Goal: Contribute content: Add original content to the website for others to see

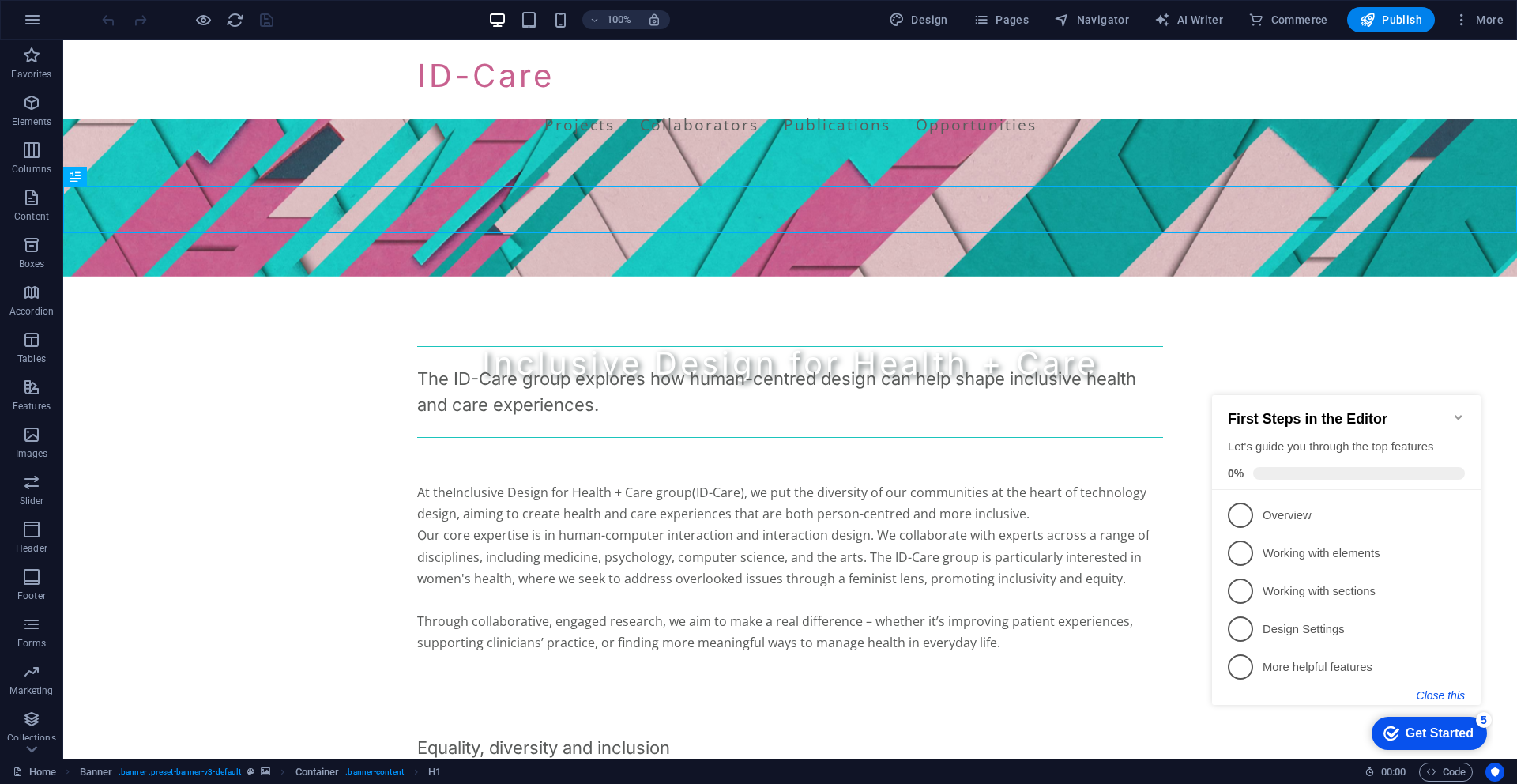
click at [1456, 691] on button "Close this" at bounding box center [1441, 695] width 48 height 13
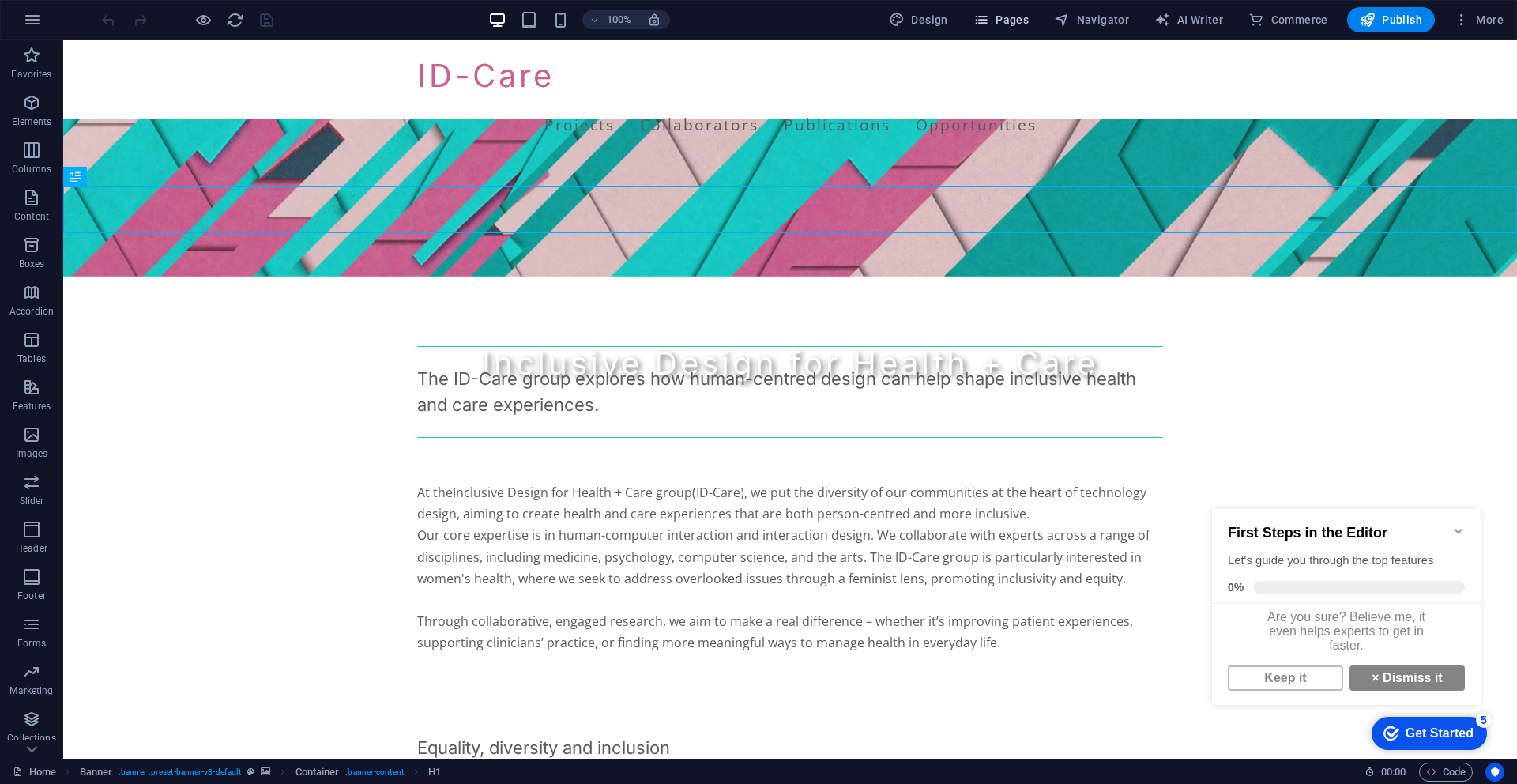
click at [1009, 21] on span "Pages" at bounding box center [1001, 20] width 55 height 16
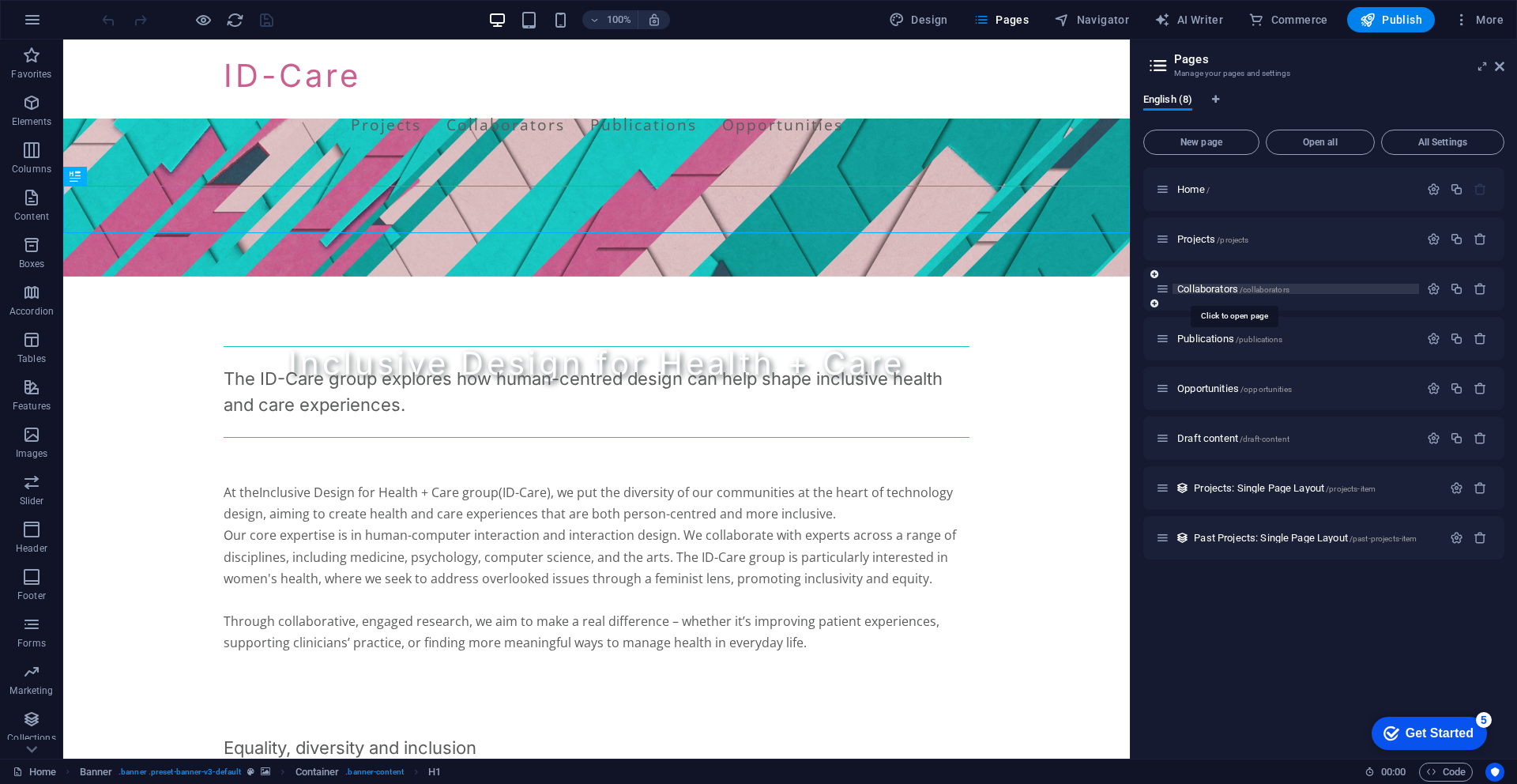
click at [1211, 292] on span "Collaborators /collaborators" at bounding box center [1234, 289] width 113 height 12
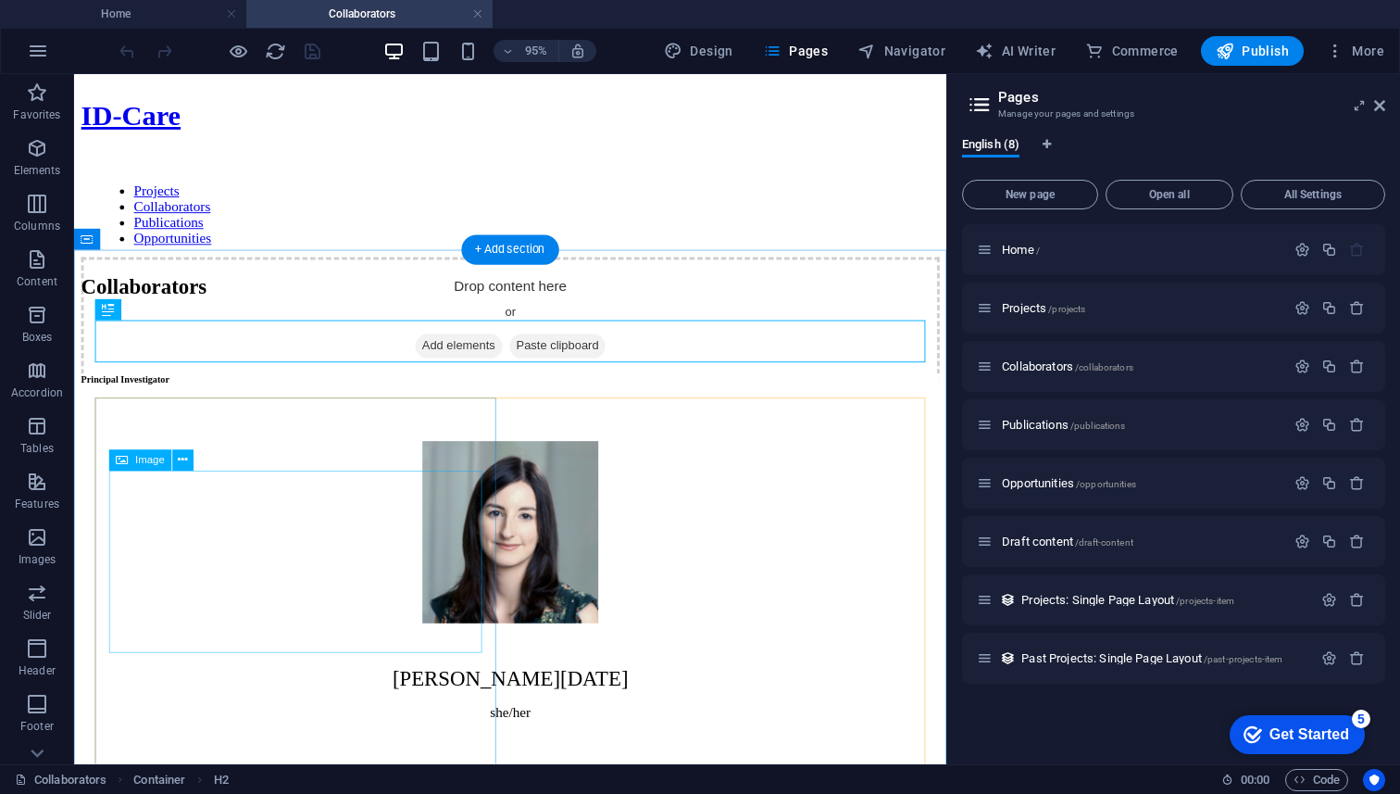
click at [350, 526] on figure at bounding box center [534, 557] width 904 height 195
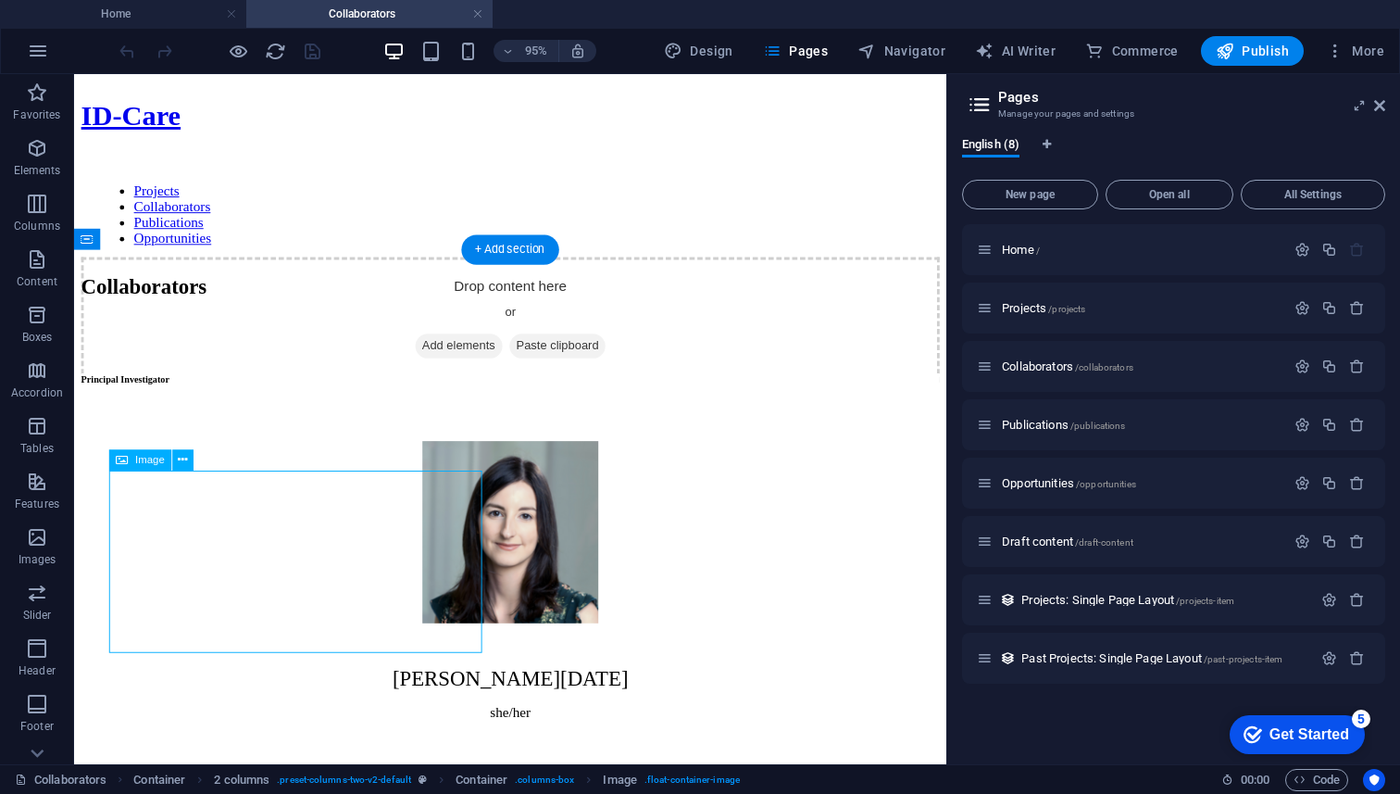
click at [332, 539] on figure at bounding box center [534, 557] width 904 height 195
select select "px"
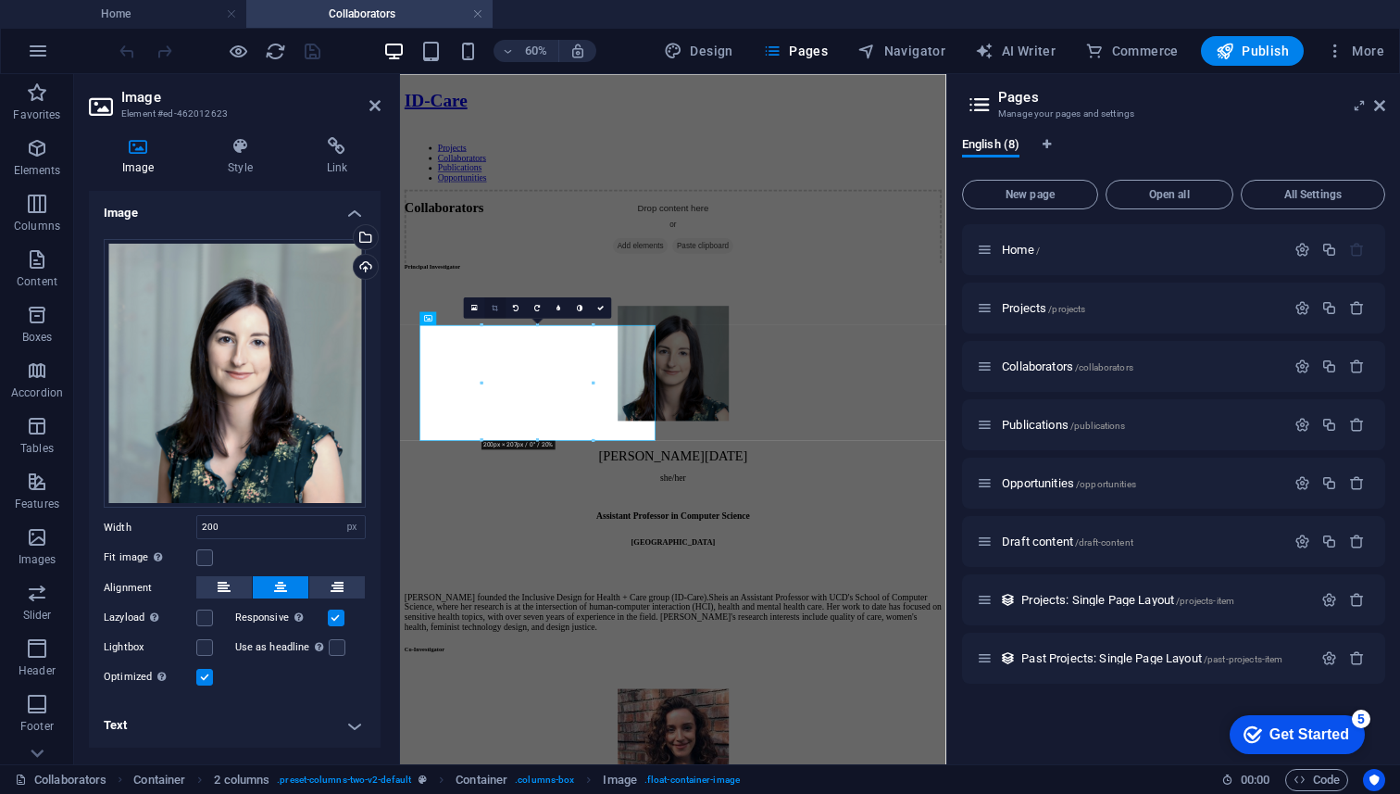
click at [497, 306] on icon at bounding box center [496, 307] width 6 height 6
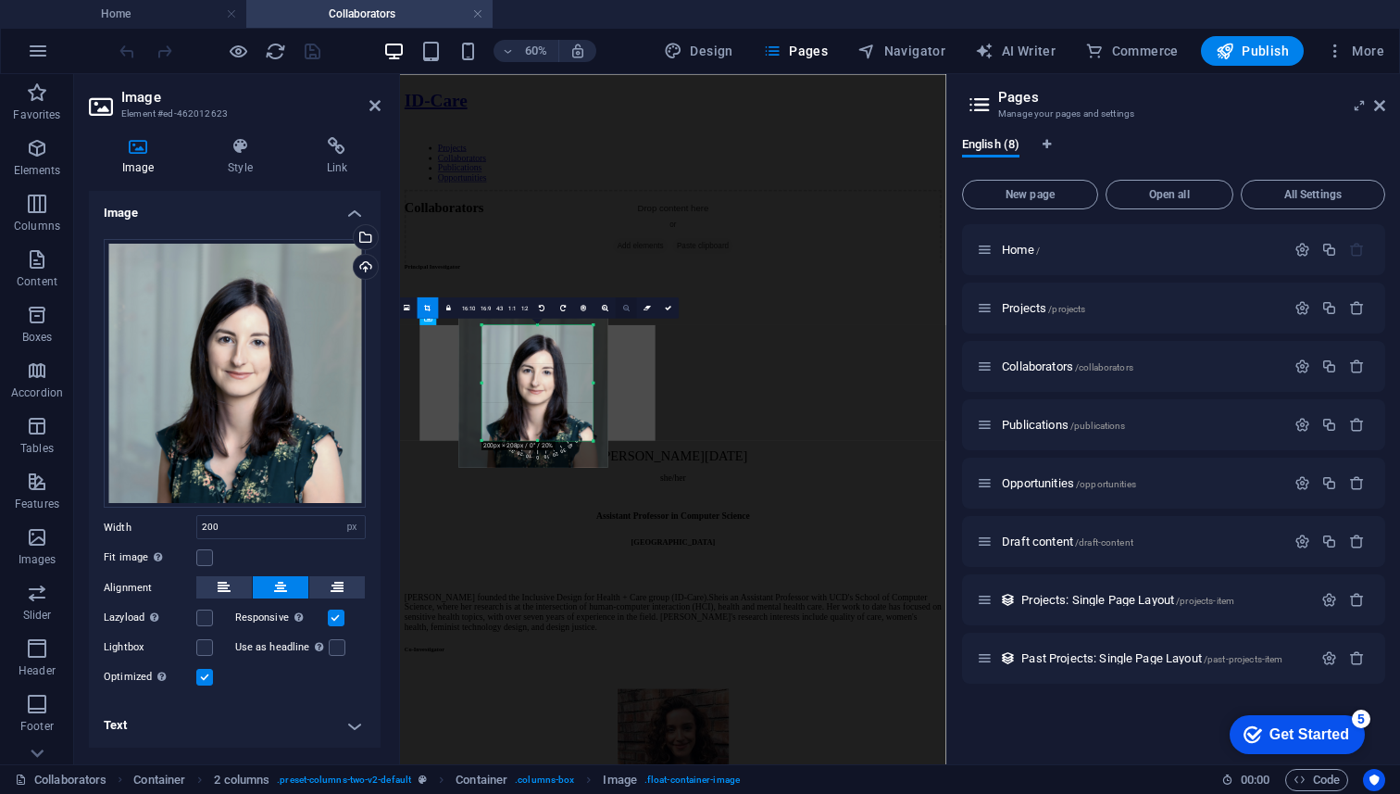
click at [624, 308] on icon at bounding box center [626, 307] width 6 height 6
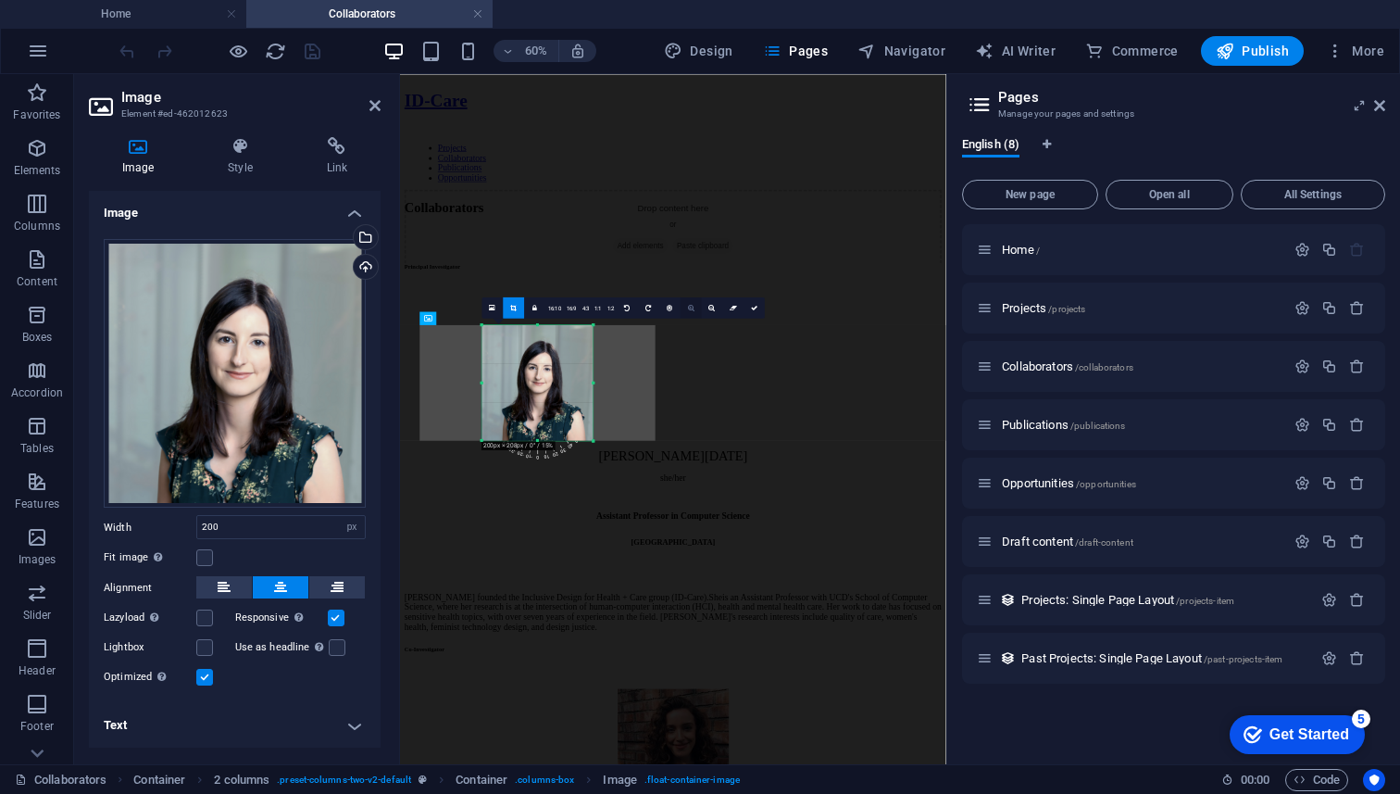
click at [691, 307] on icon at bounding box center [691, 307] width 6 height 6
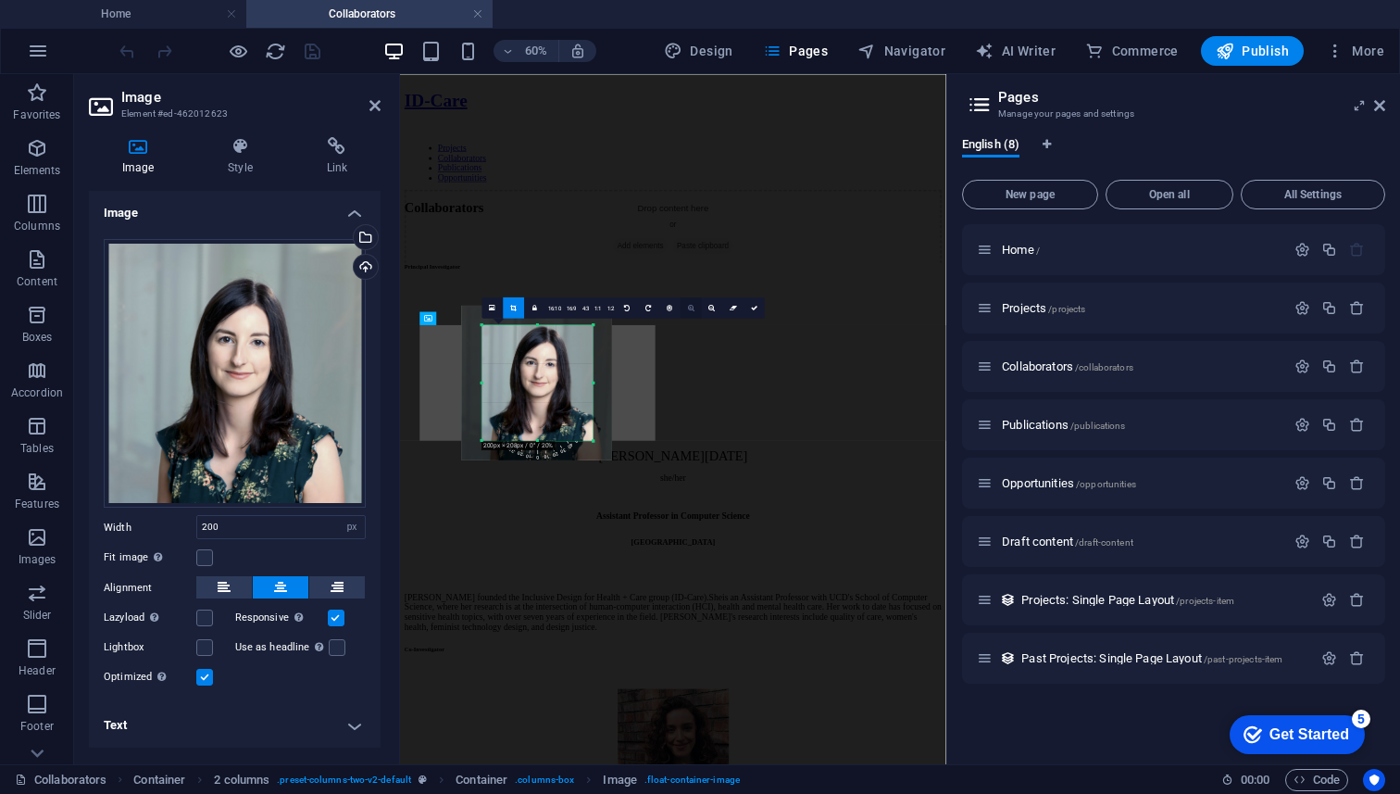
click at [691, 307] on icon at bounding box center [691, 307] width 6 height 6
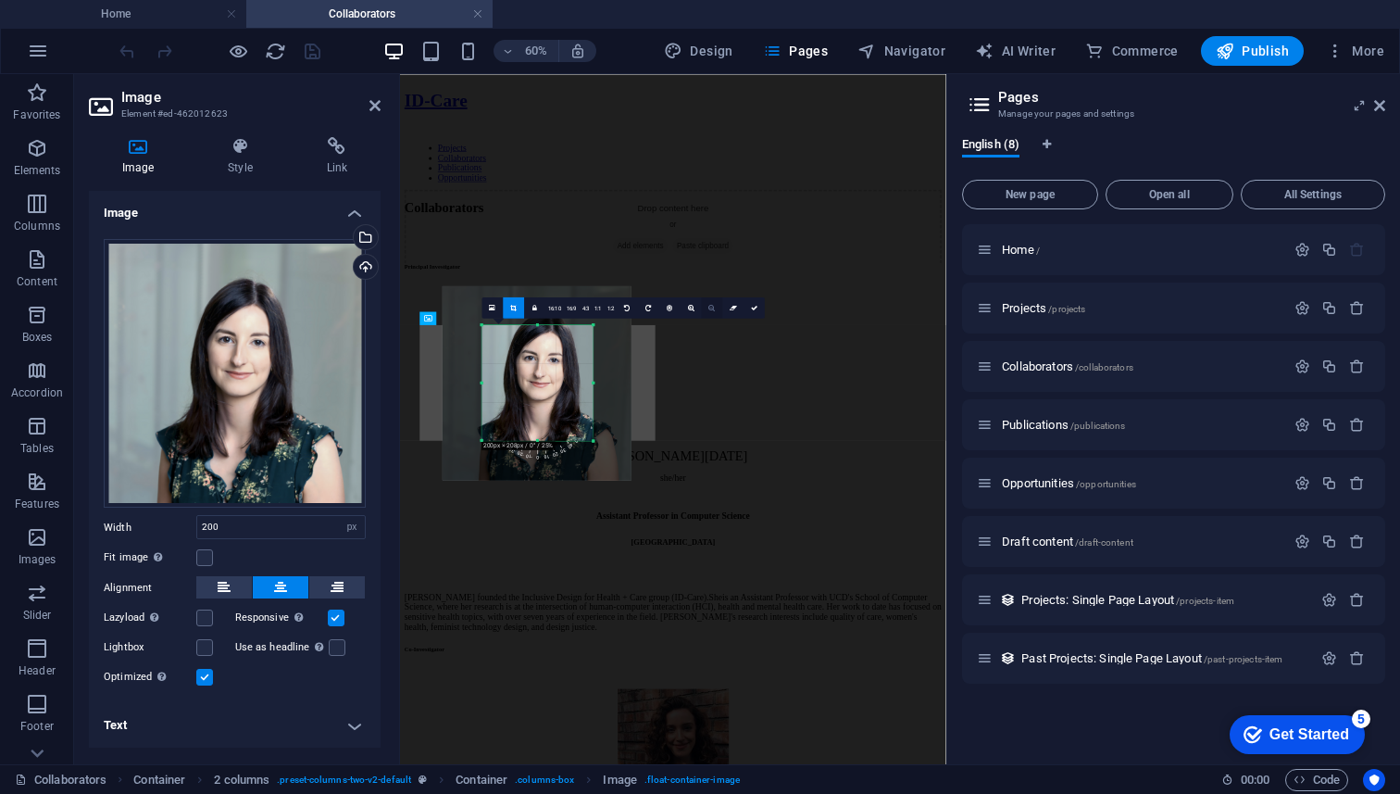
click at [710, 307] on icon at bounding box center [712, 307] width 6 height 6
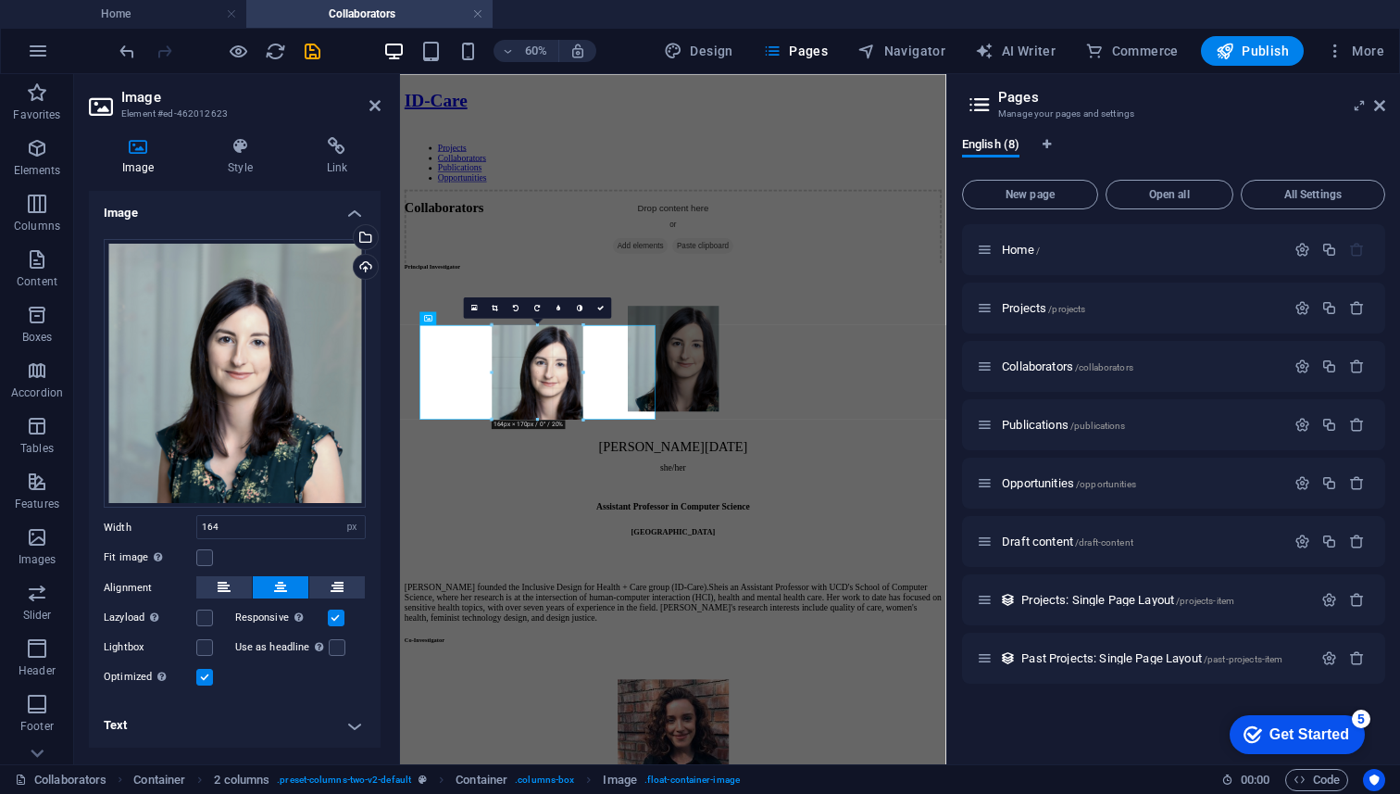
drag, startPoint x: 592, startPoint y: 440, endPoint x: 587, endPoint y: 431, distance: 10.4
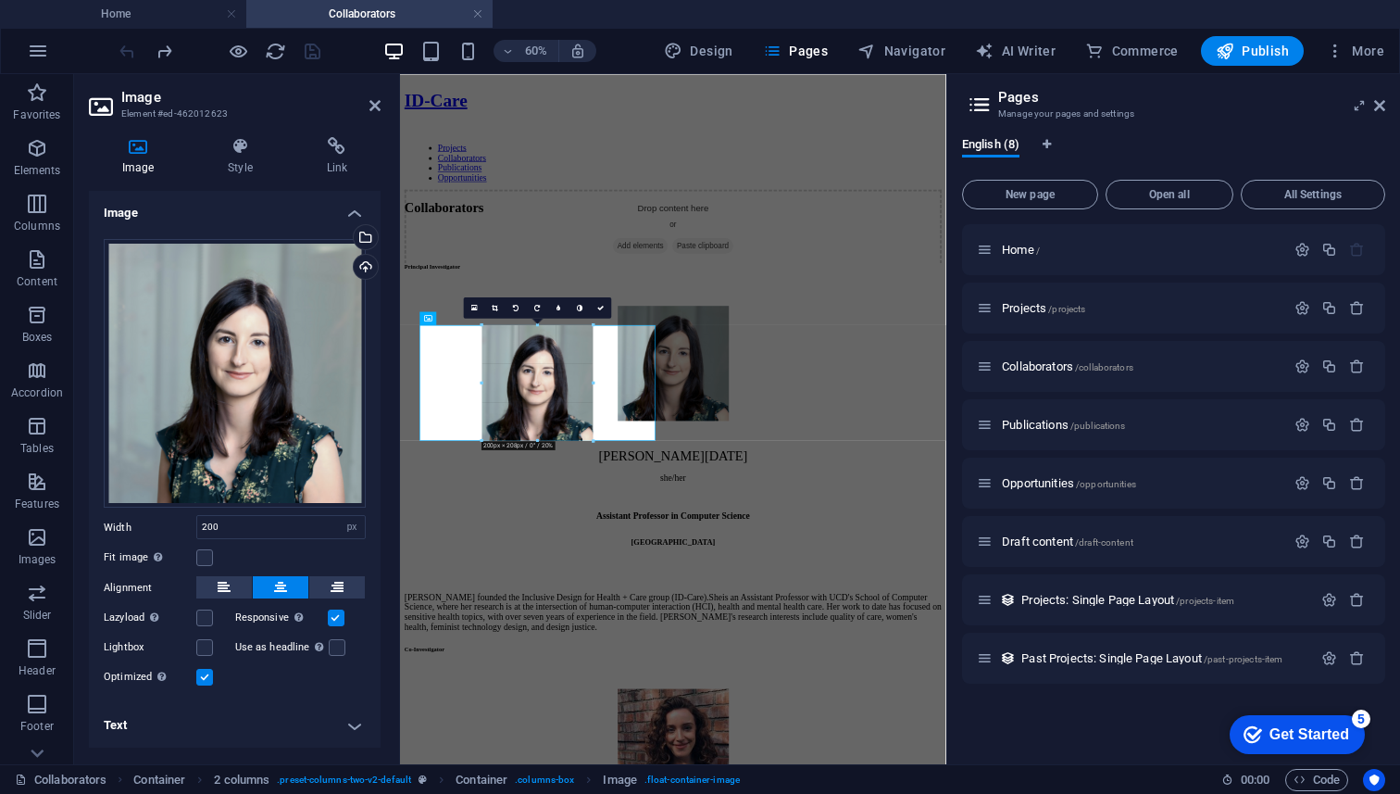
click at [553, 405] on div "180 170 160 150 140 130 120 110 100 90 80 70 60 50 40 30 20 10 0 -10 -20 -30 -4…" at bounding box center [538, 383] width 111 height 116
drag, startPoint x: 578, startPoint y: 403, endPoint x: 593, endPoint y: 420, distance: 23.0
click at [593, 420] on div "180 170 160 150 140 130 120 110 100 90 80 70 60 50 40 30 20 10 0 -10 -20 -30 -4…" at bounding box center [538, 383] width 111 height 116
click at [606, 418] on div at bounding box center [537, 383] width 235 height 116
click at [496, 312] on link at bounding box center [495, 307] width 21 height 21
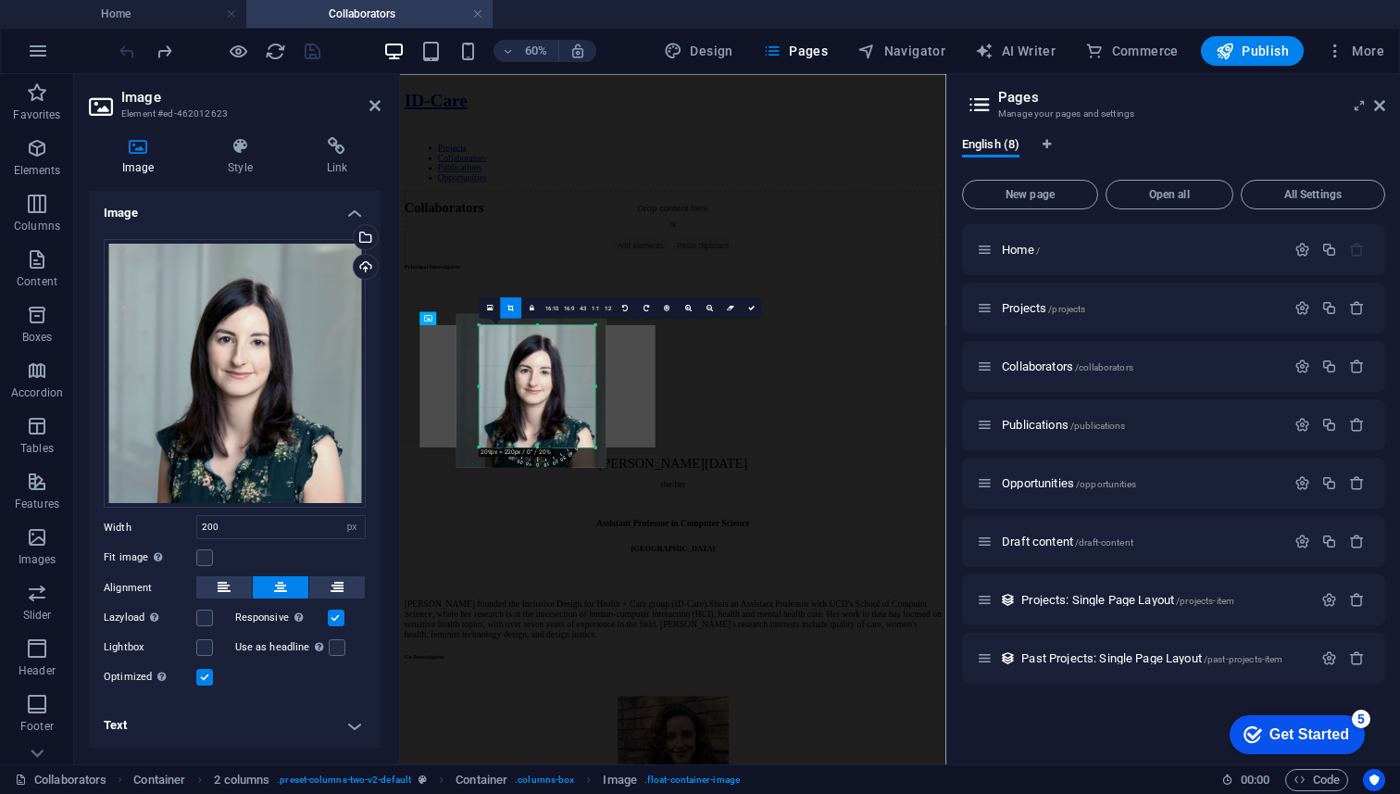
drag, startPoint x: 593, startPoint y: 442, endPoint x: 601, endPoint y: 453, distance: 13.9
click at [596, 447] on div "180 170 160 150 140 130 120 110 100 90 80 70 60 50 40 30 20 10 0 -10 -20 -30 -4…" at bounding box center [538, 386] width 116 height 122
type input "209"
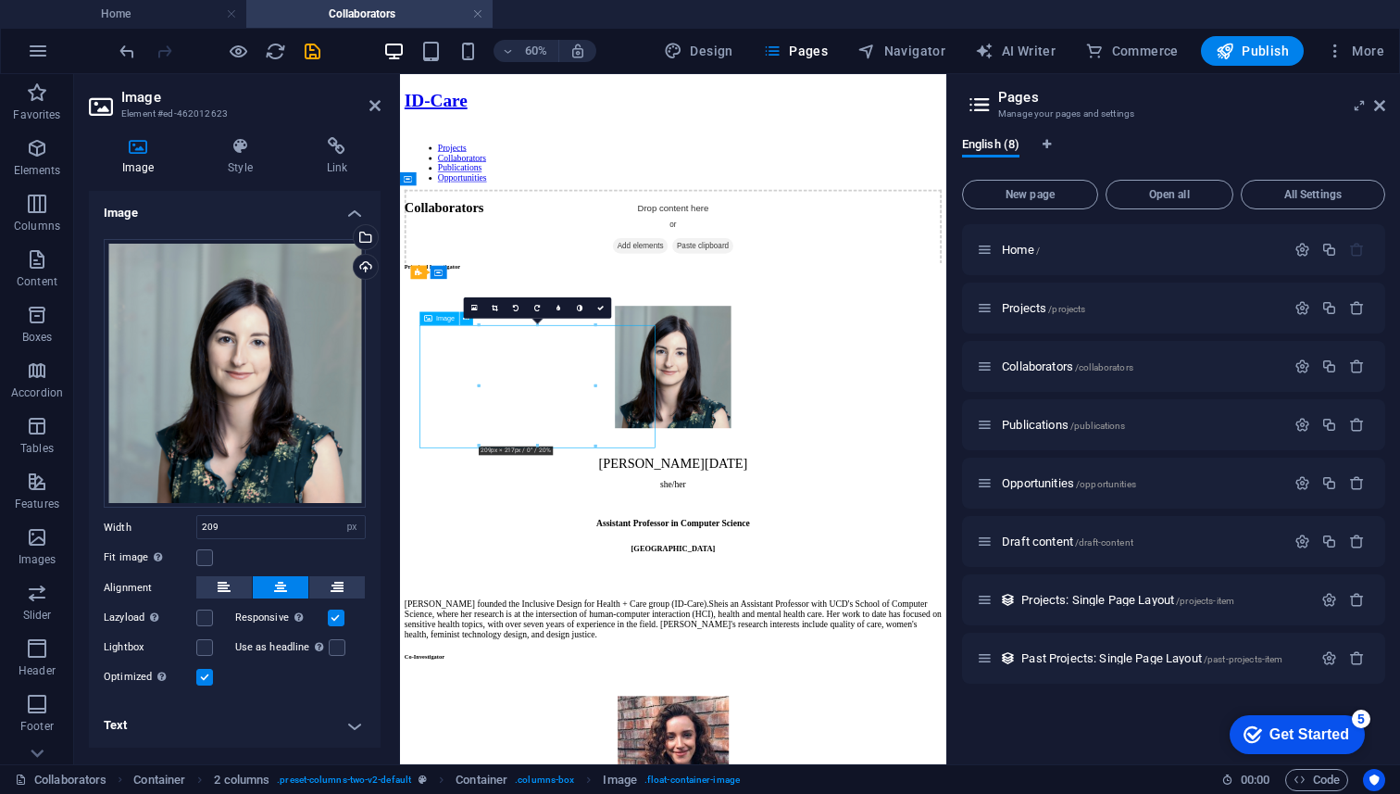
drag, startPoint x: 629, startPoint y: 619, endPoint x: 640, endPoint y: 619, distance: 11.1
click at [640, 619] on figure at bounding box center [856, 563] width 896 height 207
click at [496, 297] on link at bounding box center [495, 307] width 21 height 21
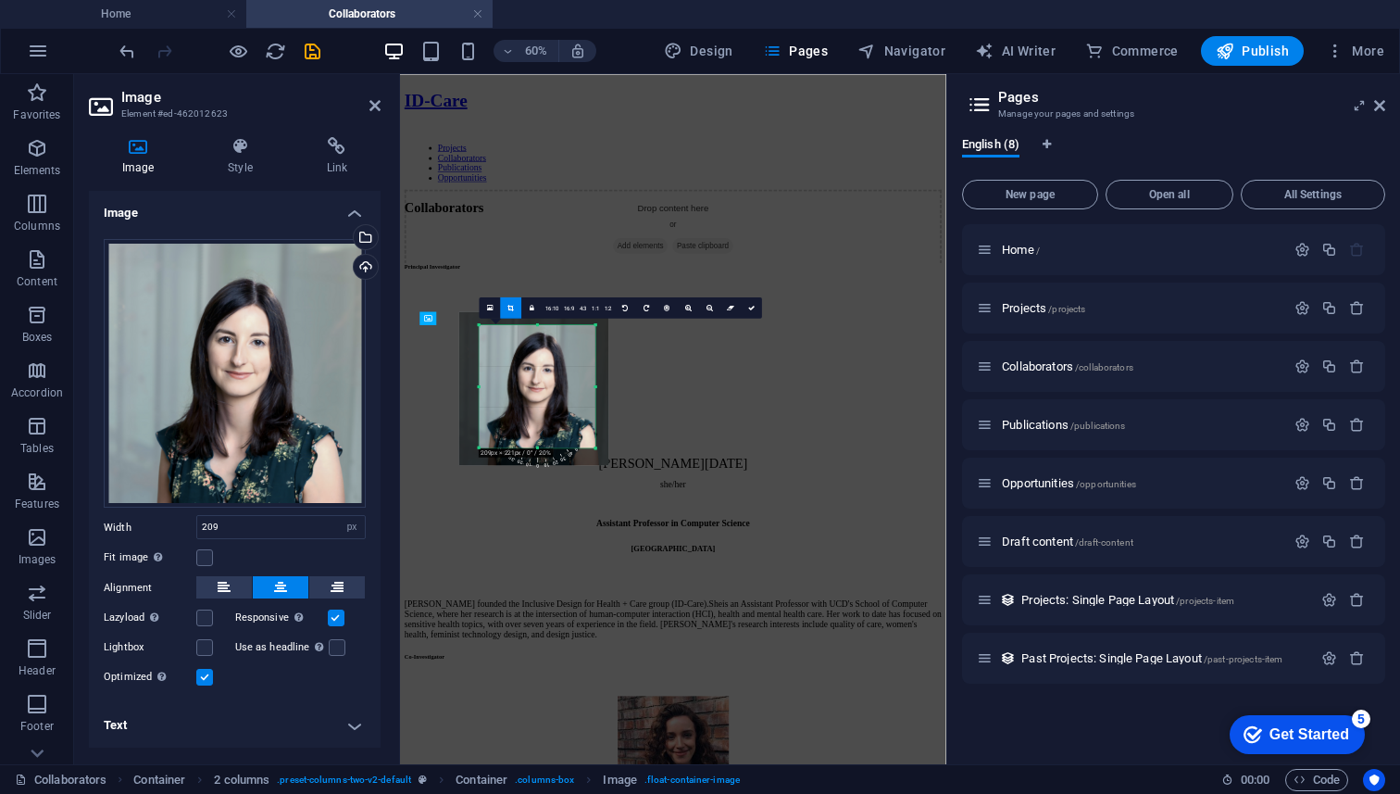
drag, startPoint x: 558, startPoint y: 395, endPoint x: 548, endPoint y: 384, distance: 15.1
click at [548, 384] on div at bounding box center [533, 388] width 149 height 154
click at [744, 304] on link at bounding box center [752, 307] width 21 height 21
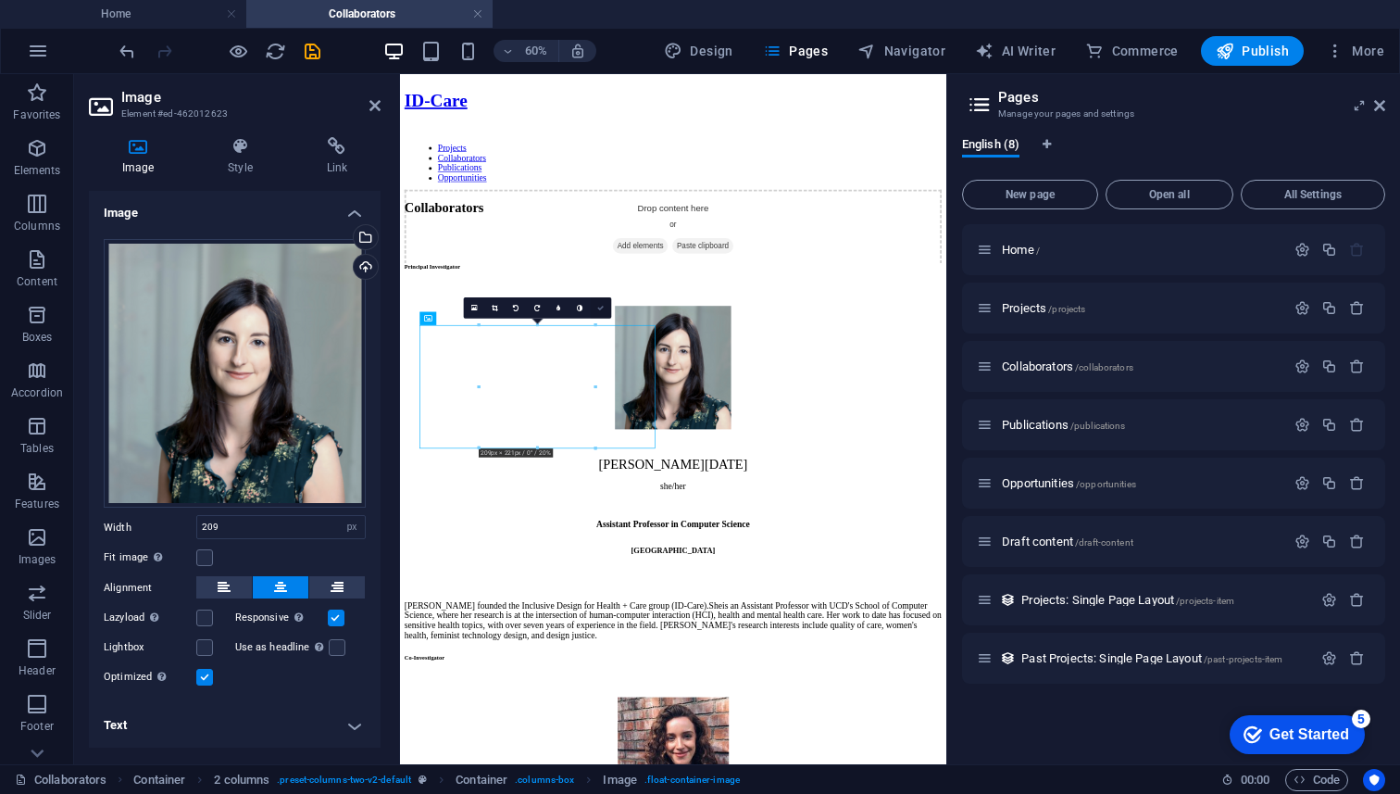
click at [604, 308] on icon at bounding box center [600, 307] width 6 height 6
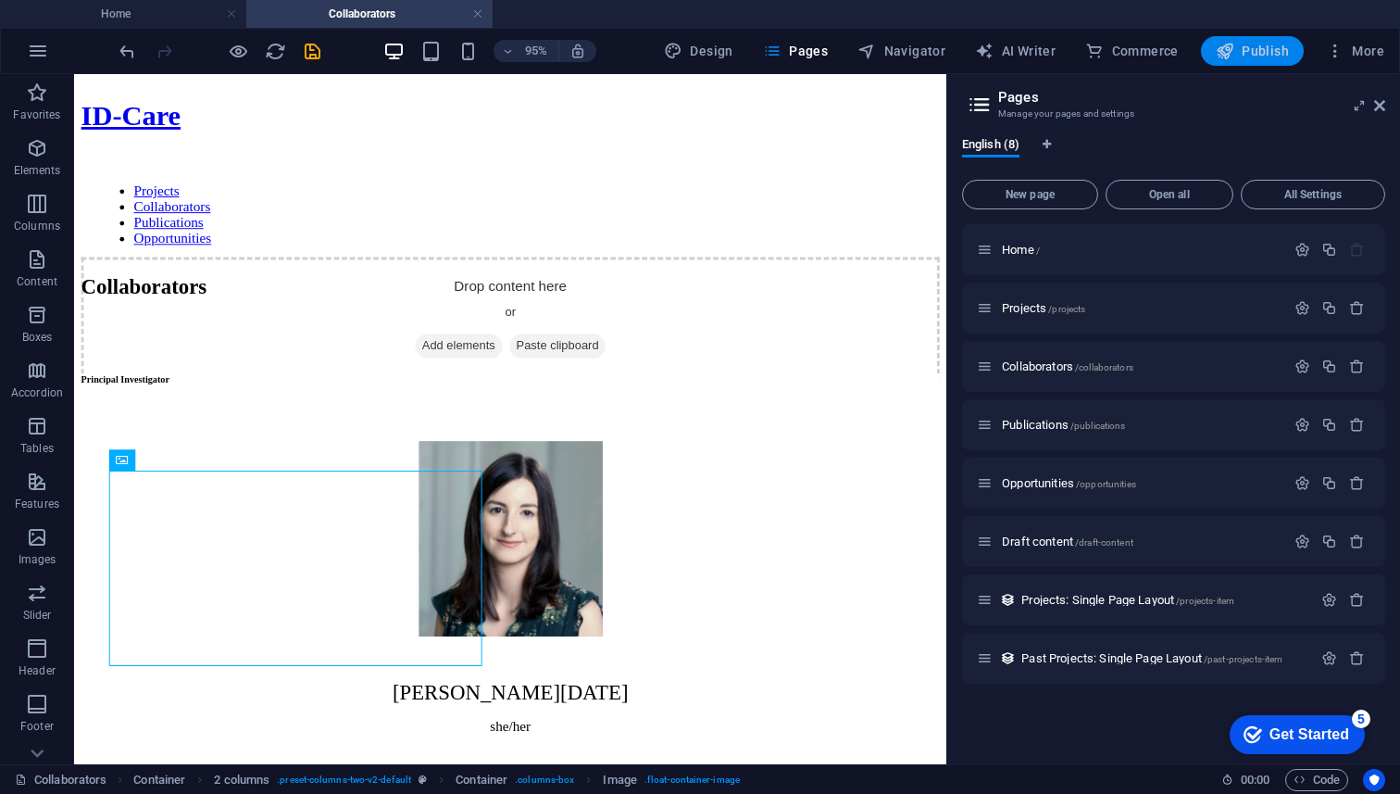
click at [1255, 55] on span "Publish" at bounding box center [1252, 51] width 73 height 19
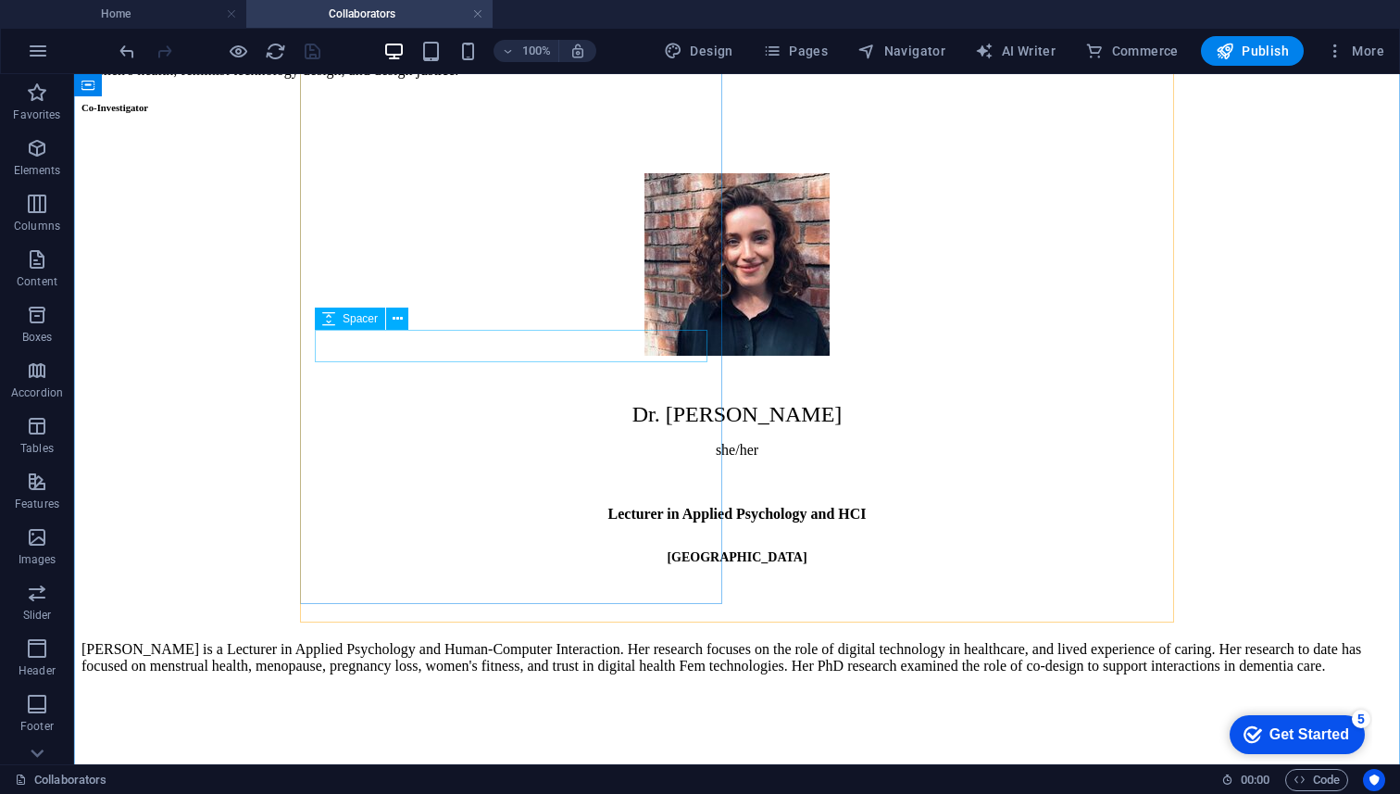
scroll to position [1042, 0]
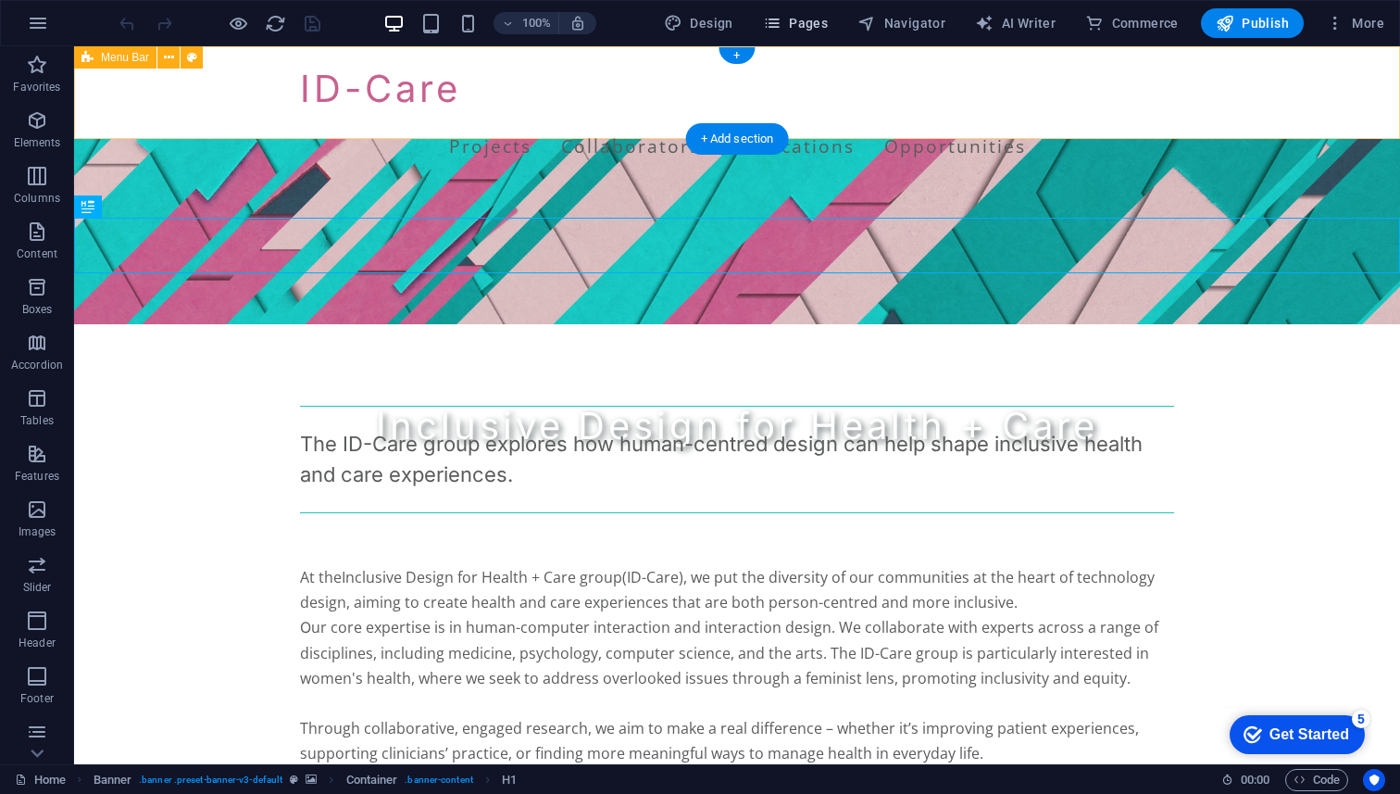
click at [812, 34] on button "Pages" at bounding box center [796, 23] width 80 height 30
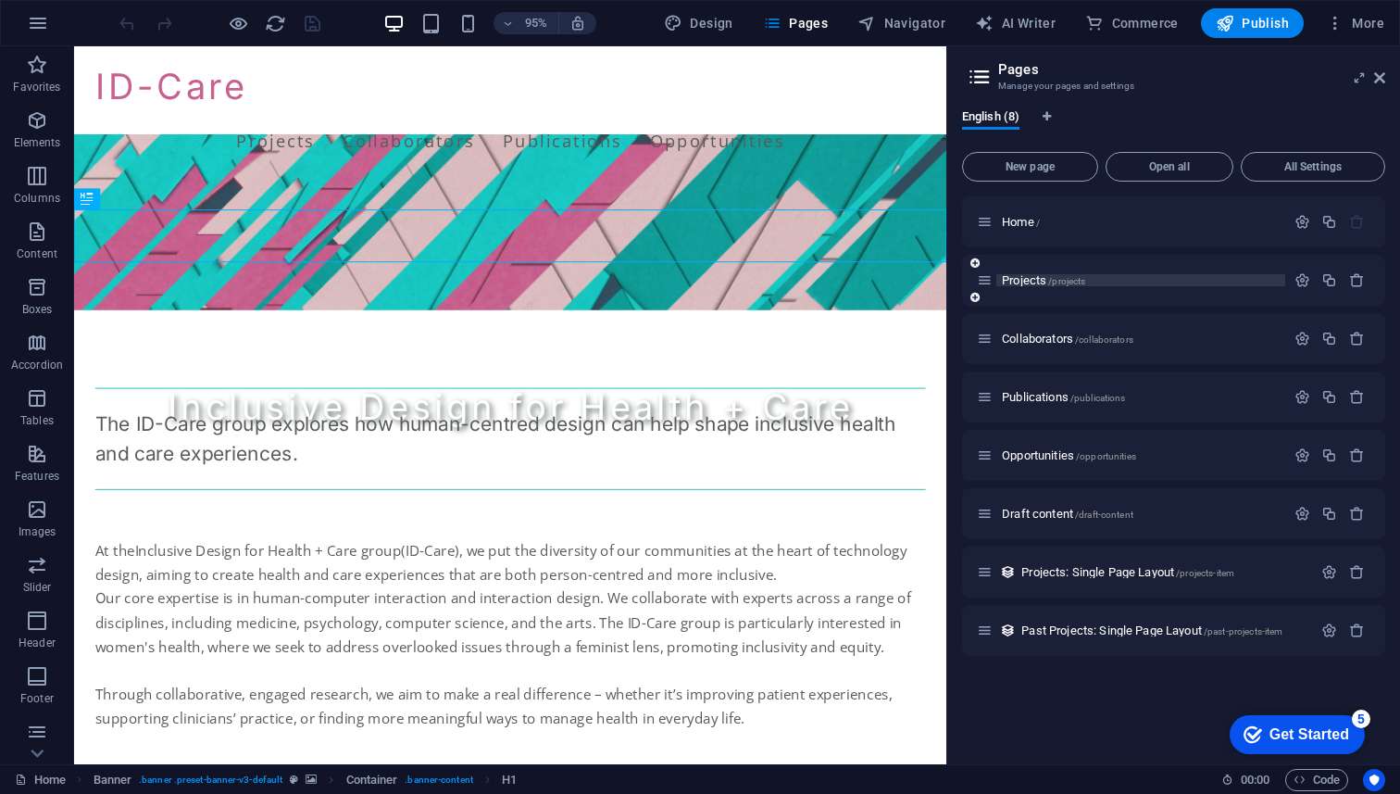
click at [1037, 279] on span "Projects /projects" at bounding box center [1043, 280] width 83 height 14
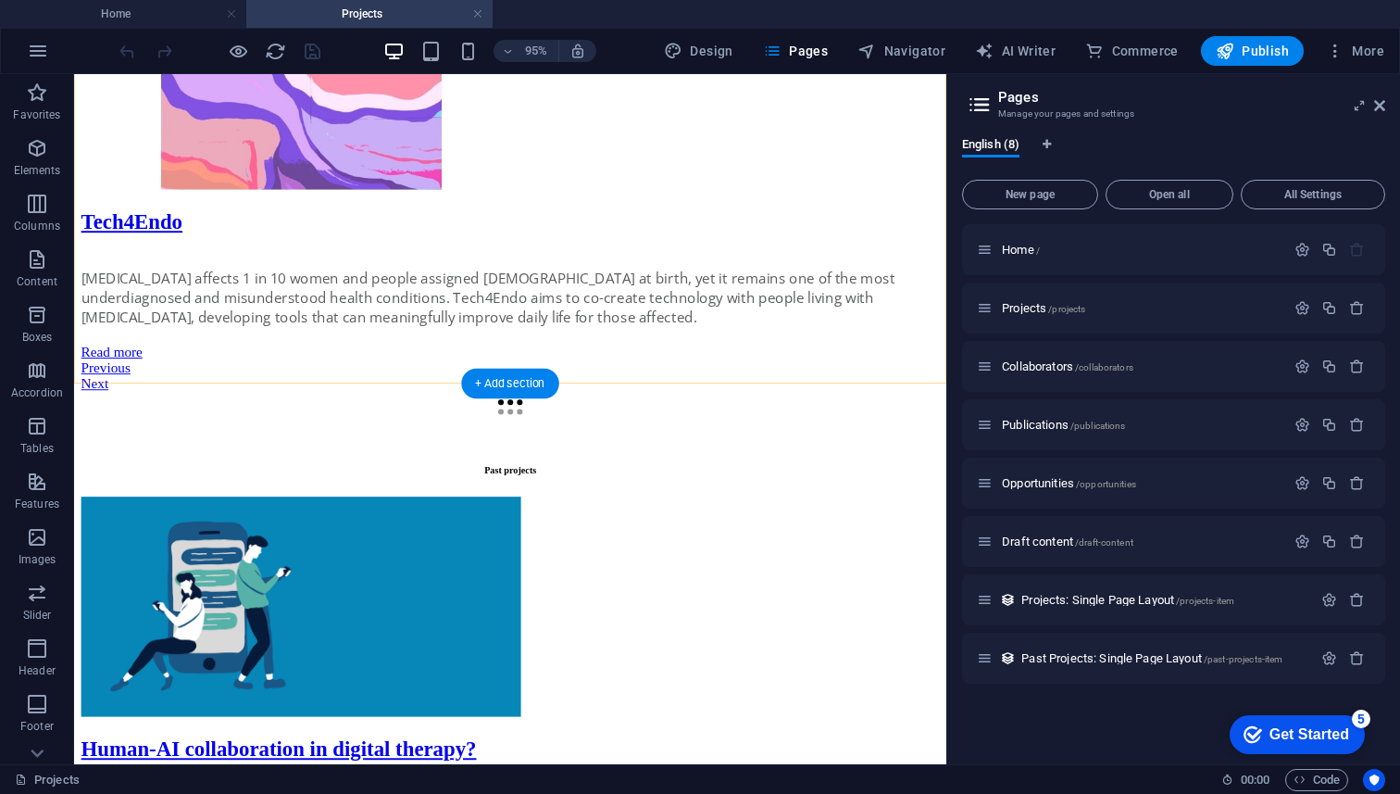
scroll to position [1248, 0]
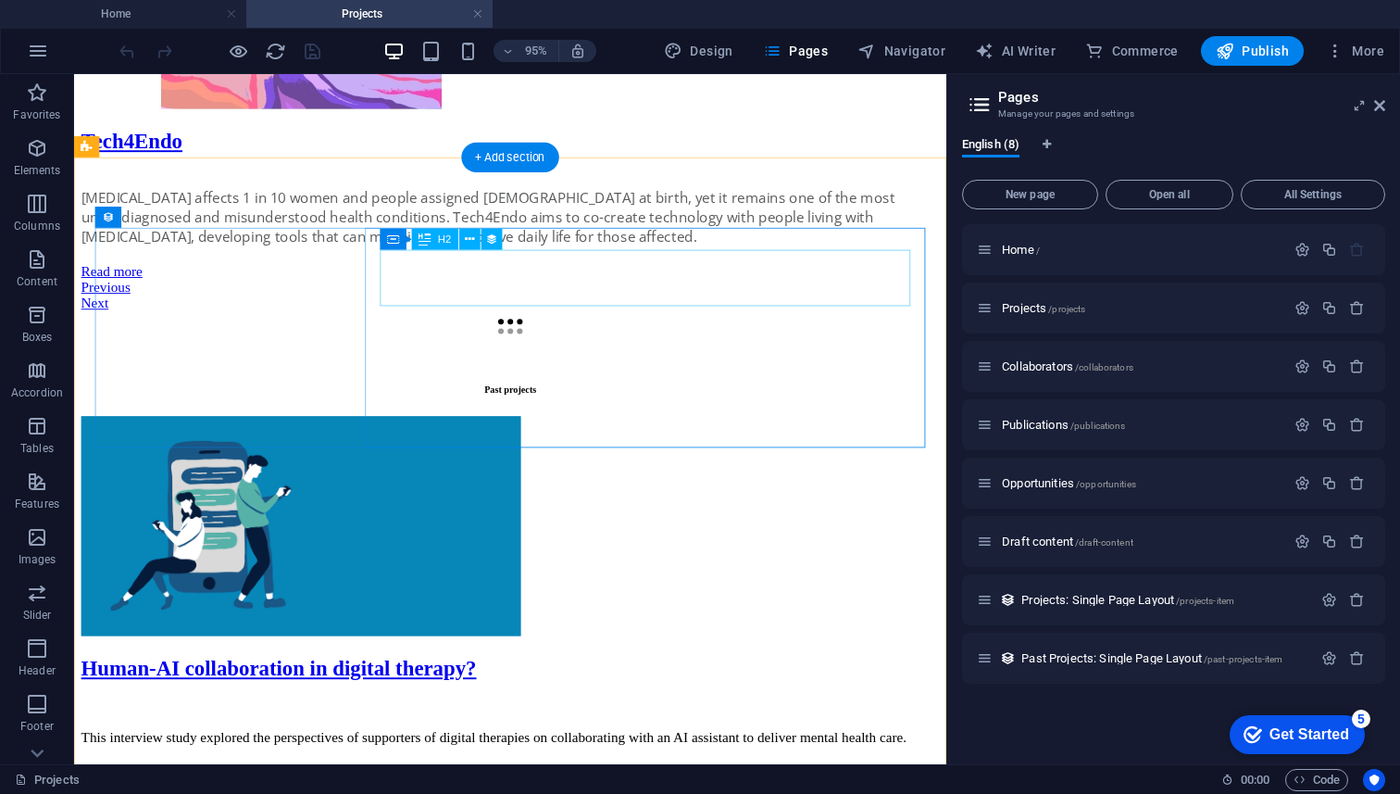
click at [489, 688] on div "Human-AI collaboration in digital therapy?" at bounding box center [534, 700] width 904 height 25
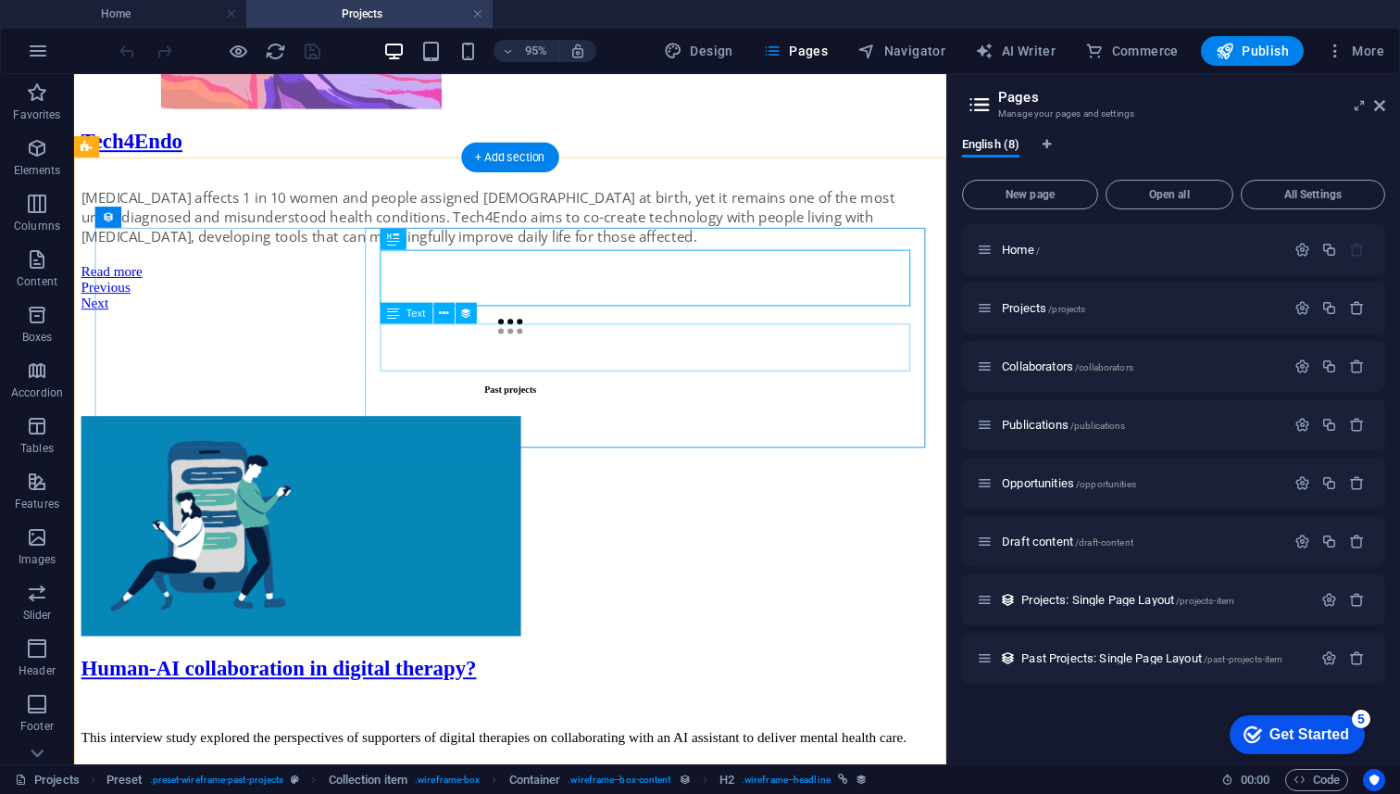
click at [508, 764] on div "This interview study explored the perspectives of supporters of digital therapi…" at bounding box center [534, 772] width 904 height 17
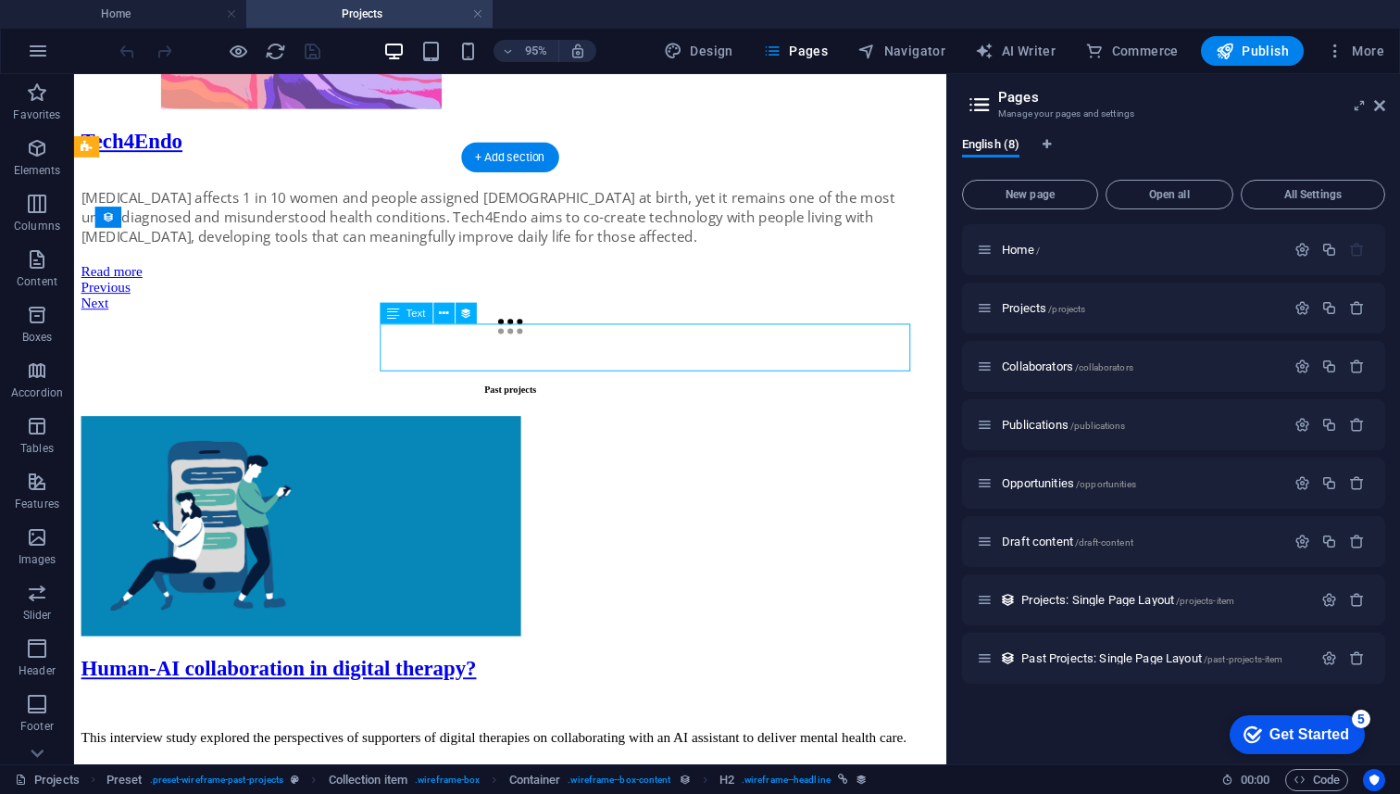
click at [508, 764] on div "This interview study explored the perspectives of supporters of digital therapi…" at bounding box center [534, 772] width 904 height 17
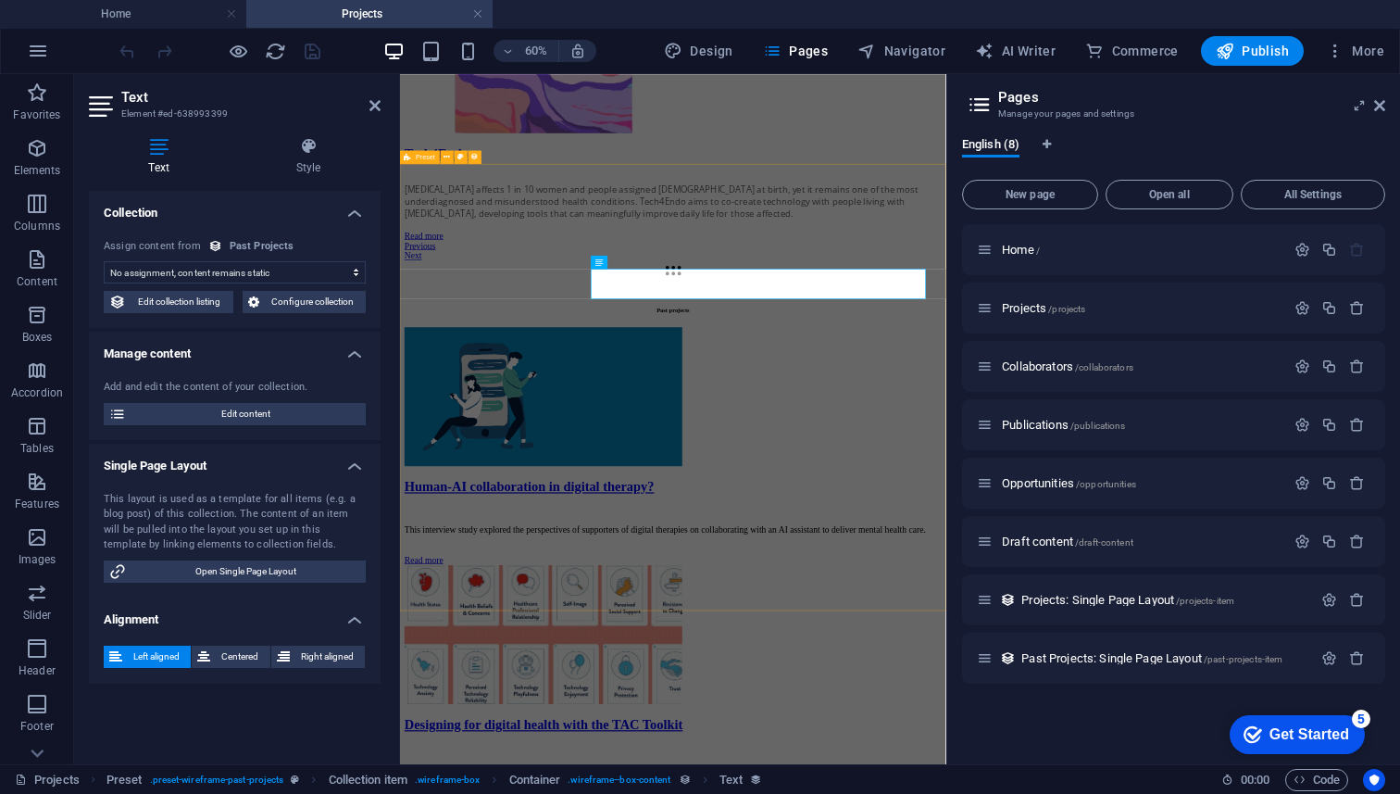
select select "description"
click at [885, 749] on div "Human-AI collaboration in digital therapy?" at bounding box center [856, 761] width 896 height 25
select select "name"
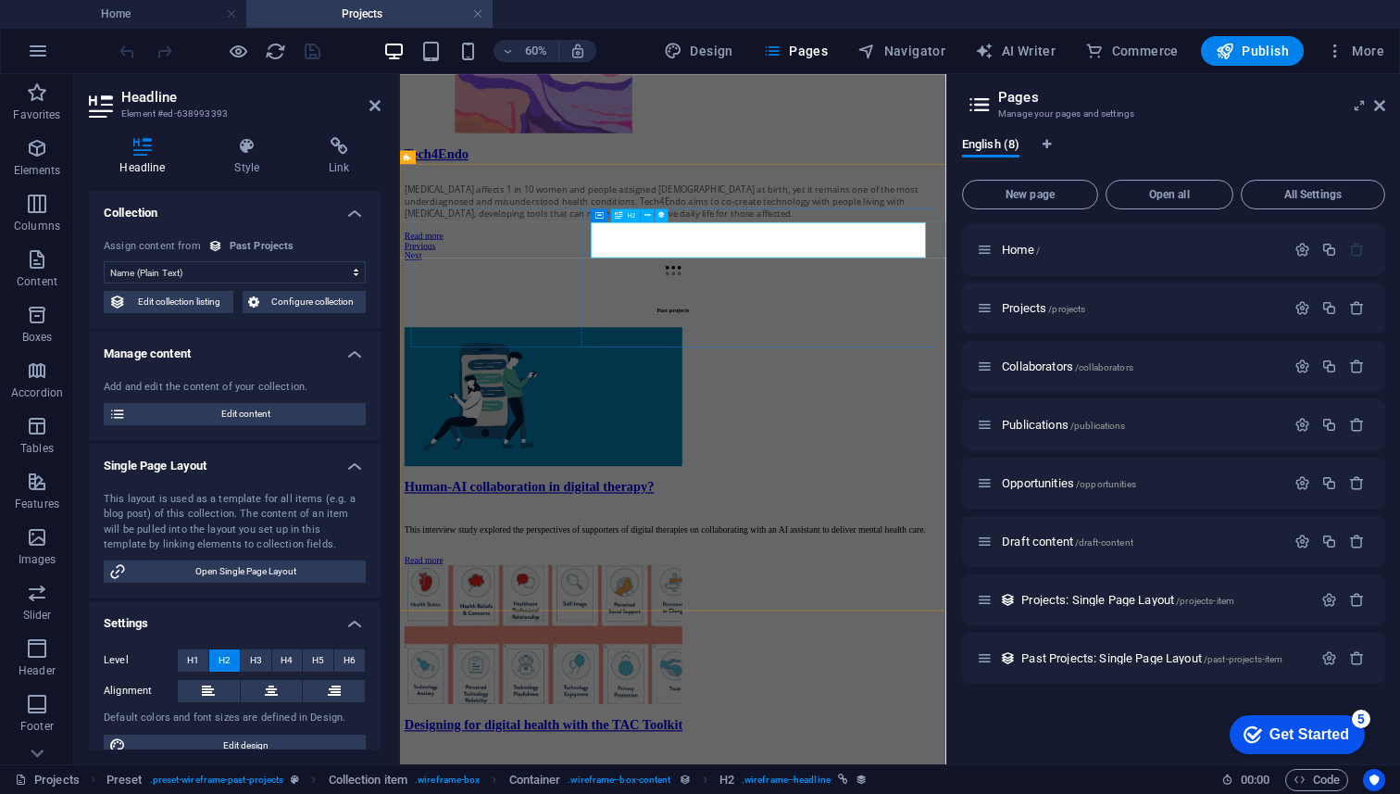
click at [901, 749] on div "Human-AI collaboration in digital therapy?" at bounding box center [856, 761] width 896 height 25
click at [915, 749] on div "Human-AI collaboration in digital therapy?" at bounding box center [856, 761] width 896 height 25
click at [1047, 749] on div "Human-AI collaboration in digital therapy?" at bounding box center [856, 761] width 896 height 25
click at [1100, 749] on div "Human-AI collaboration in digital therapy?" at bounding box center [856, 761] width 896 height 25
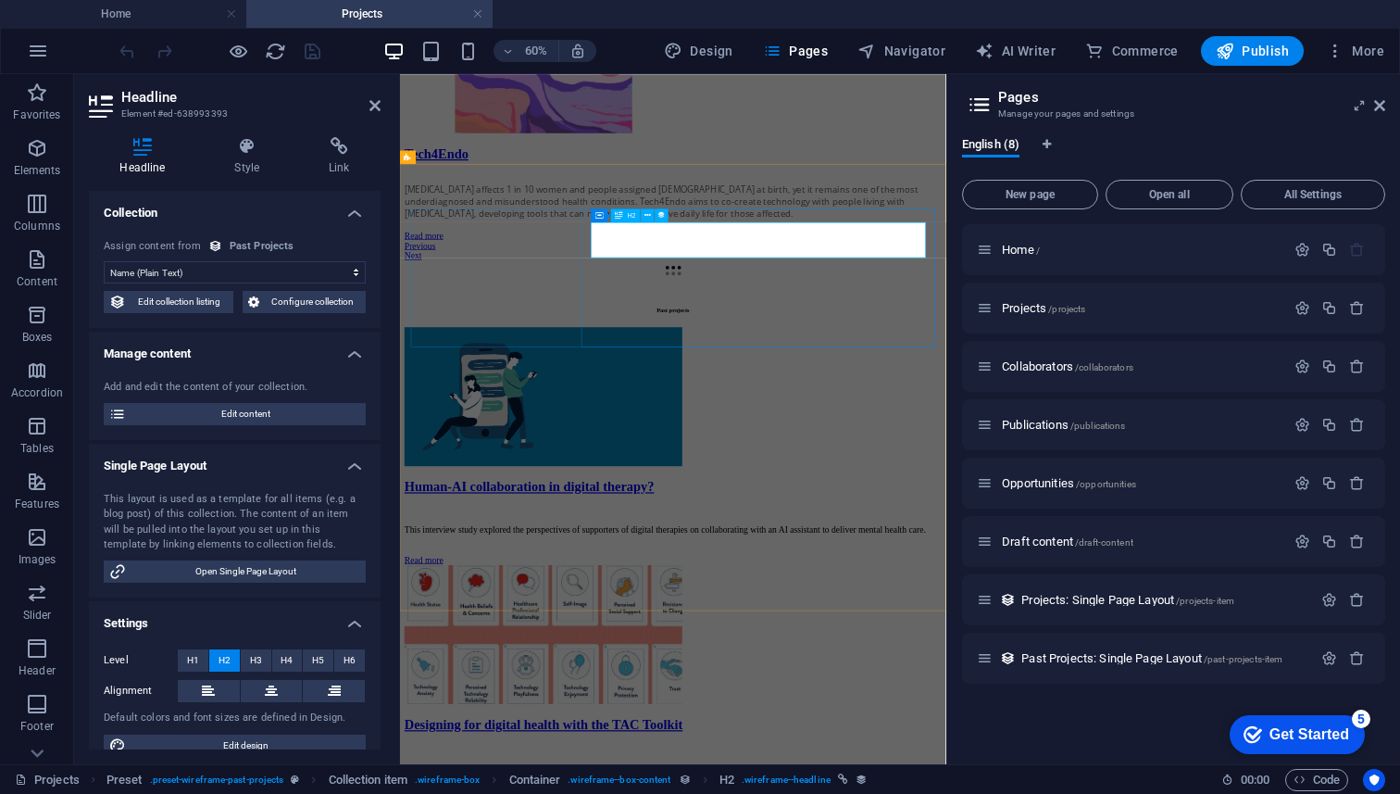
click at [1100, 749] on div "Human-AI collaboration in digital therapy?" at bounding box center [856, 761] width 896 height 25
click at [1137, 749] on div "Human-AI collaboration in digital therapy?" at bounding box center [856, 761] width 896 height 25
click at [220, 417] on span "Edit content" at bounding box center [246, 414] width 229 height 22
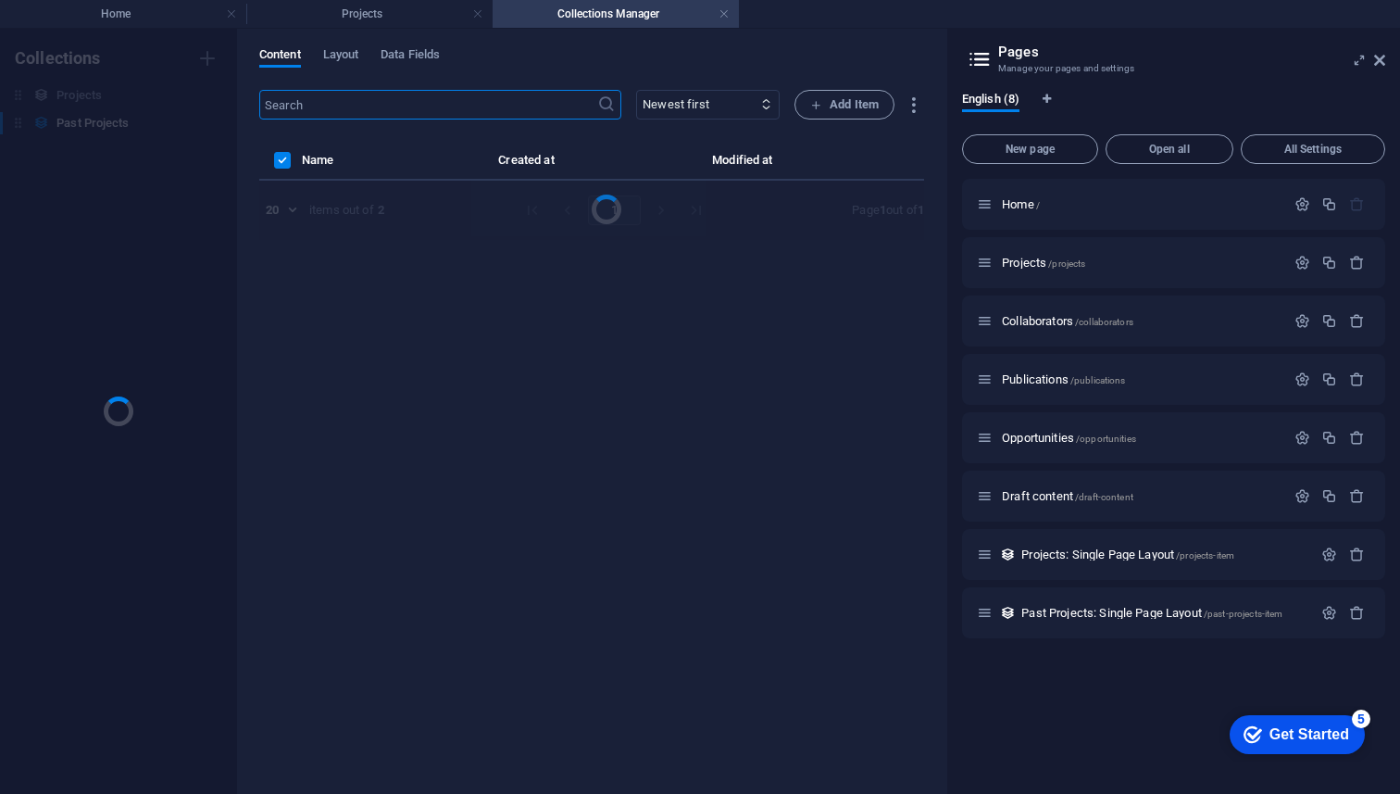
scroll to position [0, 0]
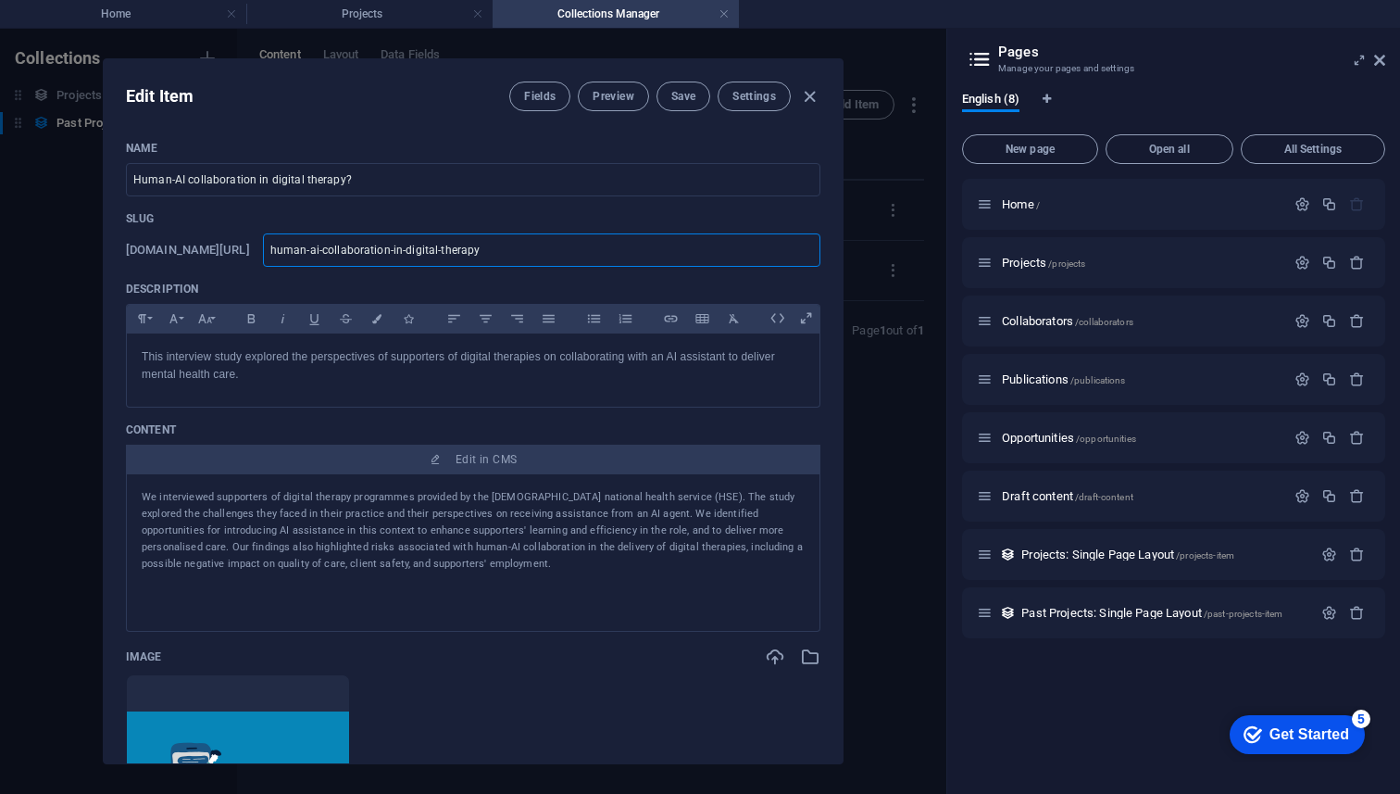
click at [533, 247] on input "human-ai-collaboration-in-digital-therapy" at bounding box center [542, 249] width 558 height 33
click at [499, 252] on input "human-ai-collaboration-in-digital-therapy" at bounding box center [542, 249] width 558 height 33
type input "human-ai-collaboration-in-o-therapy"
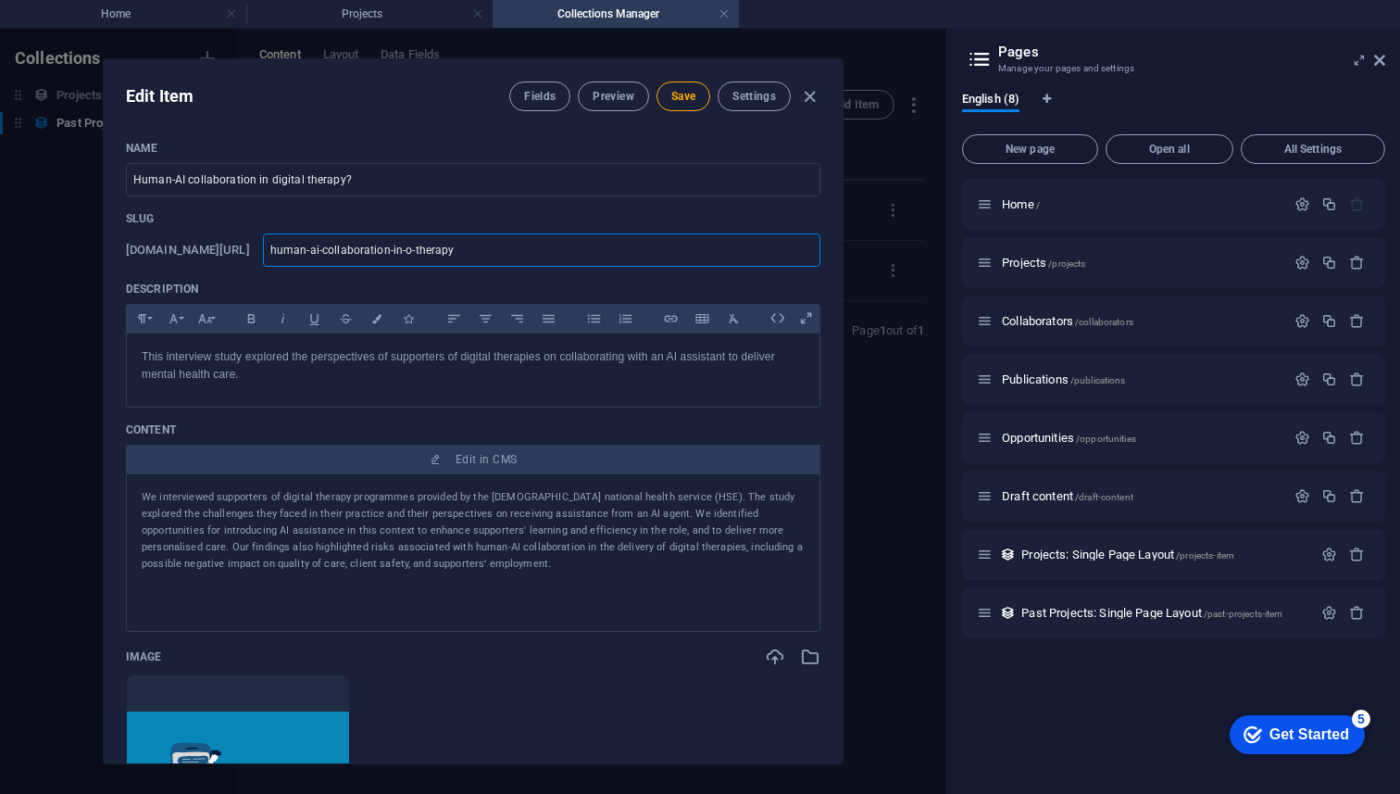
type input "human-ai-collaboration-in-on-therapy"
type input "human-ai-collaboration-in-onl-therapy"
type input "human-ai-collaboration-in-onli-therapy"
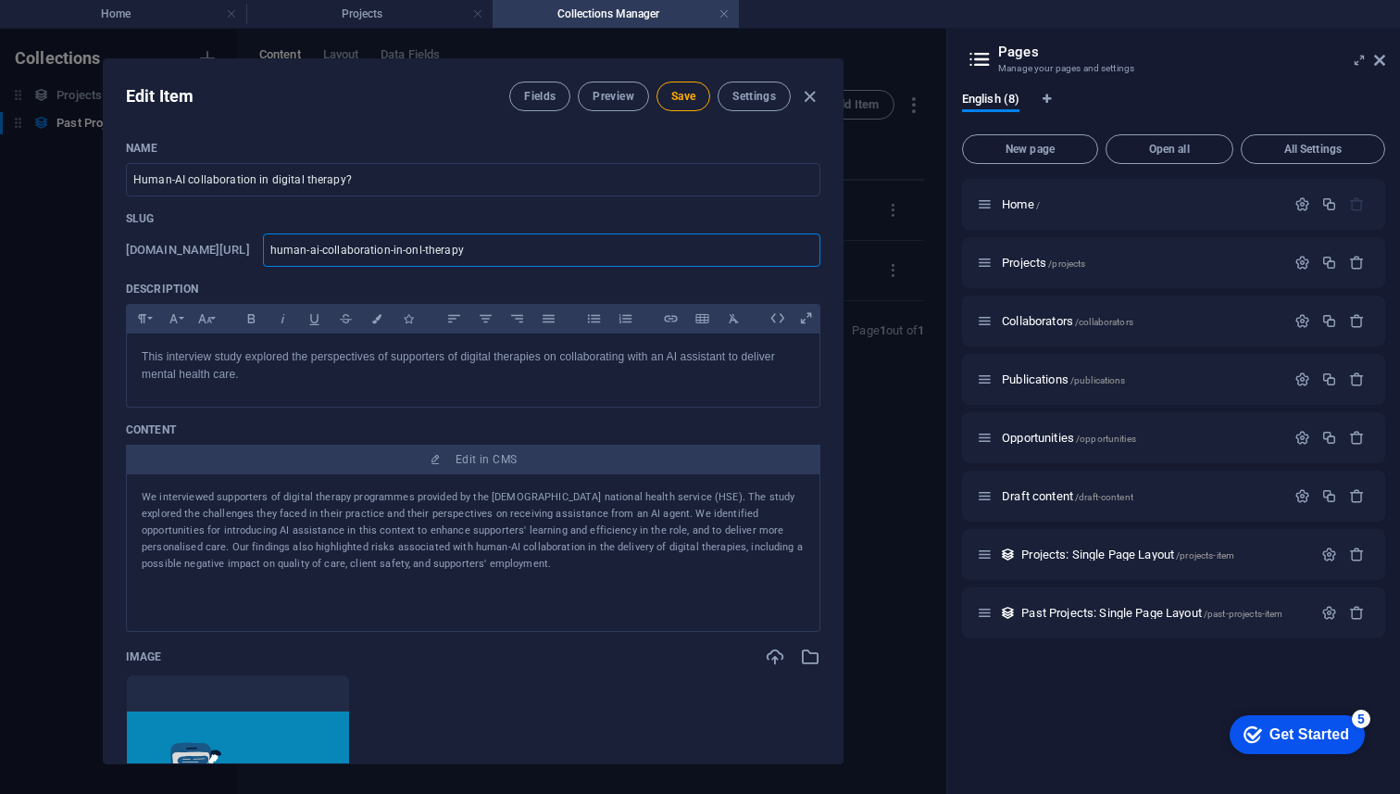
type input "human-ai-collaboration-in-onli-therapy"
type input "human-ai-collaboration-in-onlin-therapy"
type input "human-ai-collaboration-in-online-therapy"
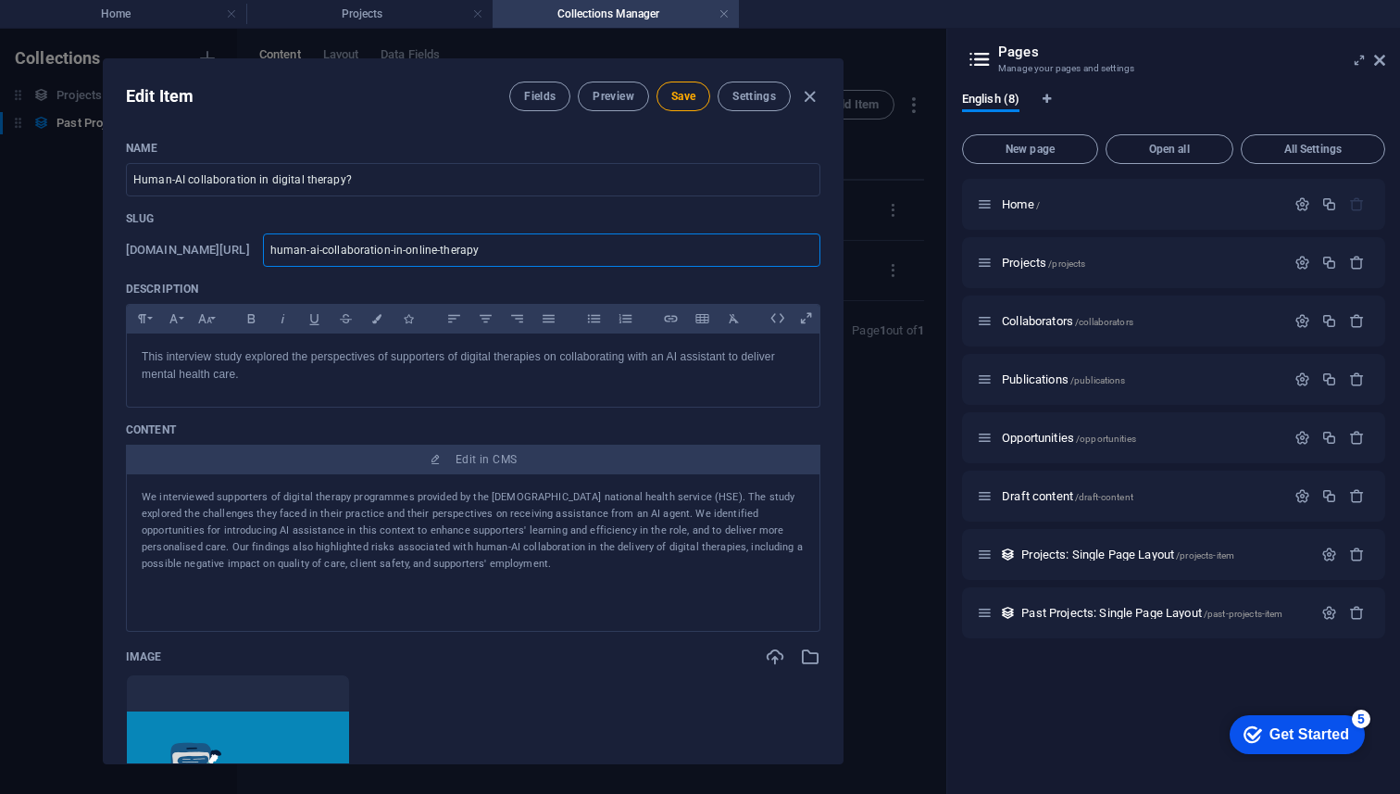
click at [556, 242] on input "human-ai-collaboration-in-online-therapy" at bounding box center [542, 249] width 558 height 33
type input "human-ai-collaboration-in-online-therapy"
click at [337, 369] on p "This interview study explored the perspectives of supporters of digital therapi…" at bounding box center [473, 365] width 663 height 35
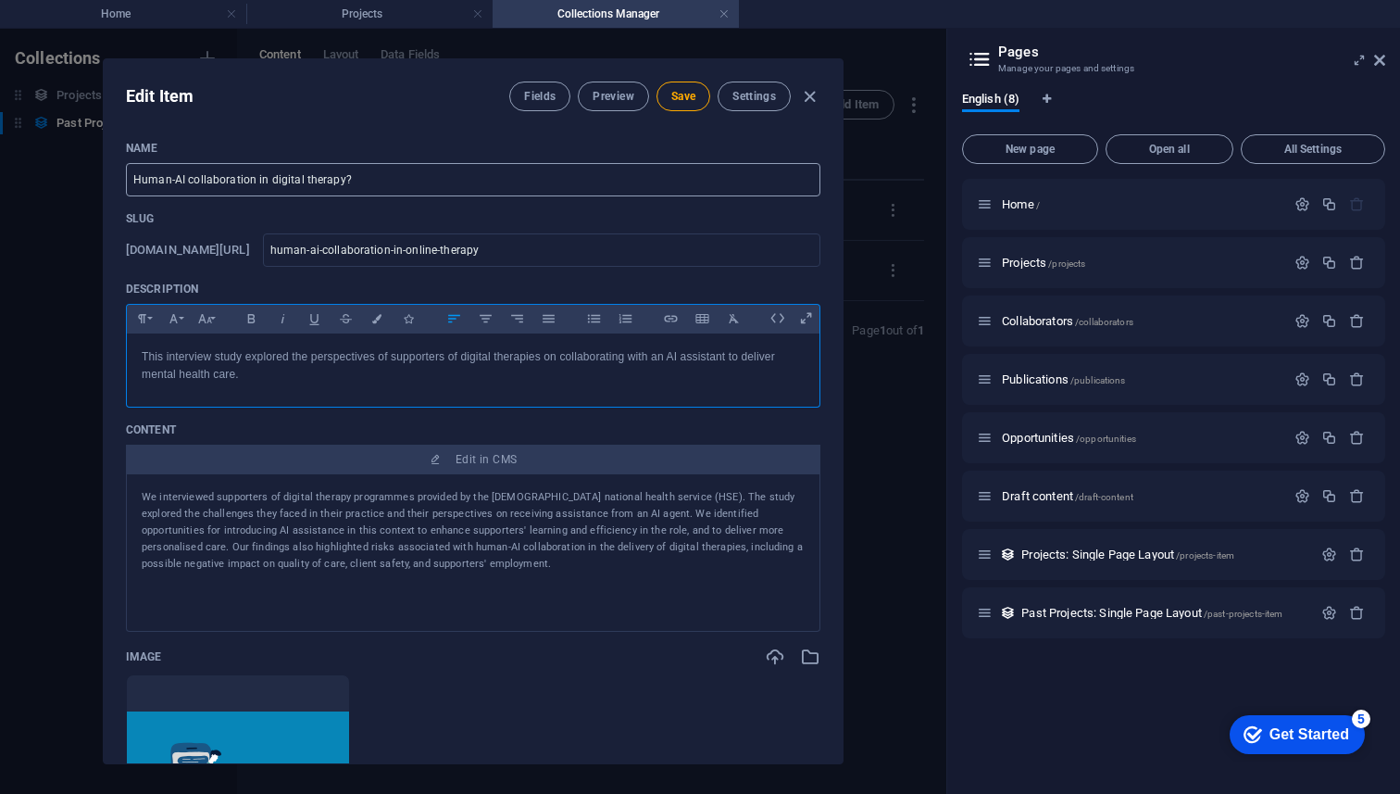
click at [278, 181] on input "Human-AI collaboration in digital therapy?" at bounding box center [473, 179] width 695 height 33
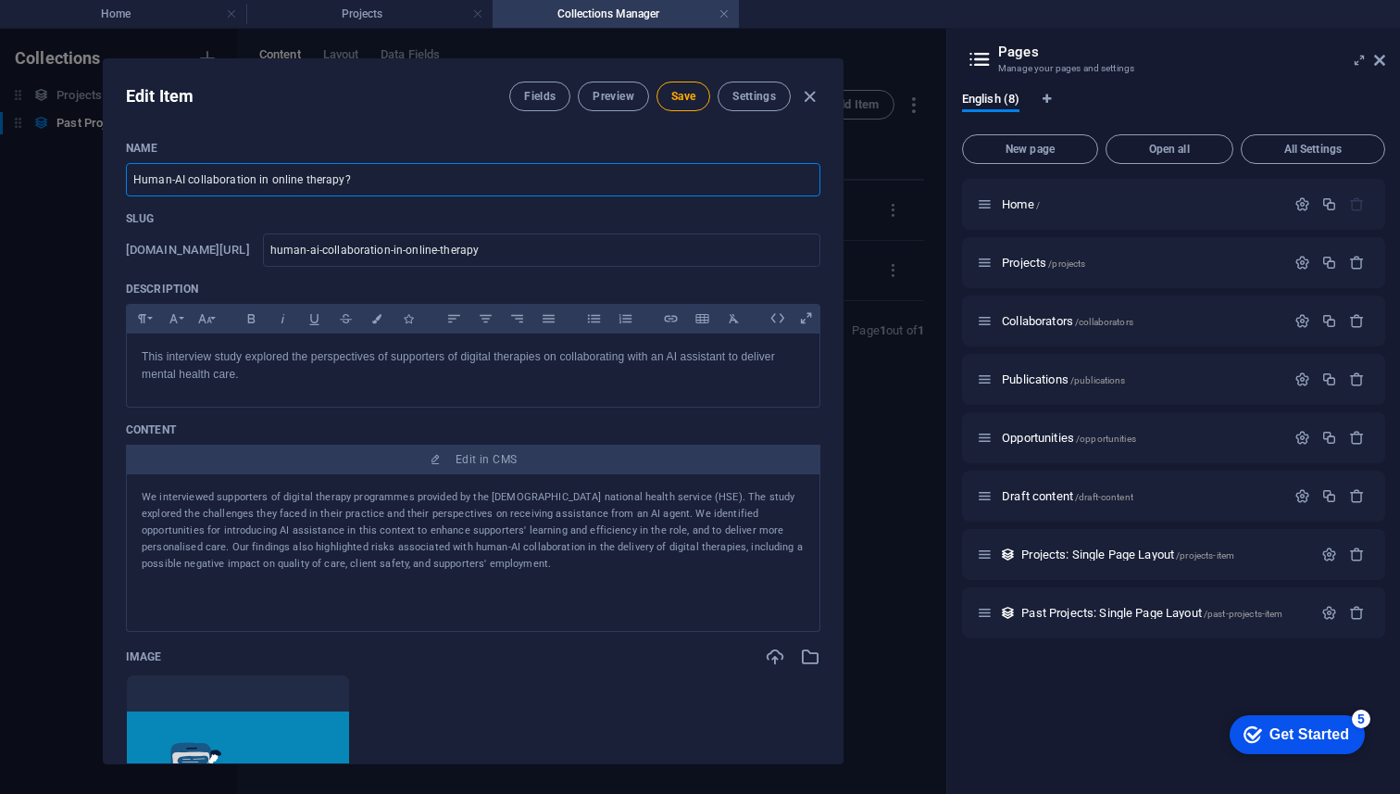
type input "Human-AI collaboration in online therapy?"
click at [353, 184] on input "Human-AI collaboration in online therapy?" at bounding box center [473, 179] width 695 height 33
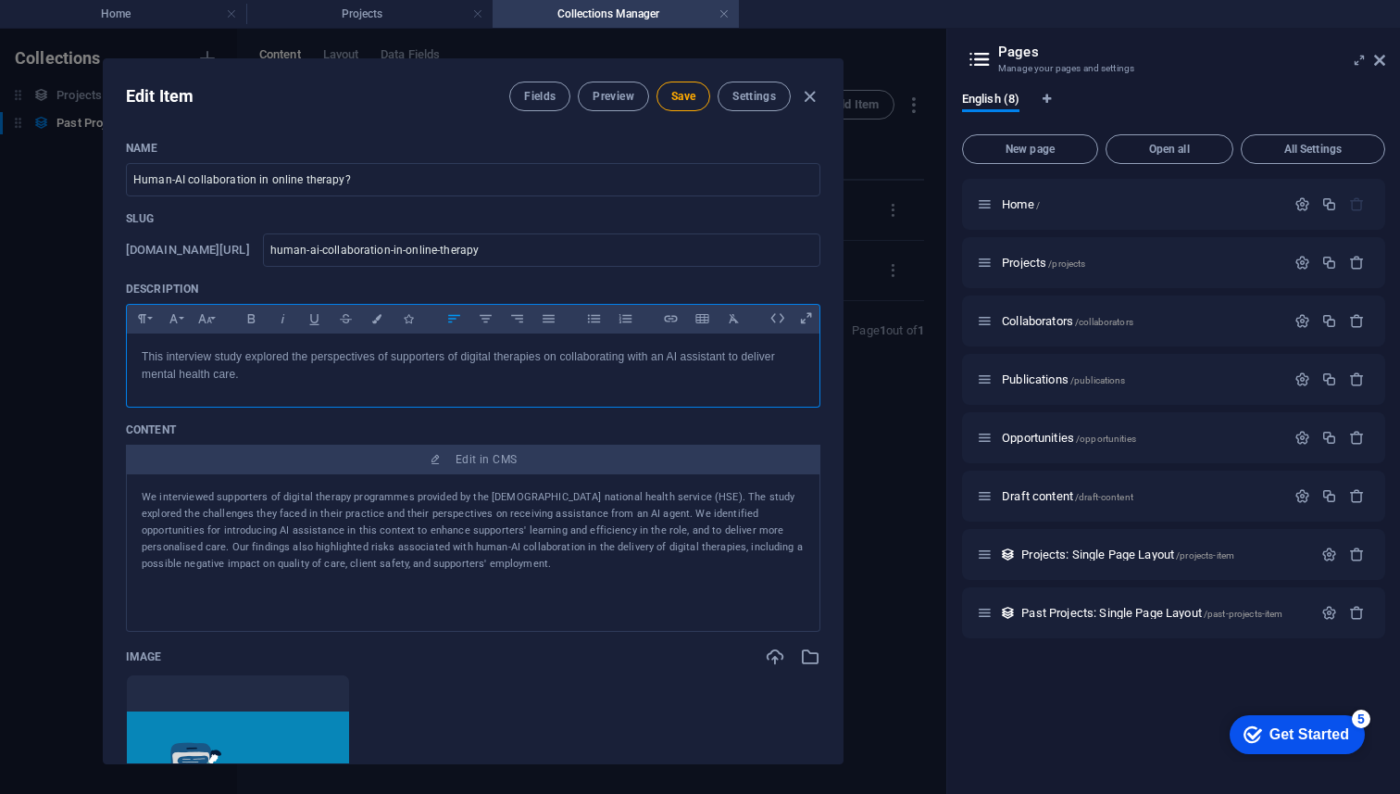
click at [251, 383] on div "This interview study explored the perspectives of supporters of digital therapi…" at bounding box center [473, 365] width 693 height 65
click at [355, 359] on p "This interview study explored the perspectives of supporters of digital therapi…" at bounding box center [473, 365] width 663 height 35
click at [311, 360] on p "This interview study explored the perspectives of supporters of digital therapi…" at bounding box center [473, 365] width 663 height 35
drag, startPoint x: 482, startPoint y: 359, endPoint x: 554, endPoint y: 359, distance: 72.2
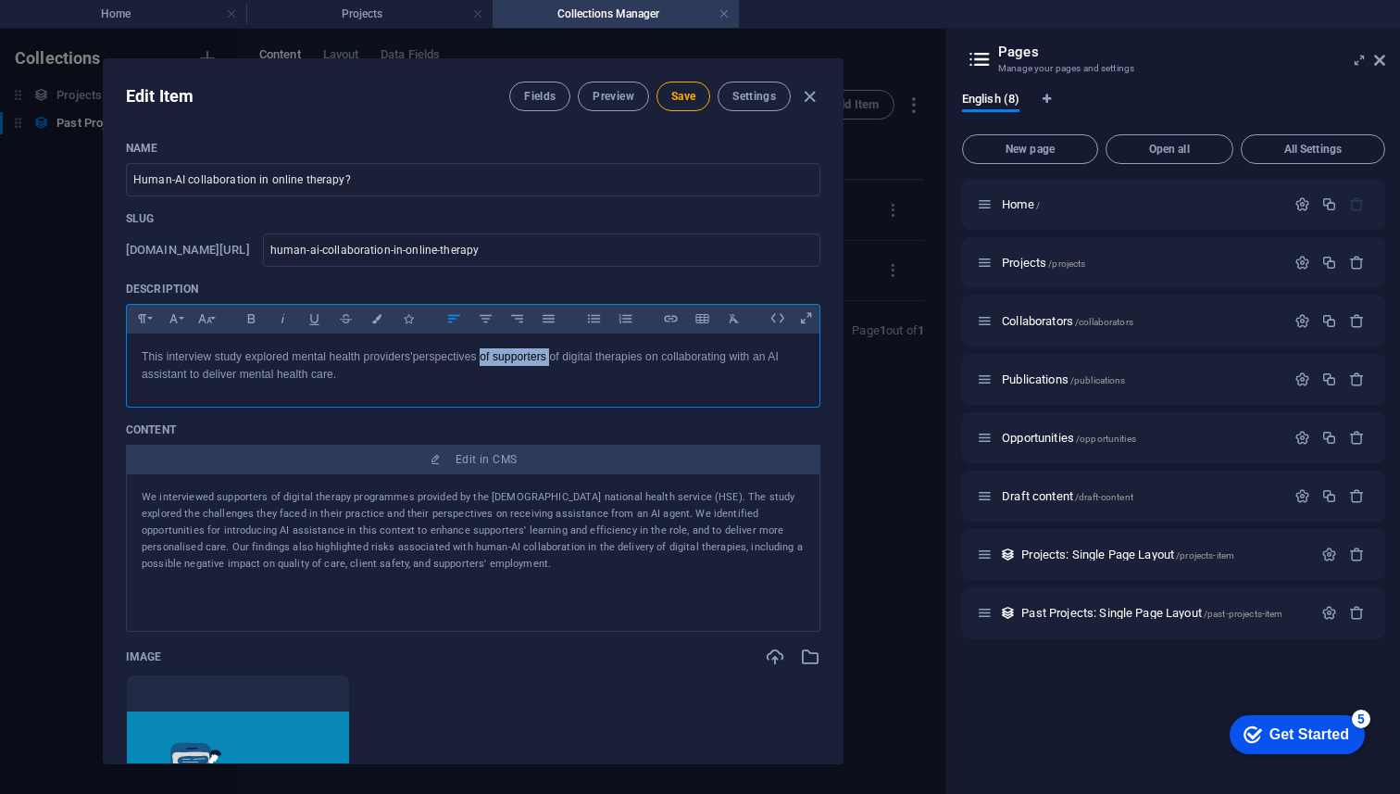
click at [554, 359] on p "This interview study explored mental health providers' perspectives of supporte…" at bounding box center [473, 365] width 663 height 35
click at [489, 361] on p "This interview study explored mental health providers' perspectives on collabor…" at bounding box center [473, 365] width 663 height 35
click at [654, 359] on p "This interview study explored mental health providers' perspectives on collabor…" at bounding box center [473, 365] width 663 height 35
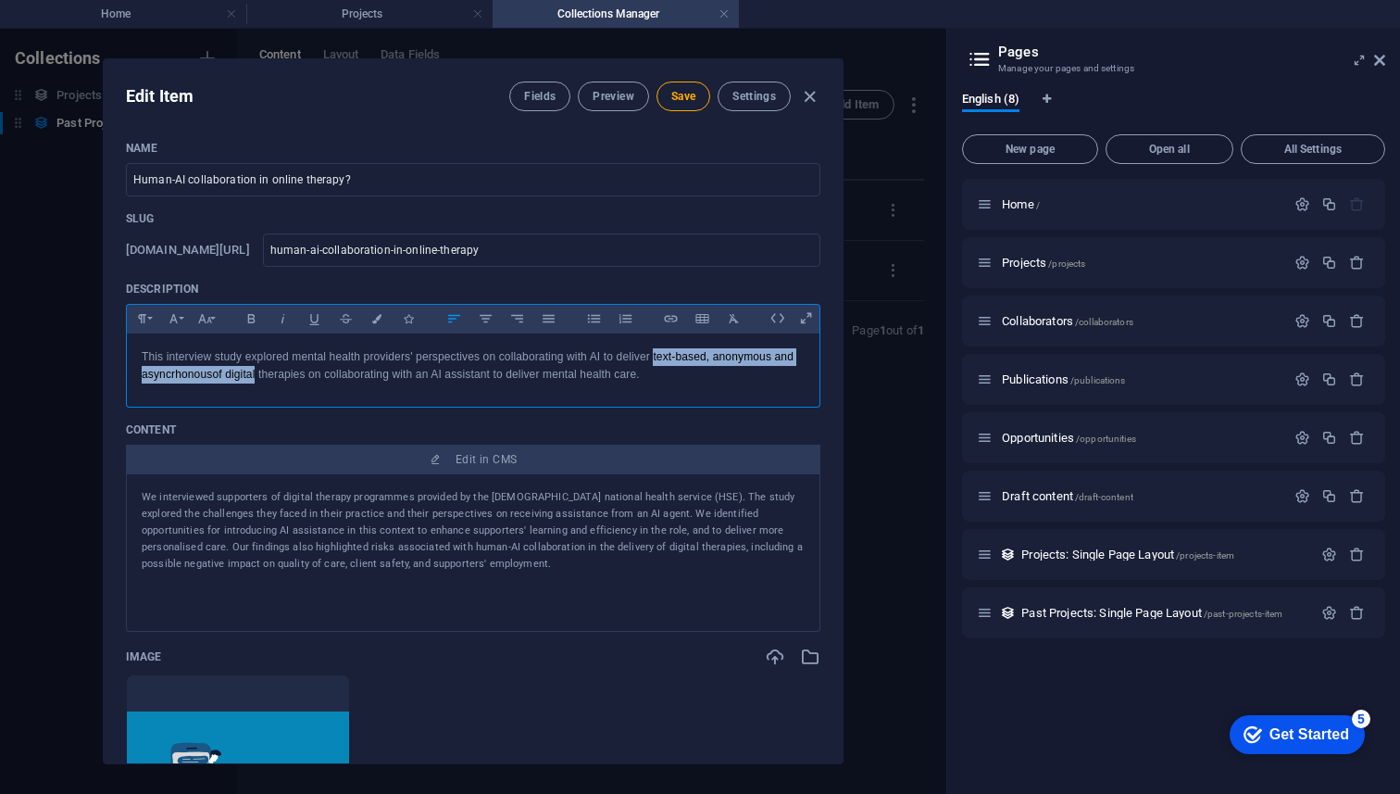
drag, startPoint x: 654, startPoint y: 361, endPoint x: 260, endPoint y: 374, distance: 393.8
click at [260, 374] on p "This interview study explored mental health providers' perspectives on collabor…" at bounding box center [473, 365] width 663 height 35
click at [735, 360] on p "This interview study explored mental health providers' perspectives on collabor…" at bounding box center [473, 365] width 663 height 35
click at [652, 388] on div "This interview study explored mental health providers' perspectives on collabor…" at bounding box center [473, 365] width 693 height 65
drag, startPoint x: 739, startPoint y: 358, endPoint x: 747, endPoint y: 393, distance: 35.3
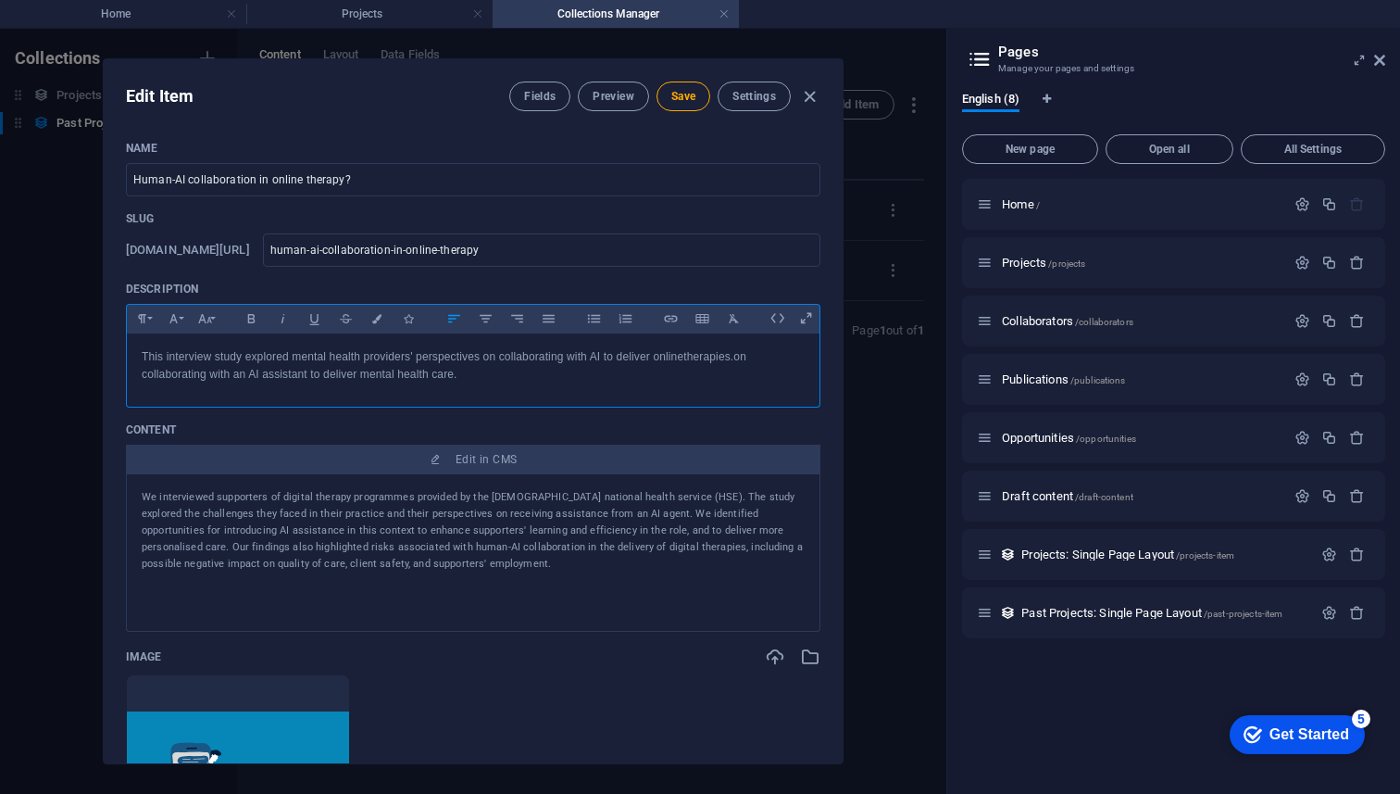
click at [742, 383] on div "This interview study explored mental health providers' perspectives on collabor…" at bounding box center [473, 365] width 693 height 65
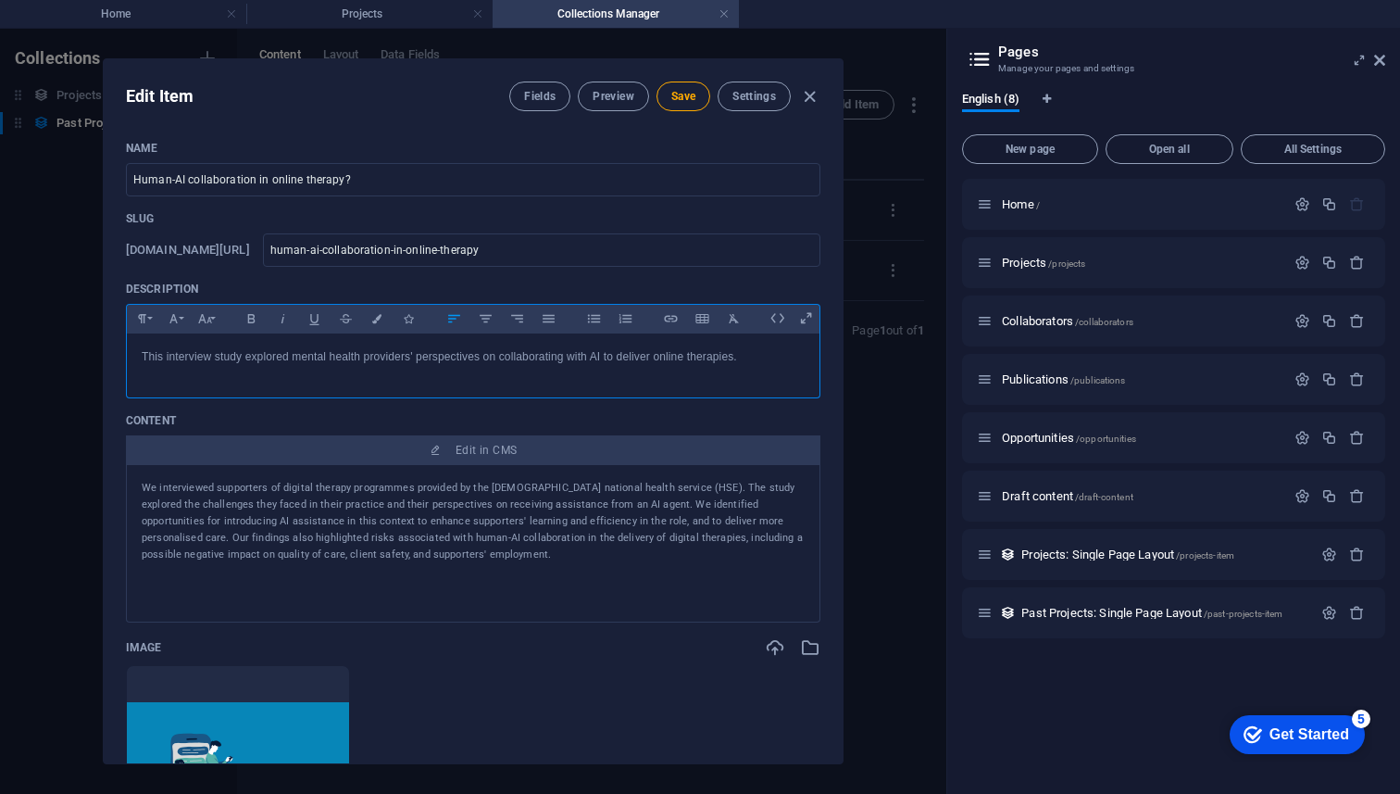
click at [410, 555] on div "We interviewed supporters of digital therapy programmes provided by the Irish n…" at bounding box center [473, 521] width 663 height 83
click at [469, 555] on div "We interviewed supporters of digital therapy programmes provided by the Irish n…" at bounding box center [473, 521] width 663 height 83
click at [239, 487] on div "We interviewed supporters of digital therapy programmes provided by the Irish n…" at bounding box center [473, 518] width 663 height 83
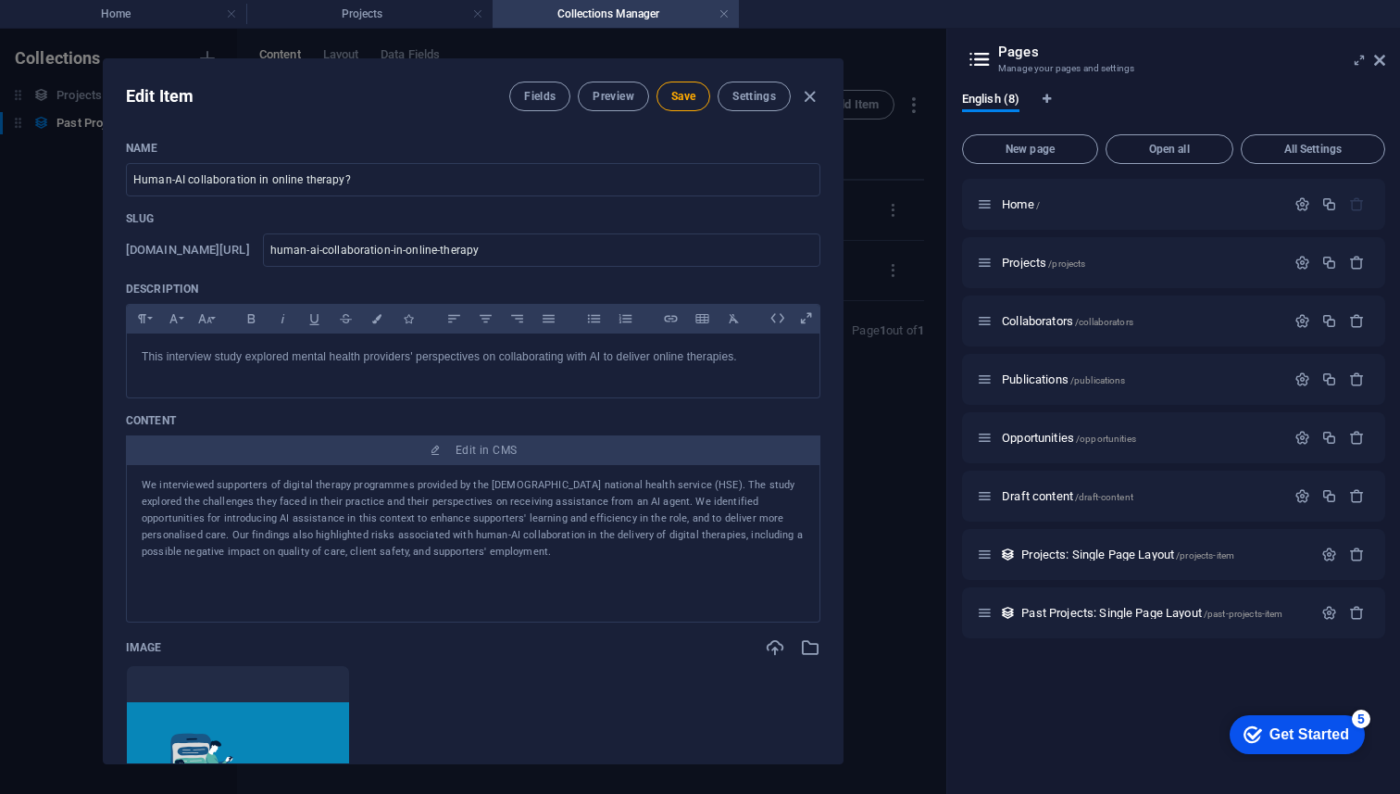
click at [239, 486] on div "We interviewed supporters of digital therapy programmes provided by the Irish n…" at bounding box center [473, 518] width 663 height 83
click at [347, 486] on div "We interviewed supporters of digital therapy programmes provided by the Irish n…" at bounding box center [473, 518] width 663 height 83
click at [548, 372] on div "This interview study explored mental health providers' perspectives on collabor…" at bounding box center [473, 361] width 693 height 56
click at [287, 360] on p "This interview study explored mental health providers' perspectives on collabor…" at bounding box center [473, 357] width 663 height 18
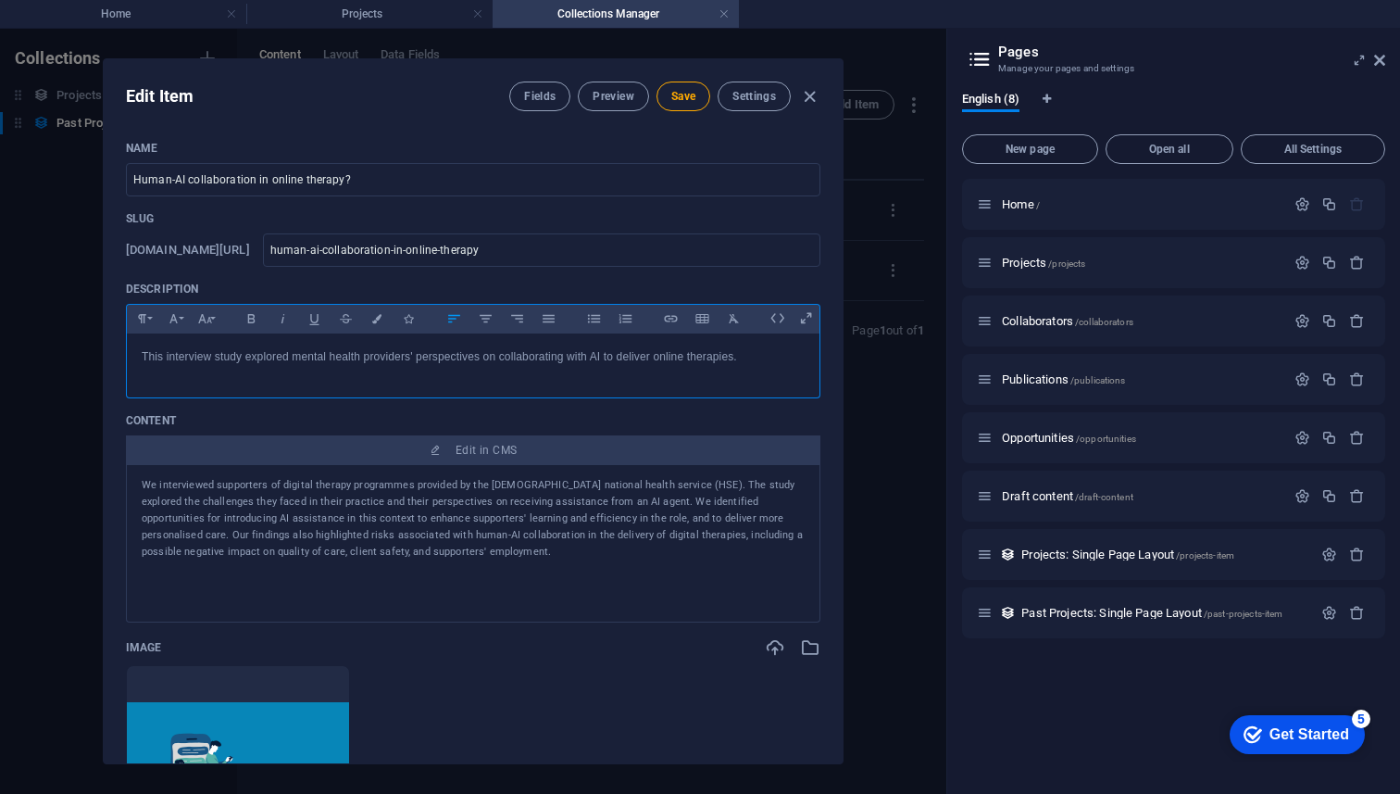
click at [746, 357] on p "This interview study explored mental health providers' perspectives on collabor…" at bounding box center [473, 357] width 663 height 18
click at [497, 358] on p "This interview study explored mental health providers' perspectives on collabor…" at bounding box center [473, 357] width 663 height 18
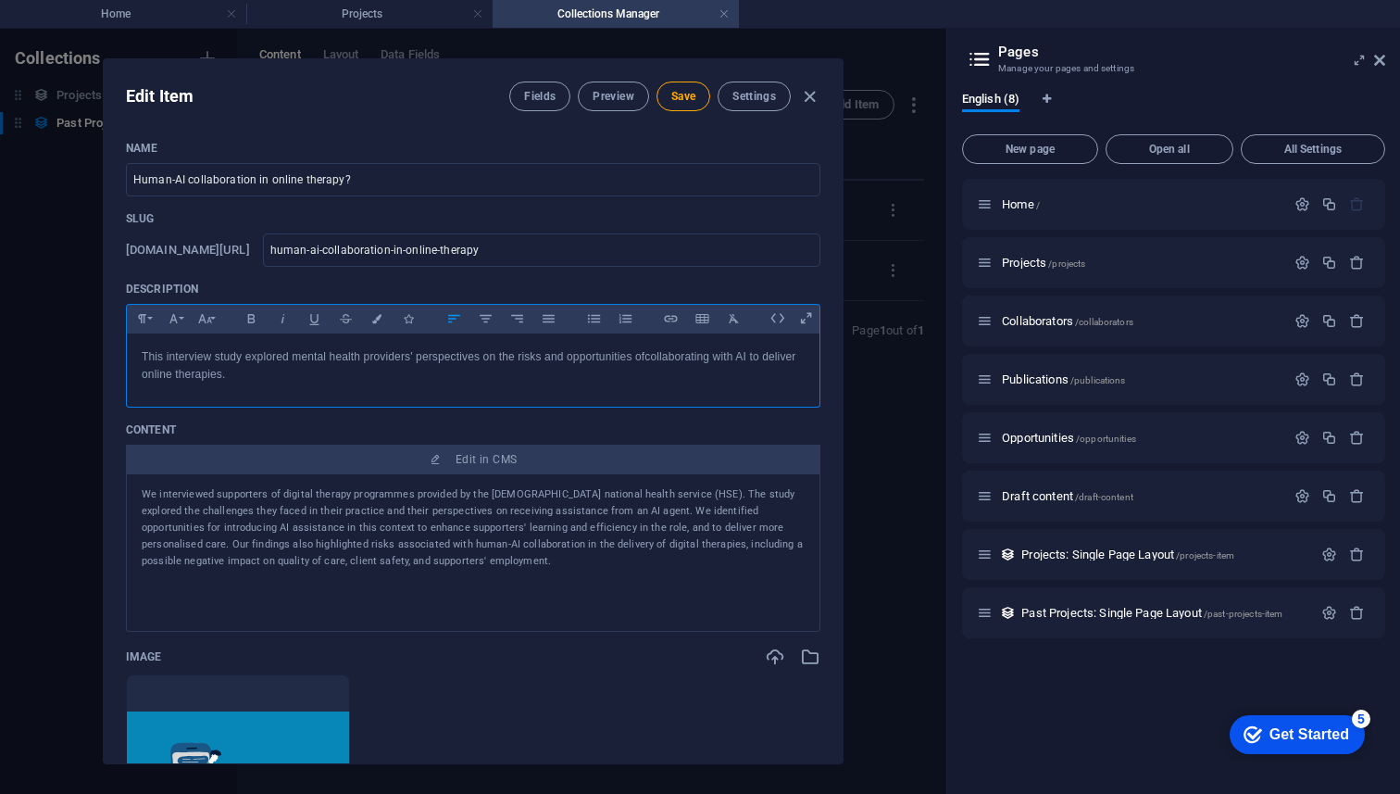
click at [627, 376] on p "This interview study explored mental health providers' perspectives on the risk…" at bounding box center [473, 365] width 663 height 35
click at [648, 518] on div "We interviewed supporters of digital therapy programmes provided by the Irish n…" at bounding box center [473, 527] width 663 height 83
click at [749, 360] on p "This interview study explored mental health providers' perspectives on the risk…" at bounding box center [473, 365] width 663 height 35
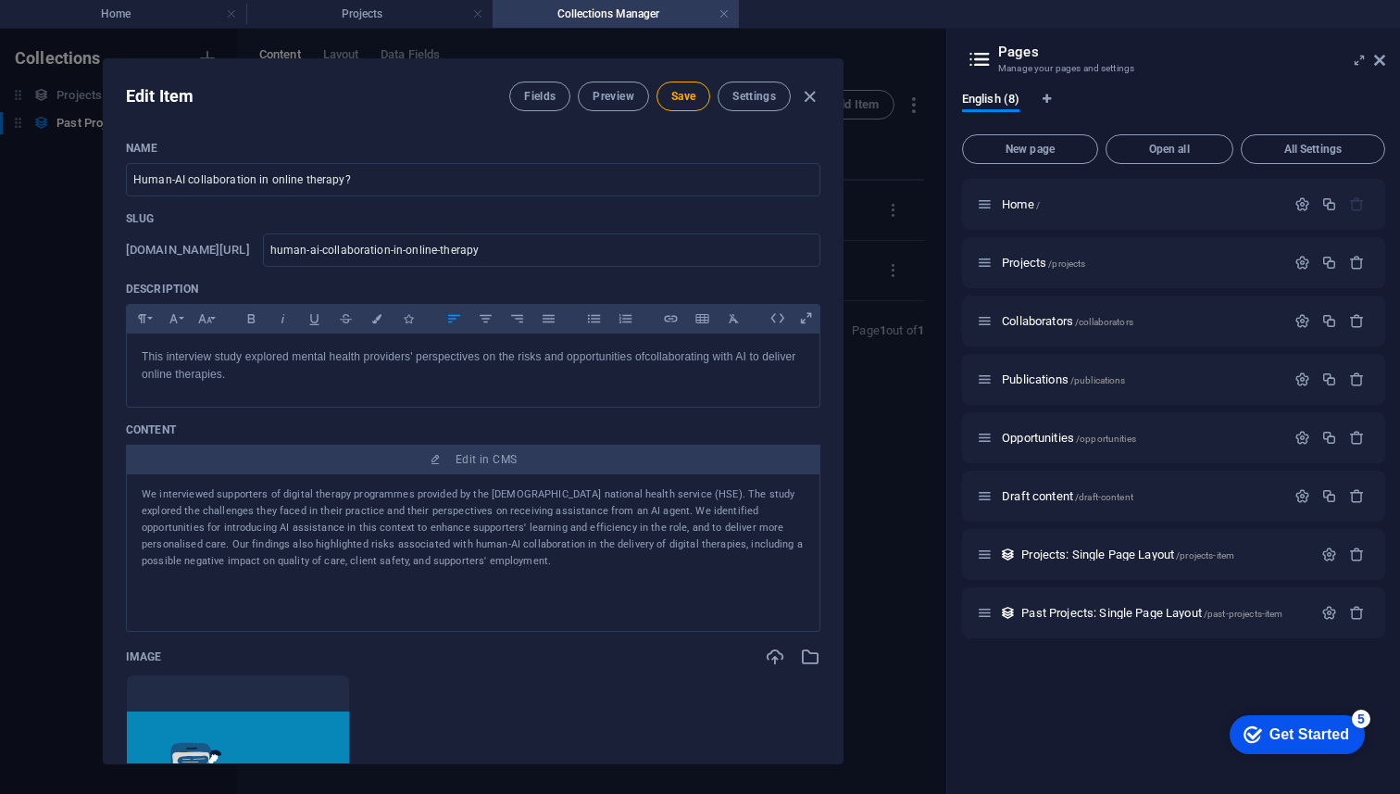
click at [584, 546] on div "We interviewed supporters of digital therapy programmes provided by the Irish n…" at bounding box center [473, 527] width 663 height 83
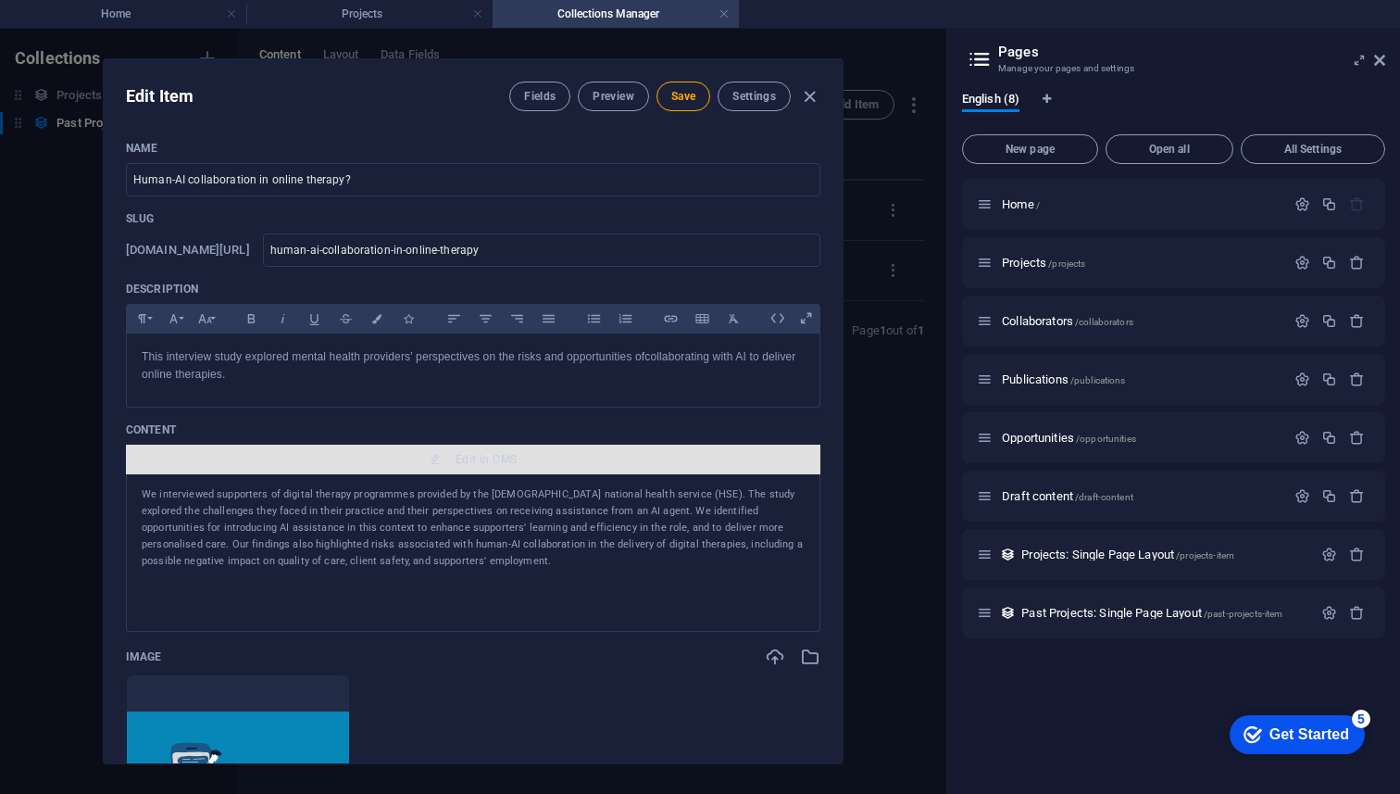
click at [445, 459] on span "Edit in CMS" at bounding box center [473, 459] width 680 height 15
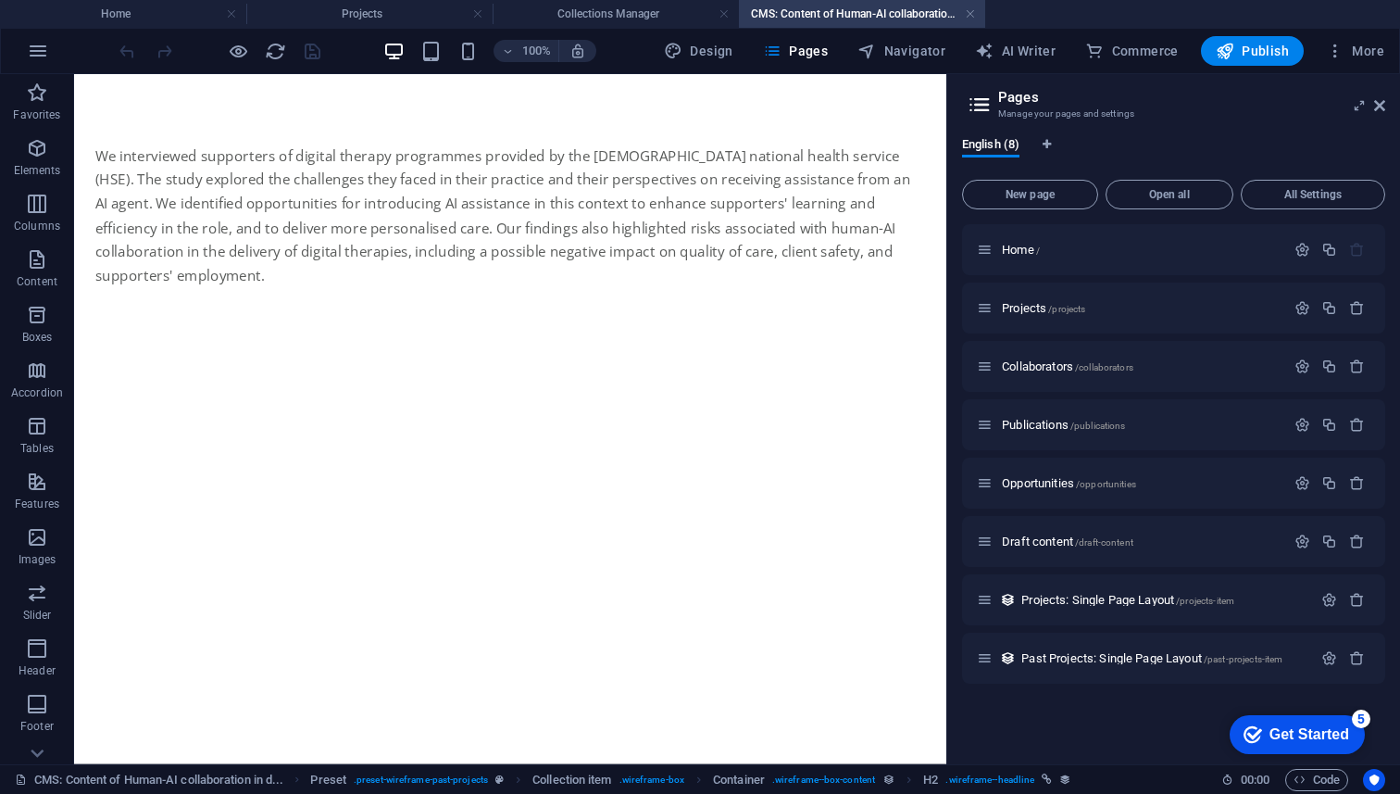
scroll to position [0, 0]
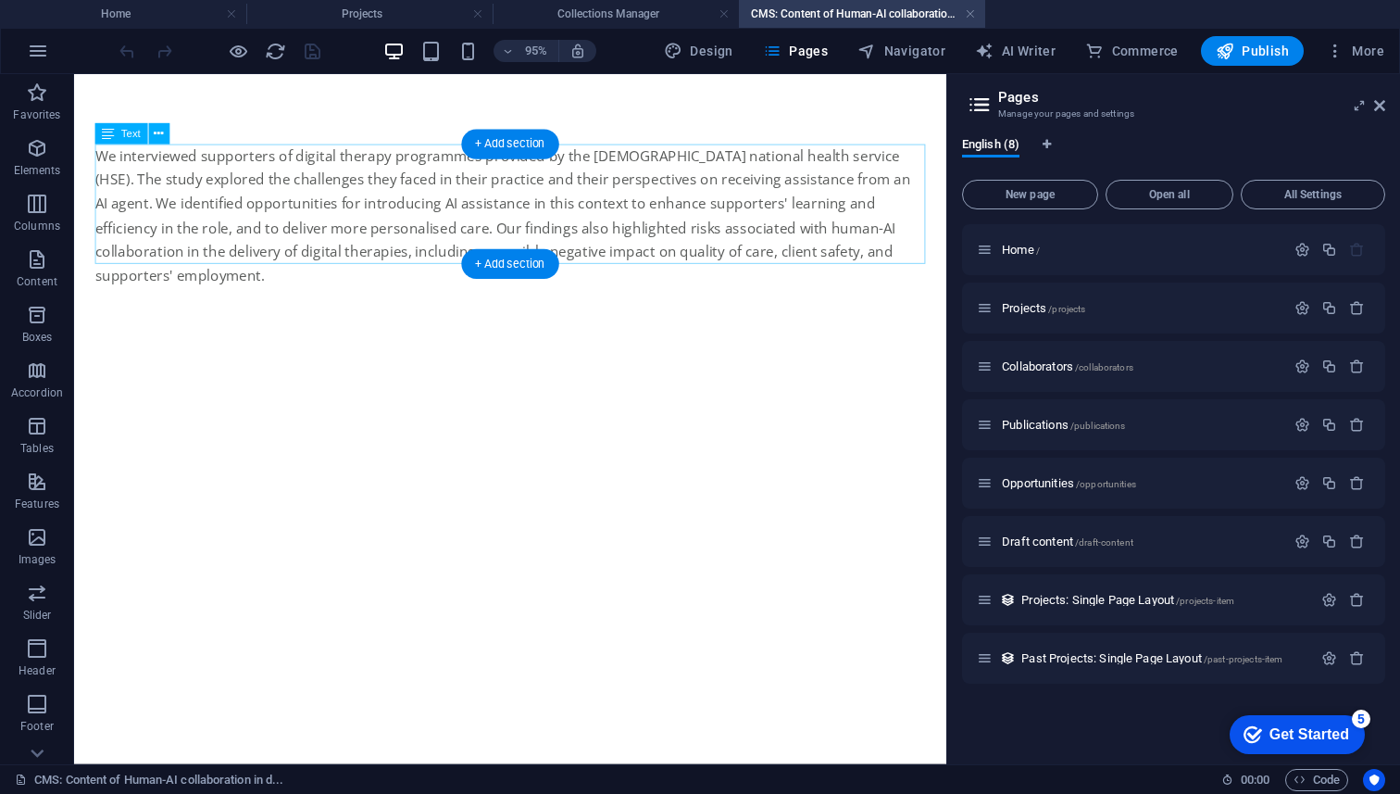
drag, startPoint x: 242, startPoint y: 160, endPoint x: 307, endPoint y: 229, distance: 95.0
click at [242, 160] on div "We interviewed supporters of digital therapy programmes provided by the Irish n…" at bounding box center [533, 223] width 874 height 151
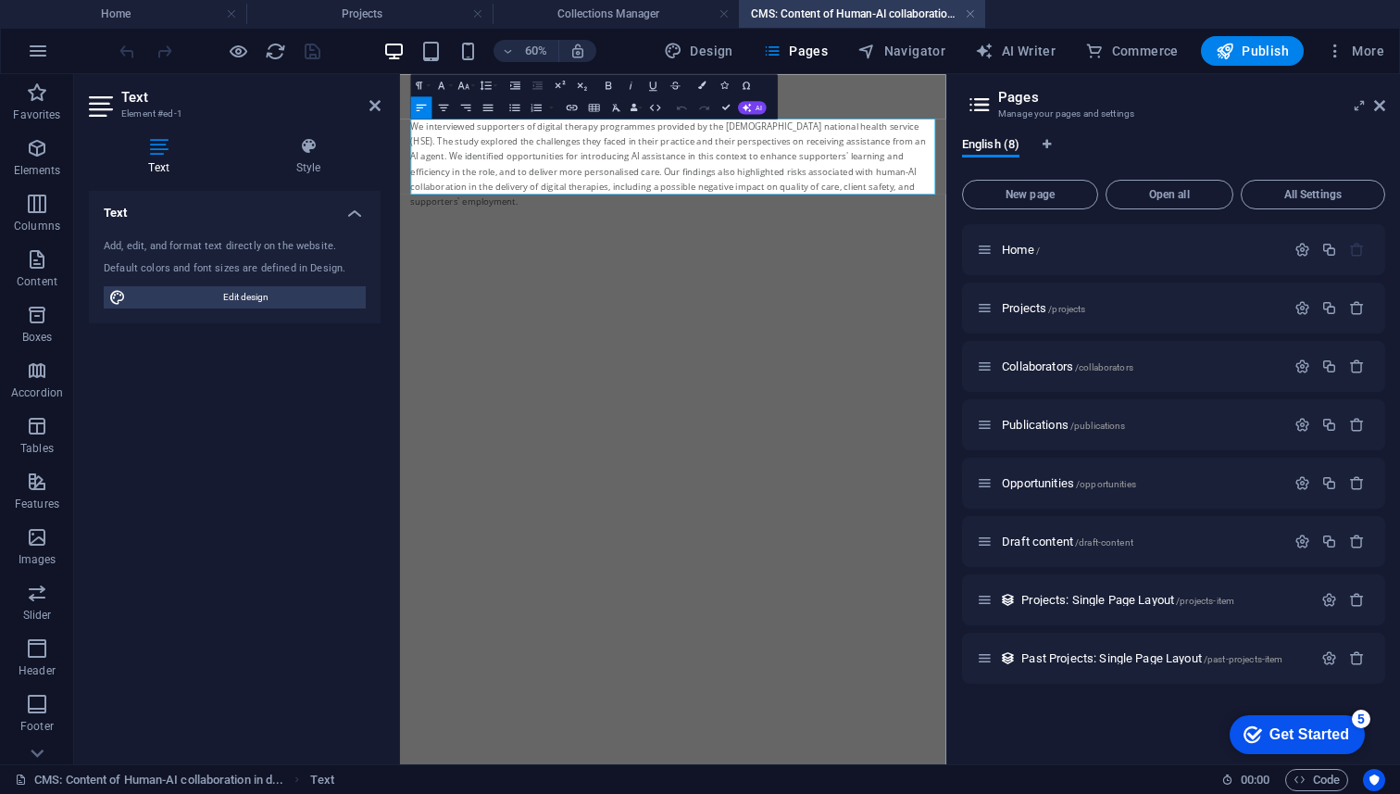
click at [550, 166] on div "We interviewed supporters of digital therapy programmes provided by the Irish n…" at bounding box center [856, 223] width 874 height 151
click at [736, 160] on div "We interviewed mental health providers of digital therapy programmes provided b…" at bounding box center [856, 223] width 874 height 151
click at [871, 181] on div "We interviewed mental health providers of online therapy programmes provided by…" at bounding box center [856, 223] width 874 height 151
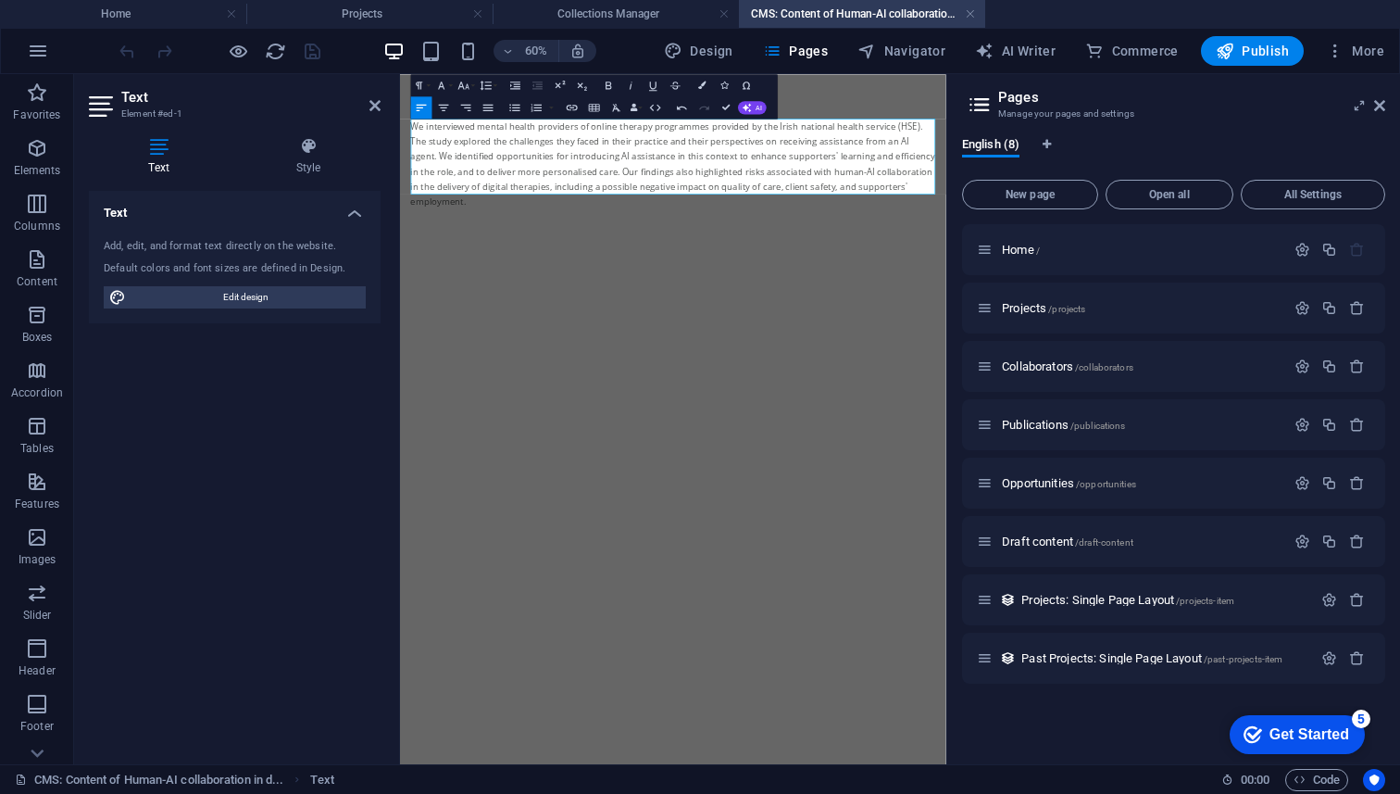
click at [817, 161] on div "We interviewed mental health providers of online therapy programmes provided by…" at bounding box center [856, 223] width 874 height 151
drag, startPoint x: 832, startPoint y: 165, endPoint x: 1173, endPoint y: 167, distance: 340.8
click at [1173, 167] on div "We interviewed mental health providers of online therapies provided by the Iris…" at bounding box center [856, 223] width 874 height 151
click at [652, 162] on div "We interviewed mental health providers of online therapies . The study explored…" at bounding box center [856, 211] width 874 height 126
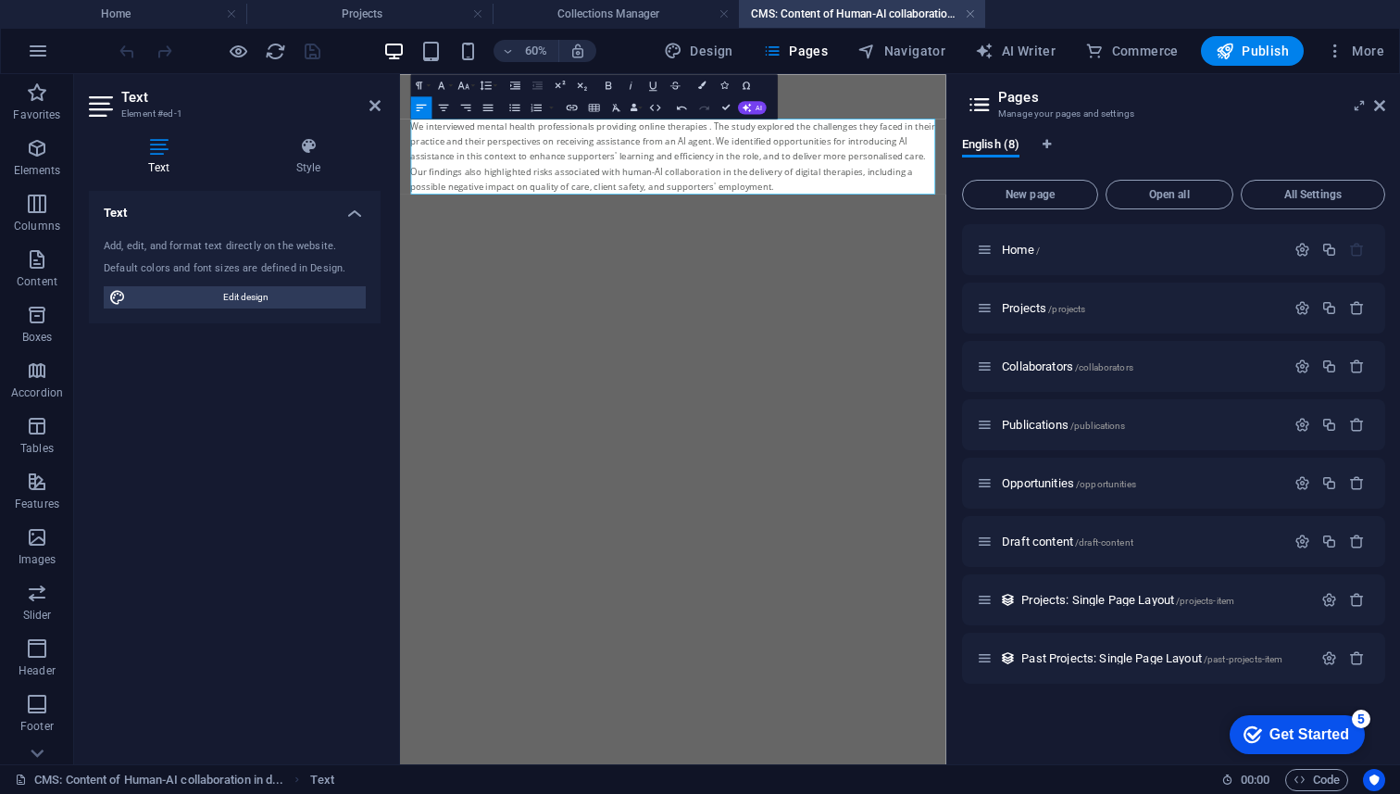
drag, startPoint x: 652, startPoint y: 162, endPoint x: 907, endPoint y: 164, distance: 254.7
click at [907, 164] on div "We interviewed mental health professionals providing online therapies . The stu…" at bounding box center [856, 211] width 874 height 126
click at [914, 165] on div "We interviewed mental health professionals providing online therapies in the Ir…" at bounding box center [856, 223] width 874 height 151
click at [1182, 169] on div "We interviewed mental health professionals providing online therapies in the Ir…" at bounding box center [856, 223] width 874 height 151
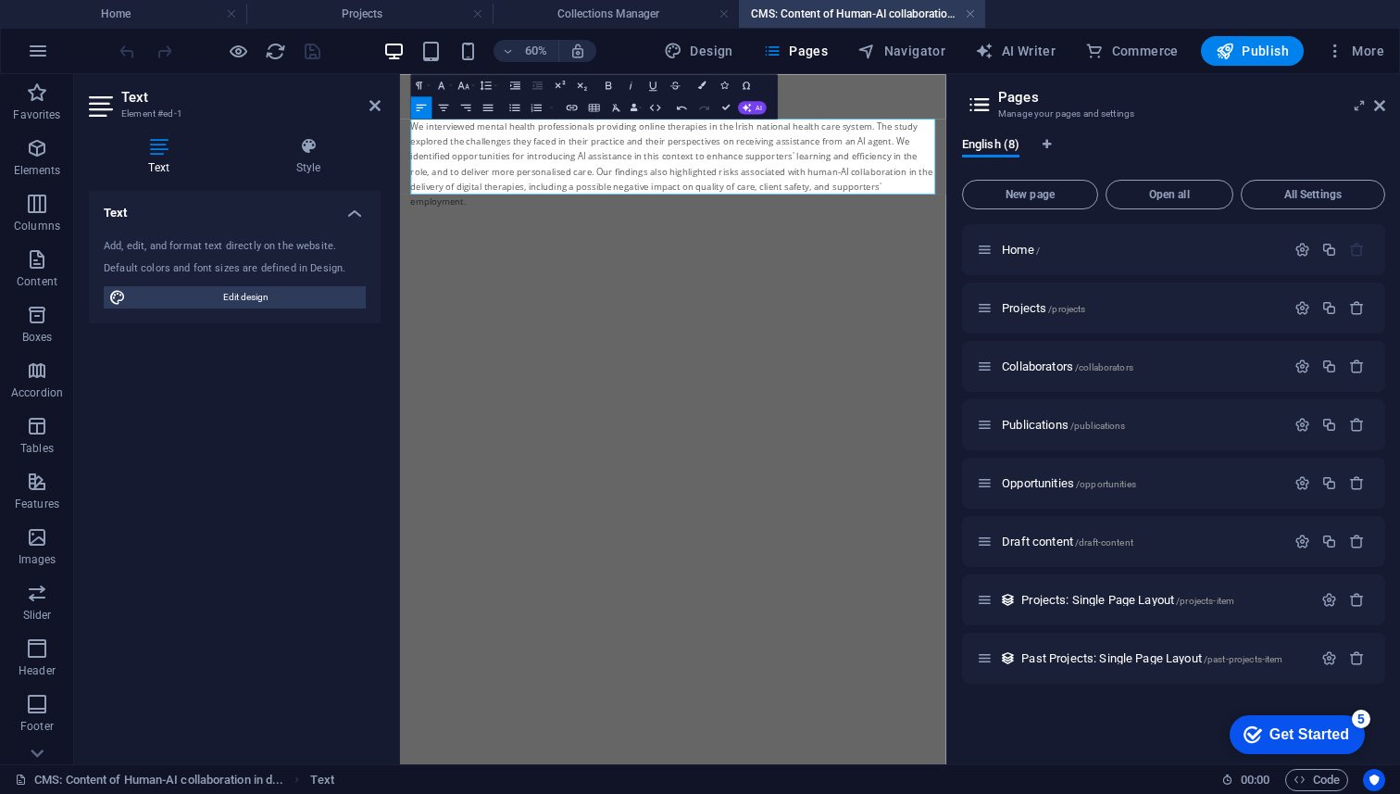
click at [917, 168] on div "We interviewed mental health professionals providing online therapies in the Ir…" at bounding box center [856, 223] width 874 height 151
click at [1208, 169] on div "We interviewed mental health professionals providing online therapies within th…" at bounding box center [856, 223] width 874 height 151
click at [775, 219] on div "We interviewed mental health professionals providing online therapies within th…" at bounding box center [856, 223] width 874 height 151
click at [465, 190] on div "We interviewed mental health professionals providing online therapies within th…" at bounding box center [856, 223] width 874 height 151
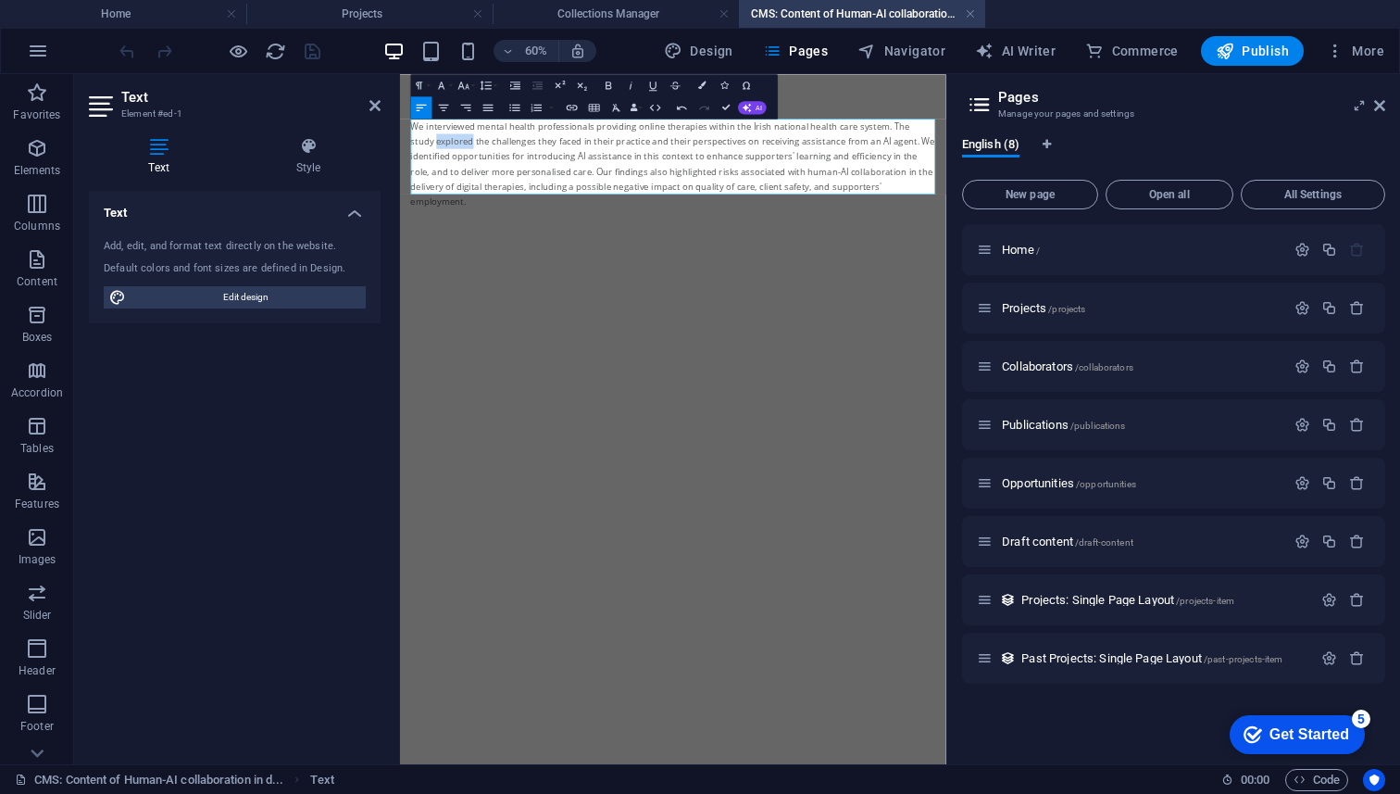
click at [465, 190] on div "We interviewed mental health professionals providing online therapies within th…" at bounding box center [856, 223] width 874 height 151
drag, startPoint x: 1217, startPoint y: 166, endPoint x: 1217, endPoint y: 180, distance: 13.9
click at [1217, 180] on div "We interviewed mental health professionals providing online therapies within th…" at bounding box center [856, 223] width 874 height 151
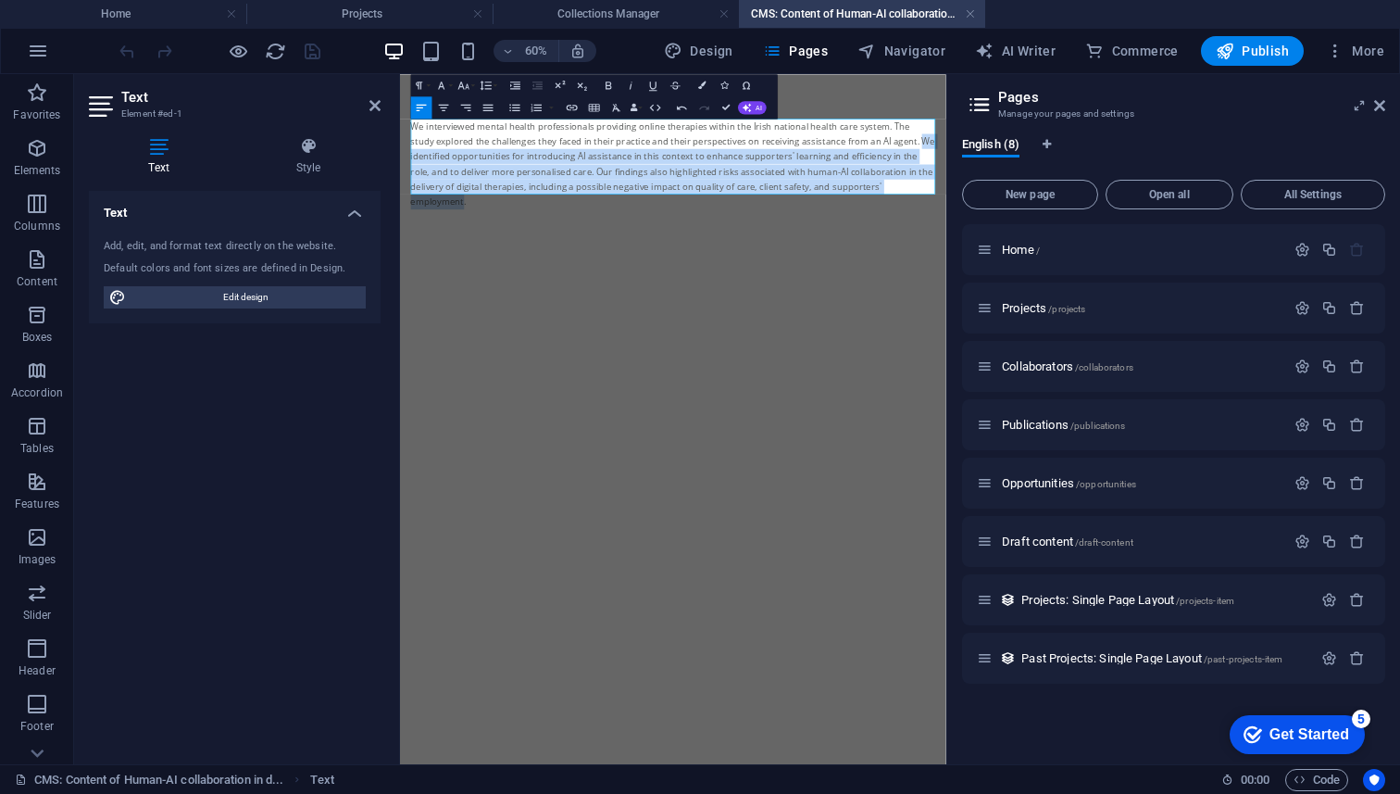
drag, startPoint x: 1218, startPoint y: 187, endPoint x: 1285, endPoint y: 257, distance: 97.0
click at [1285, 257] on div "We interviewed mental health professionals providing online therapies within th…" at bounding box center [856, 223] width 874 height 151
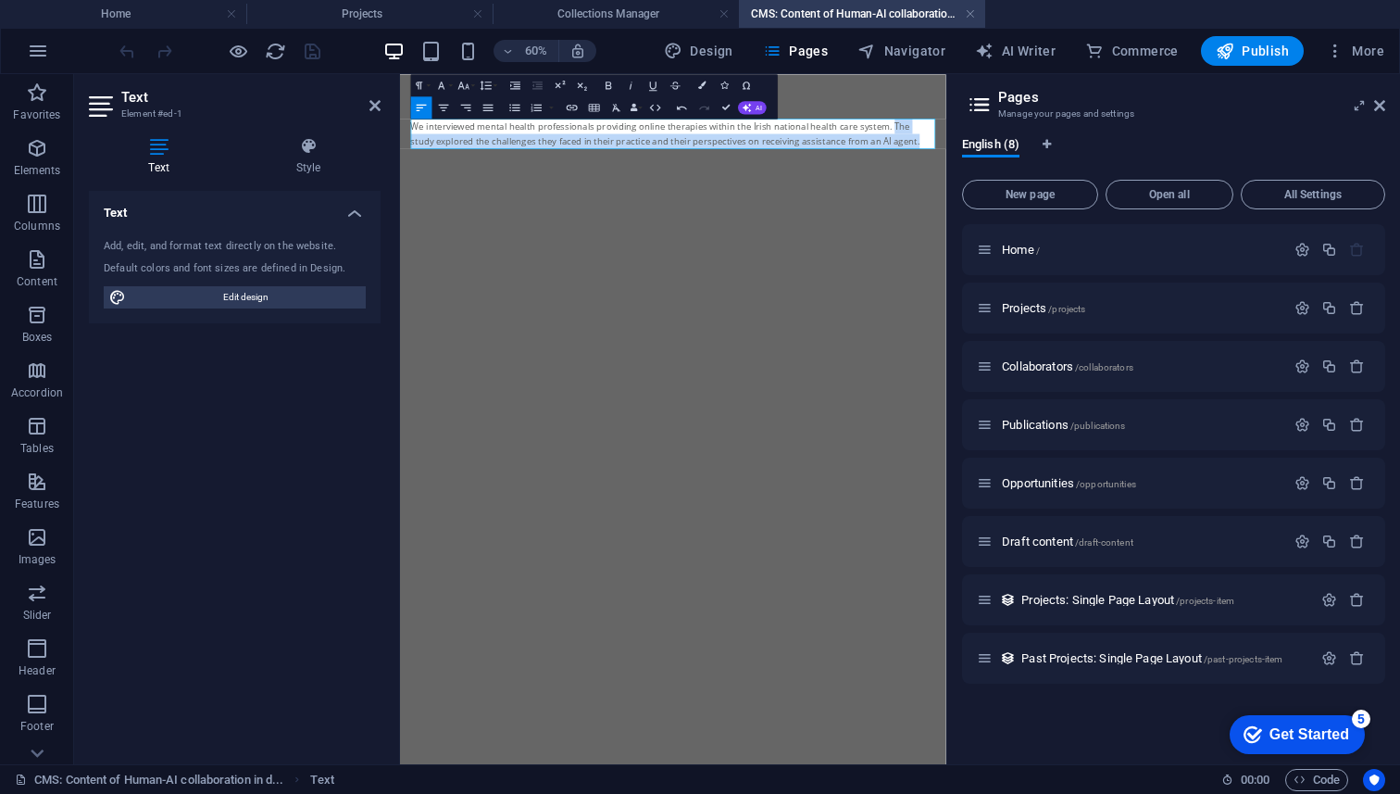
drag, startPoint x: 1216, startPoint y: 160, endPoint x: 1226, endPoint y: 182, distance: 24.5
click at [1226, 182] on div "We interviewed mental health professionals providing online therapies within th…" at bounding box center [856, 173] width 874 height 50
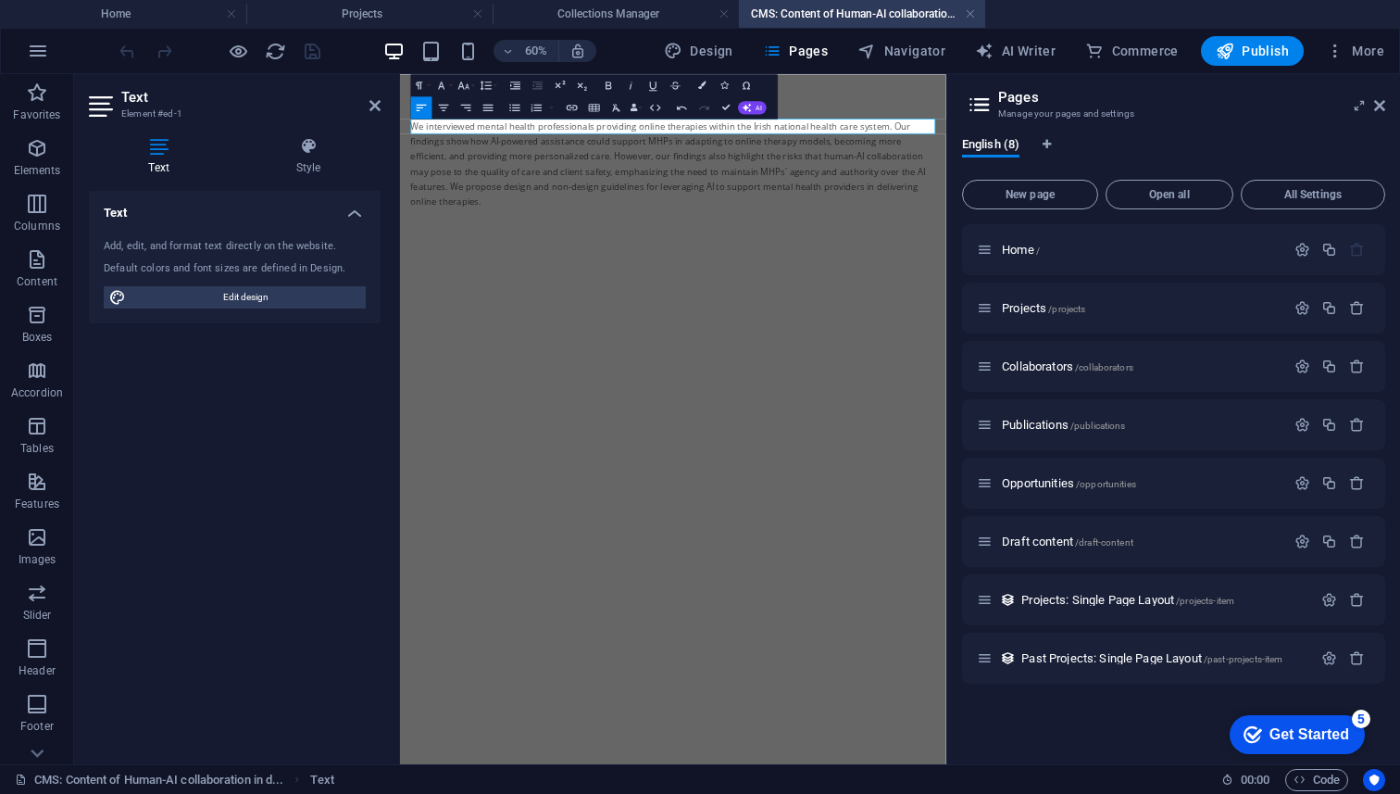
scroll to position [7686, 3]
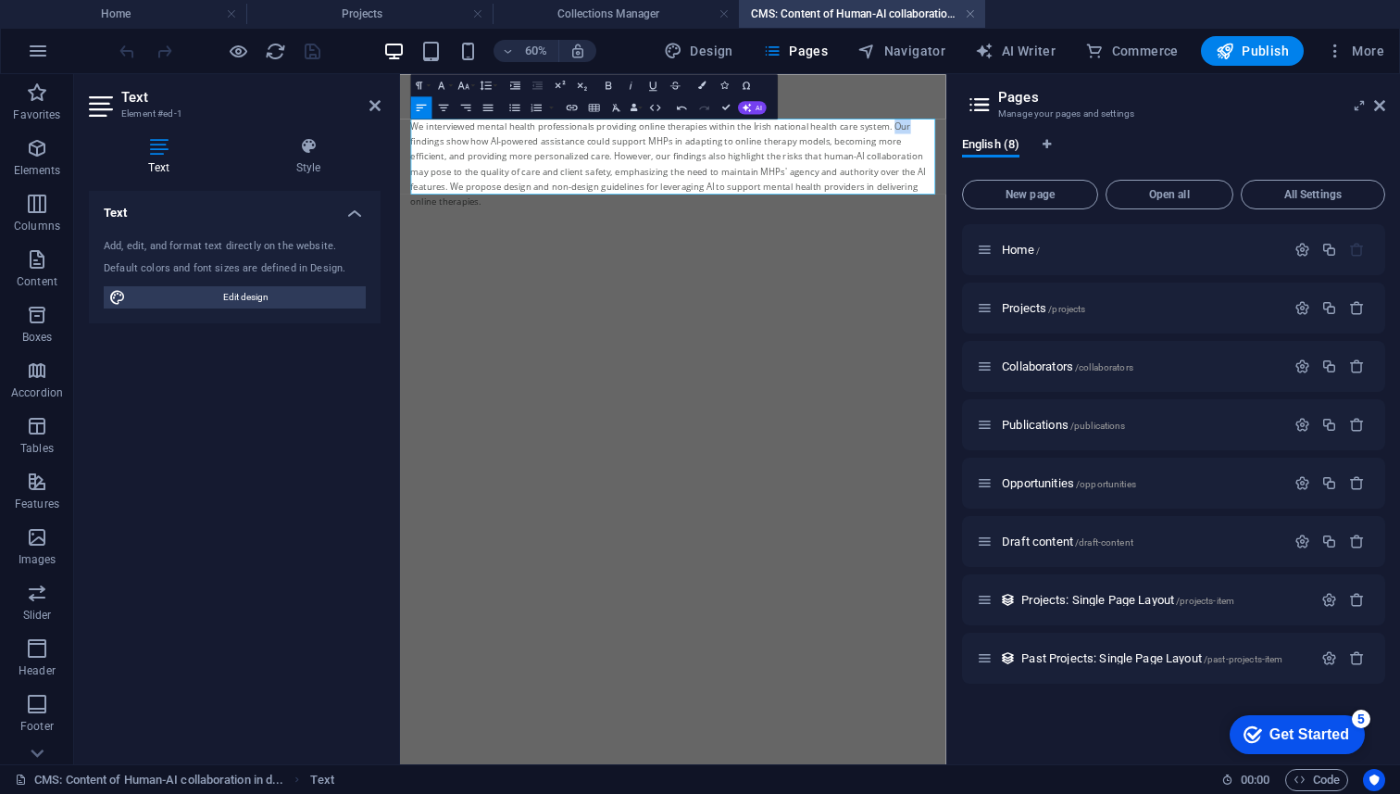
drag, startPoint x: 1214, startPoint y: 162, endPoint x: 1240, endPoint y: 162, distance: 25.9
click at [1240, 162] on div "We interviewed mental health professionals providing online therapies within th…" at bounding box center [856, 223] width 874 height 151
click at [758, 188] on div "We interviewed mental health professionals providing online therapies within th…" at bounding box center [856, 223] width 874 height 151
click at [811, 192] on div "We interviewed mental health professionals providing online therapies within th…" at bounding box center [856, 223] width 874 height 151
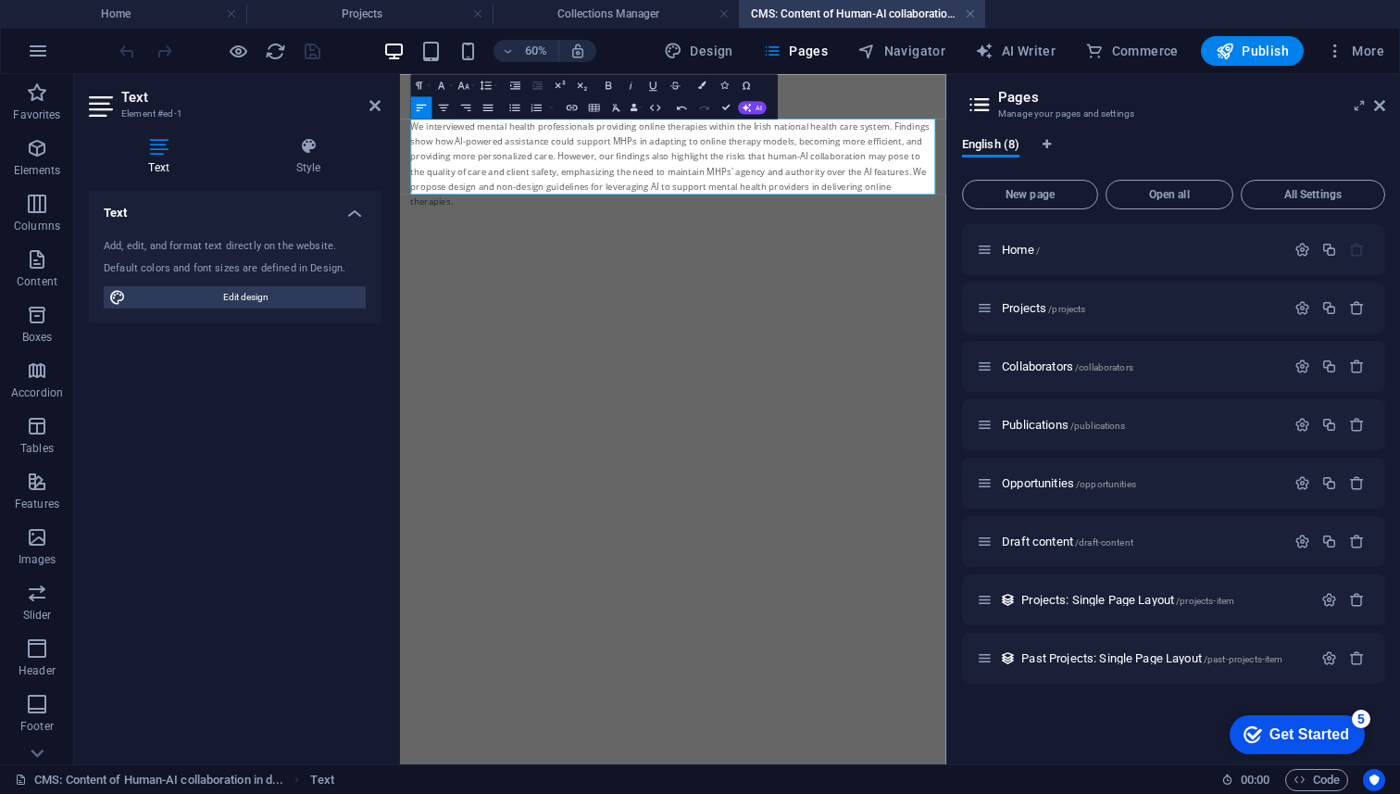
click at [658, 217] on div "We interviewed mental health professionals providing online therapies within th…" at bounding box center [856, 223] width 874 height 151
click at [760, 188] on div "We interviewed mental health professionals providing online therapies within th…" at bounding box center [856, 223] width 874 height 151
copy div "MHPs"
click at [726, 165] on div "We interviewed mental health professionals providing online therapies within th…" at bounding box center [856, 223] width 874 height 151
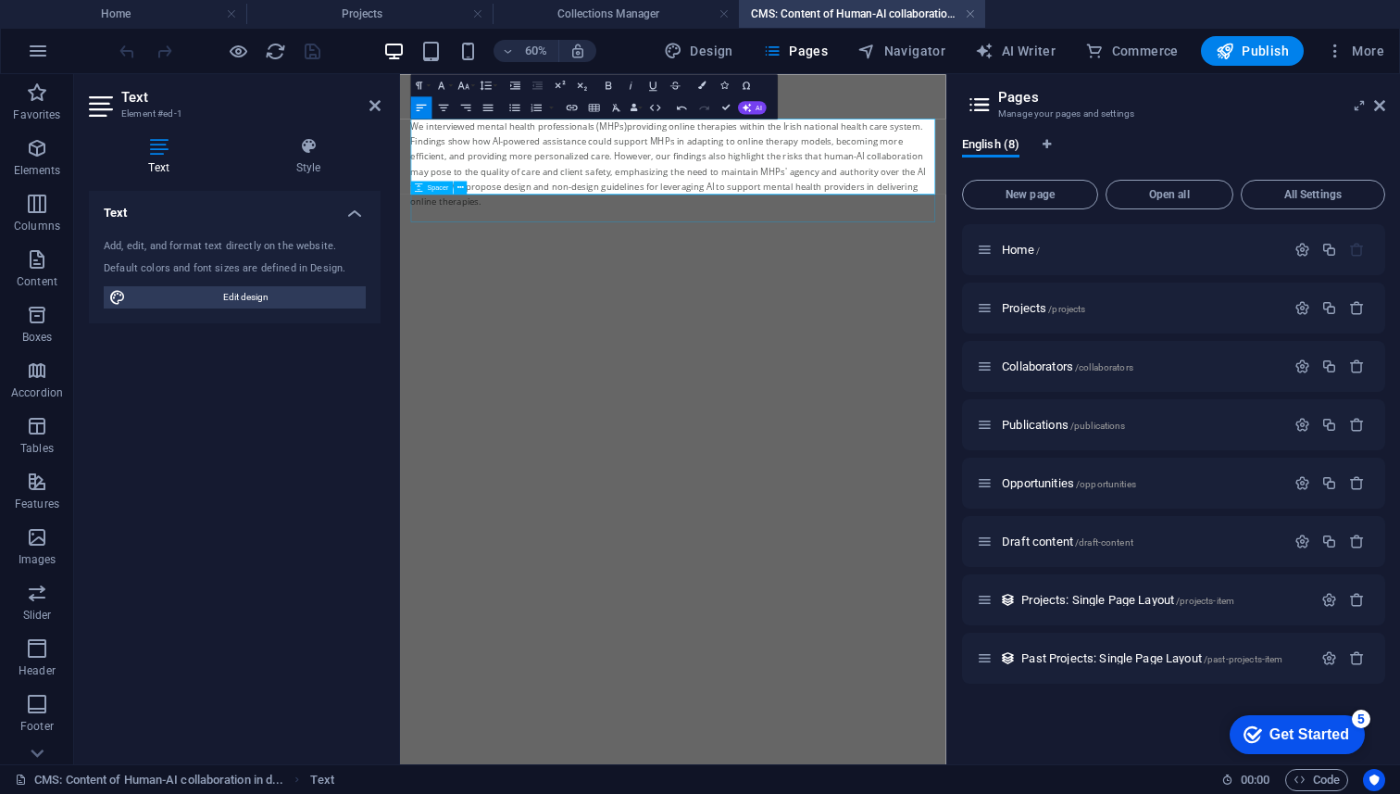
click at [945, 305] on div at bounding box center [856, 322] width 874 height 46
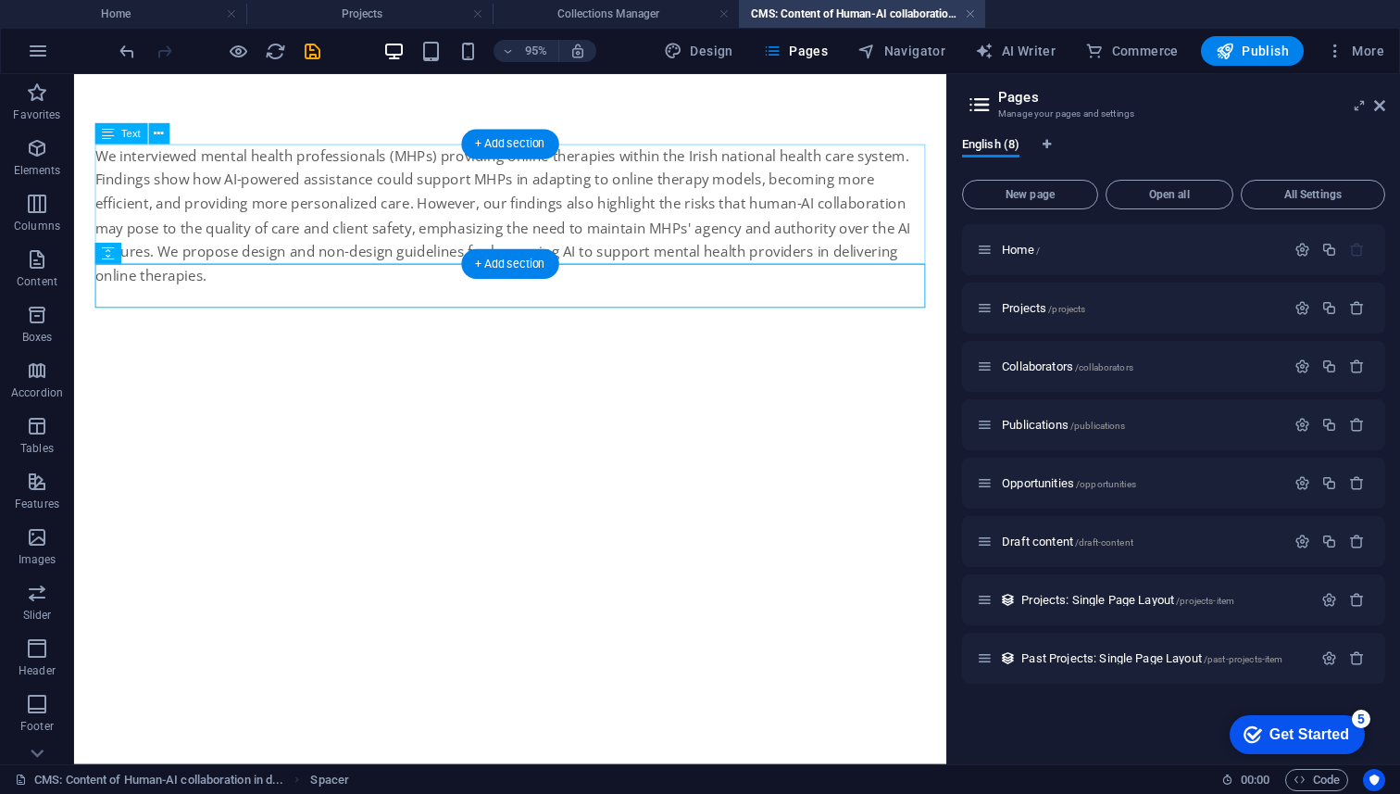
click at [756, 231] on div "We interviewed mental health professionals (MHPs) providing online therapies wi…" at bounding box center [533, 223] width 874 height 151
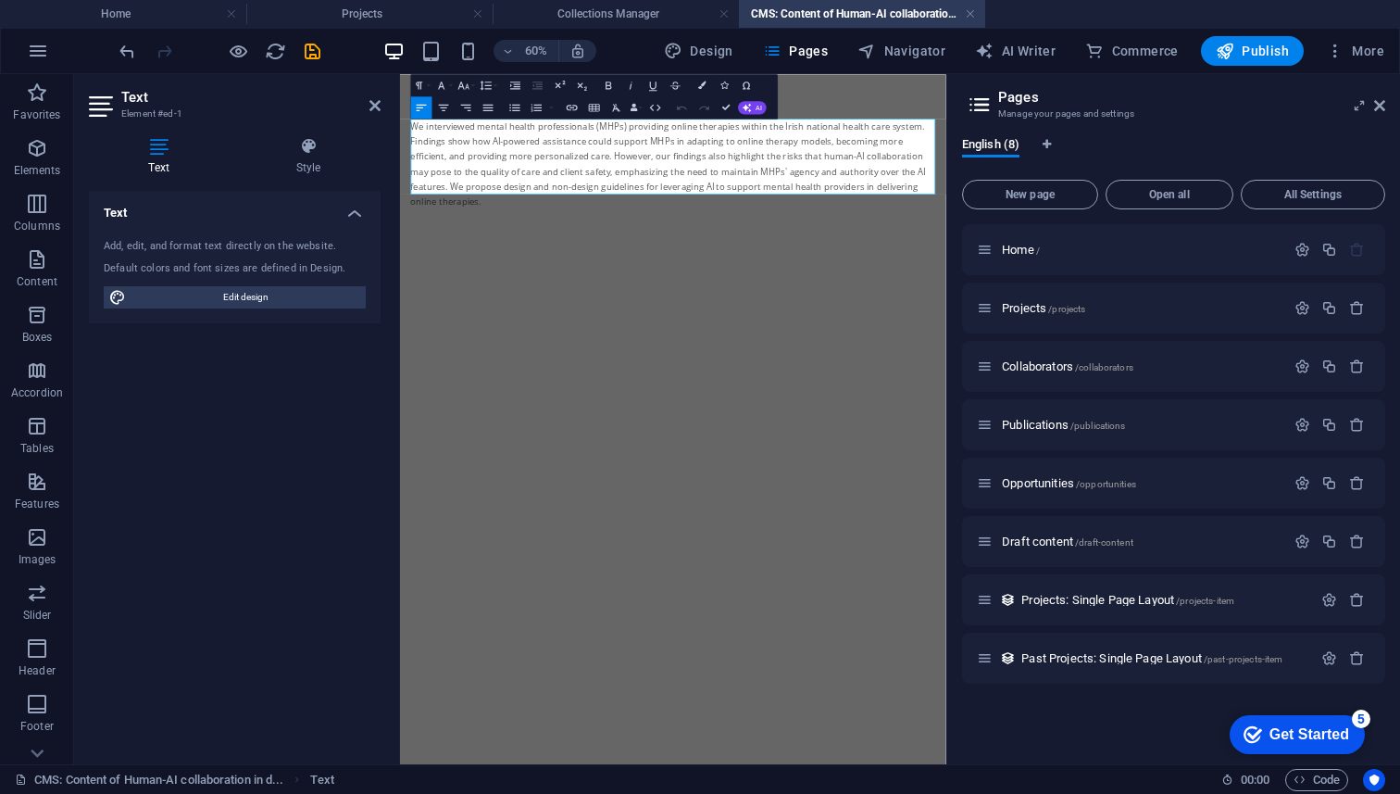
click at [640, 211] on div "We interviewed mental health professionals (MHPs) providing online therapies wi…" at bounding box center [856, 223] width 874 height 151
click at [725, 226] on div "We interviewed mental health professionals (MHPs) providing online therapies wi…" at bounding box center [856, 223] width 874 height 151
click at [877, 240] on div "We interviewed mental health professionals (MHPs) providing online therapies wi…" at bounding box center [856, 223] width 874 height 151
click at [771, 216] on div "We interviewed mental health professionals (MHPs) providing online therapies wi…" at bounding box center [856, 223] width 874 height 151
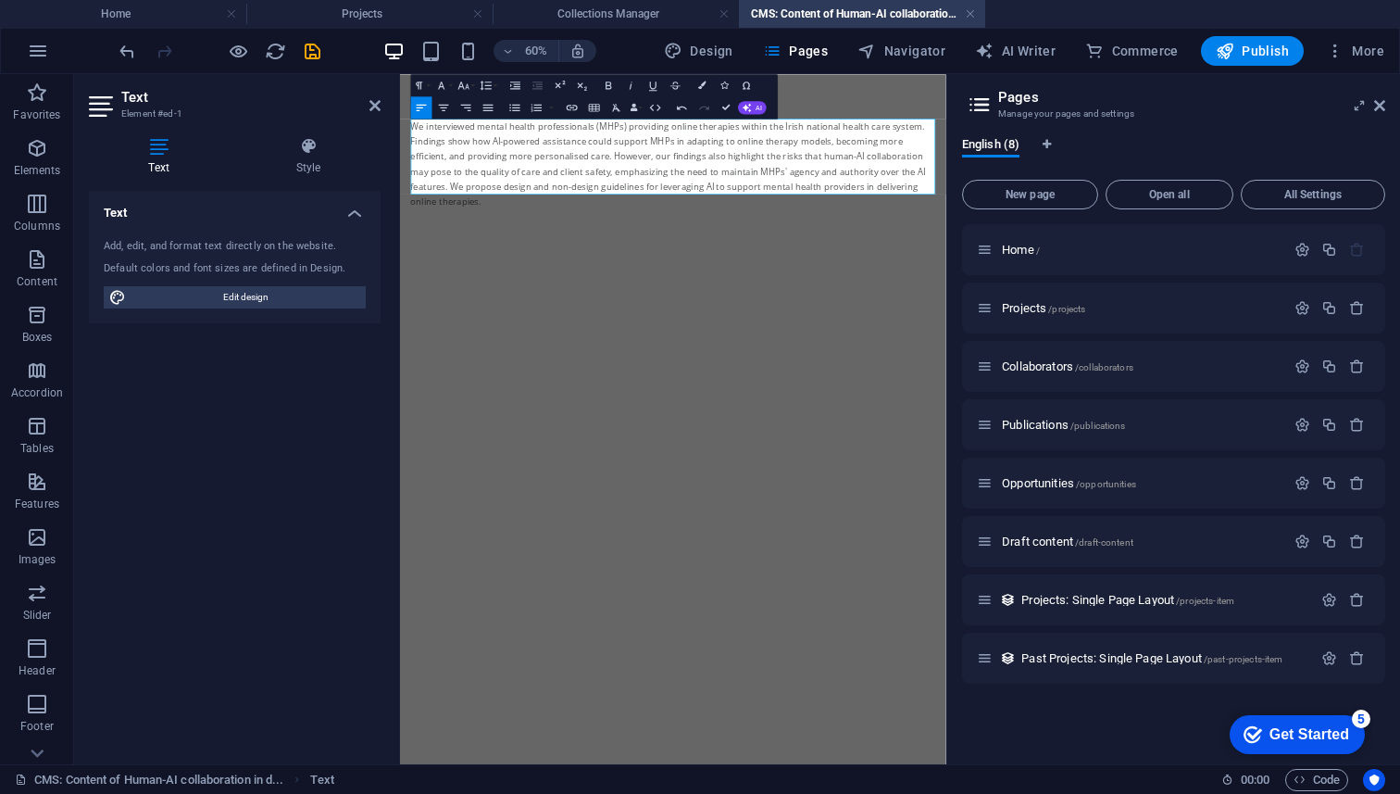
click at [835, 218] on div "We interviewed mental health professionals (MHPs) providing online therapies wi…" at bounding box center [856, 223] width 874 height 151
click at [964, 218] on div "We interviewed mental health professionals (MHPs) providing online therapies wi…" at bounding box center [856, 223] width 874 height 151
click at [1246, 238] on div "We interviewed mental health professionals (MHPs) providing online therapies wi…" at bounding box center [856, 223] width 874 height 151
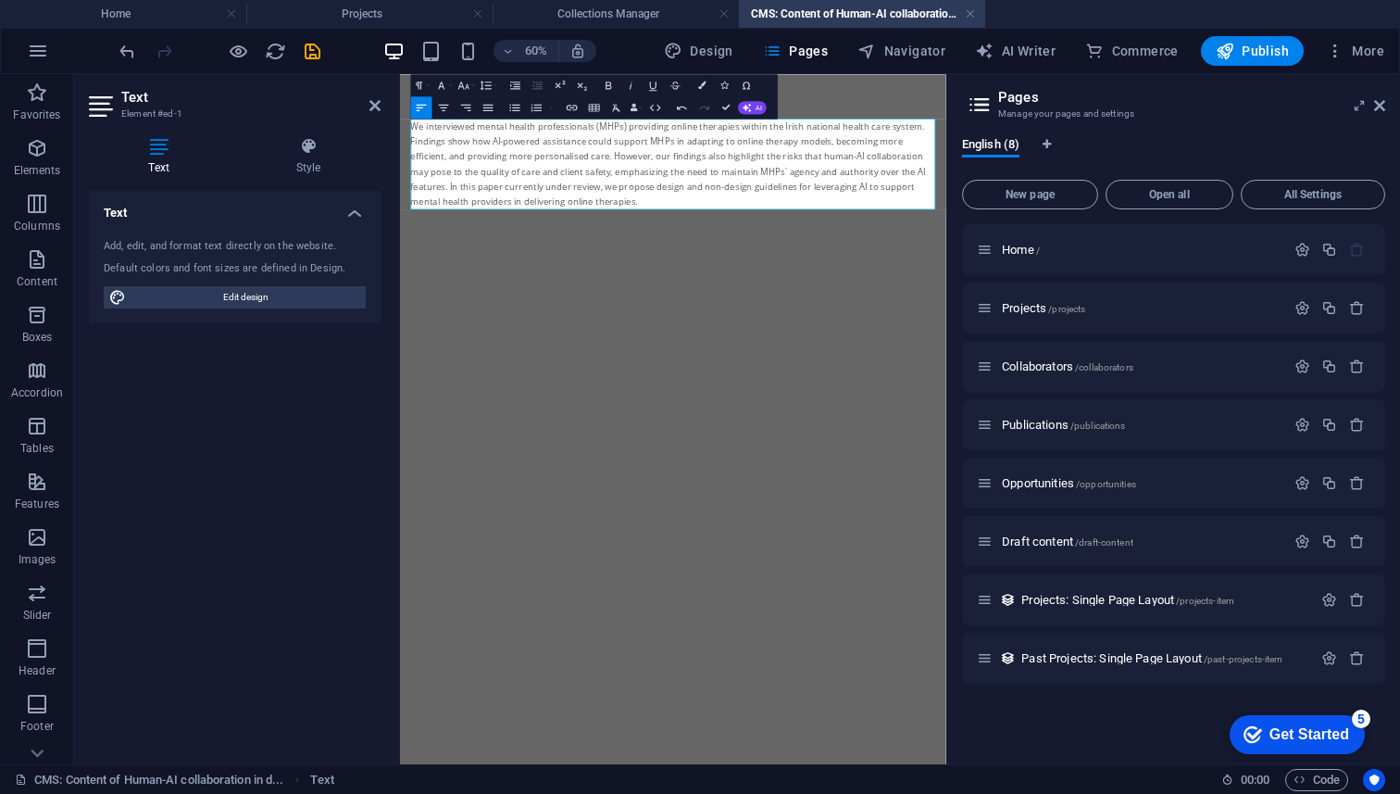
click at [752, 280] on div "We interviewed mental health professionals (MHPs) providing online therapies wi…" at bounding box center [856, 223] width 874 height 151
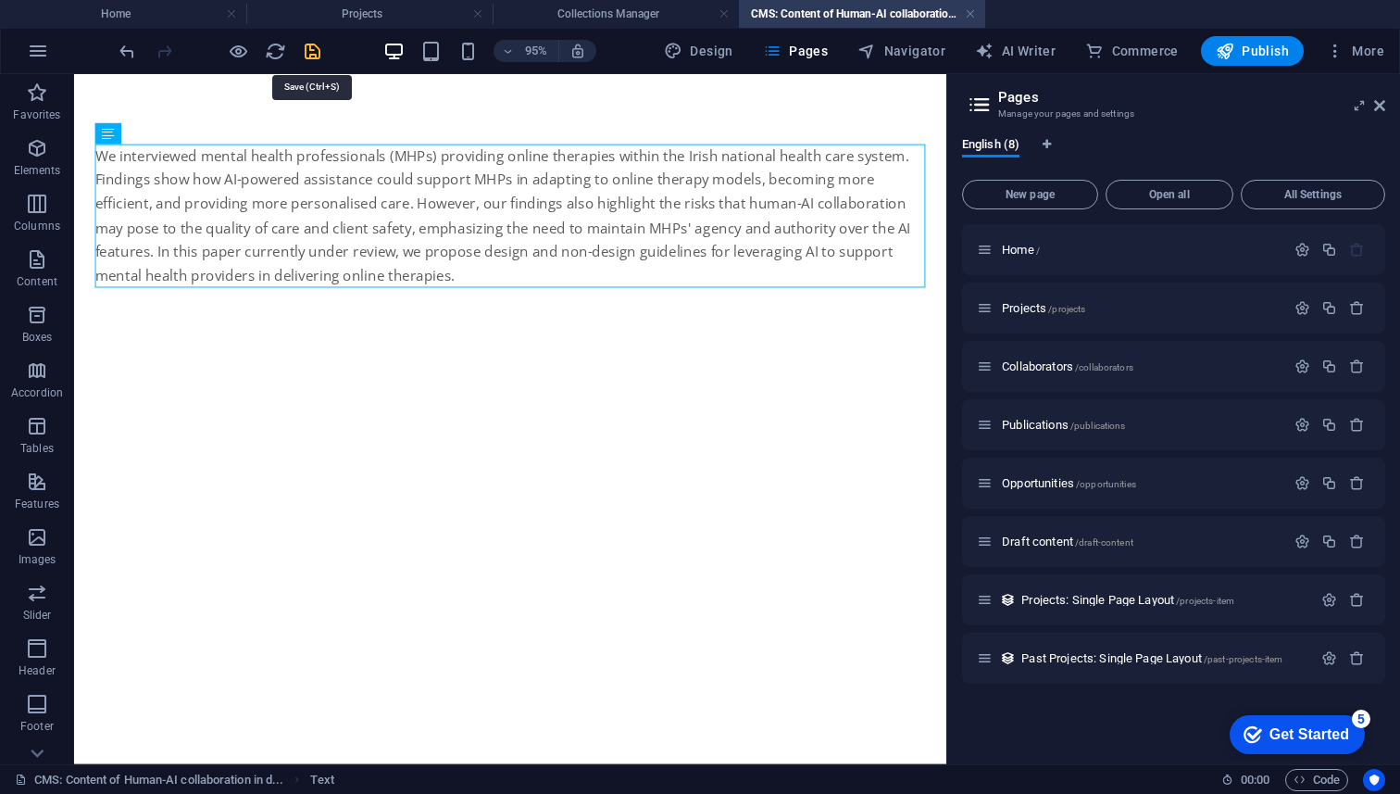
click at [317, 54] on icon "save" at bounding box center [312, 51] width 21 height 21
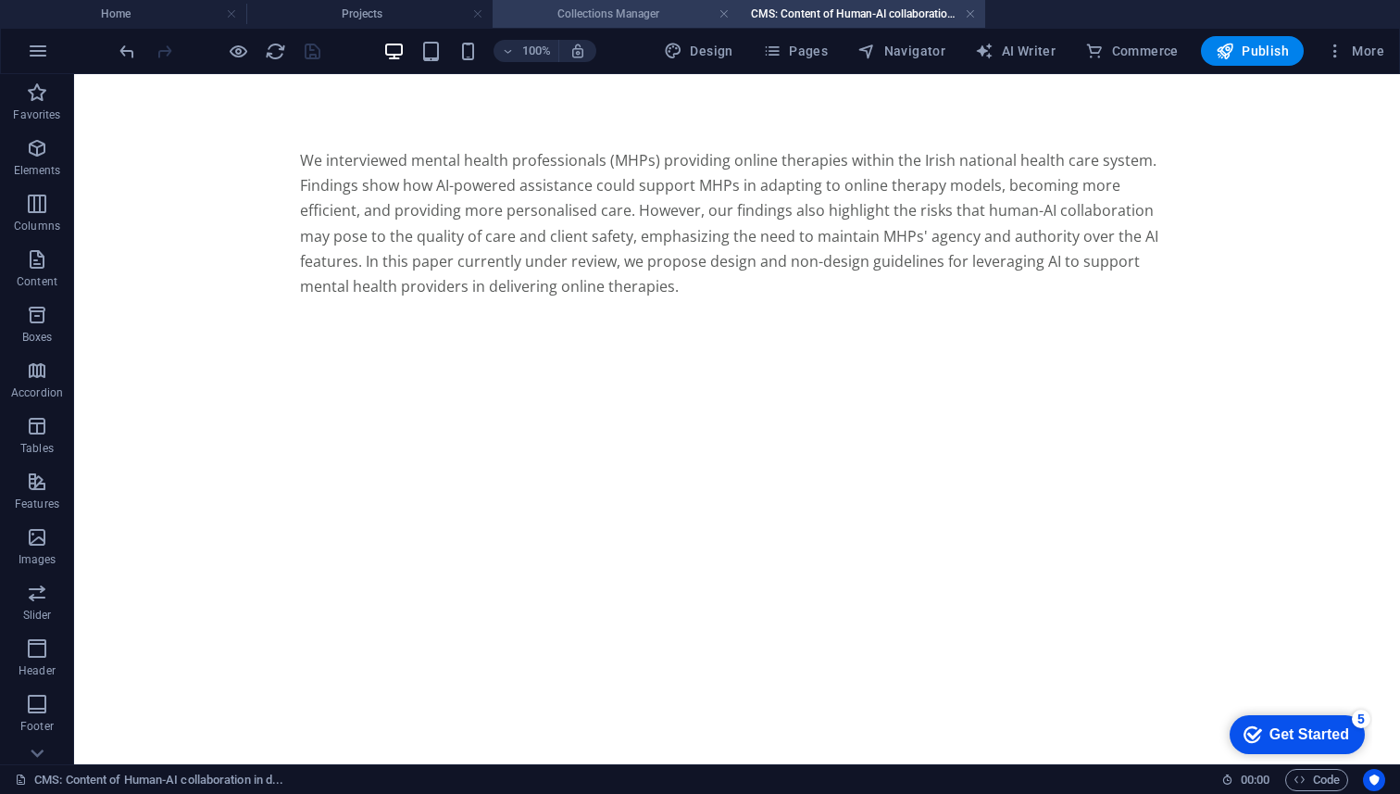
click at [668, 9] on h4 "Collections Manager" at bounding box center [616, 14] width 246 height 20
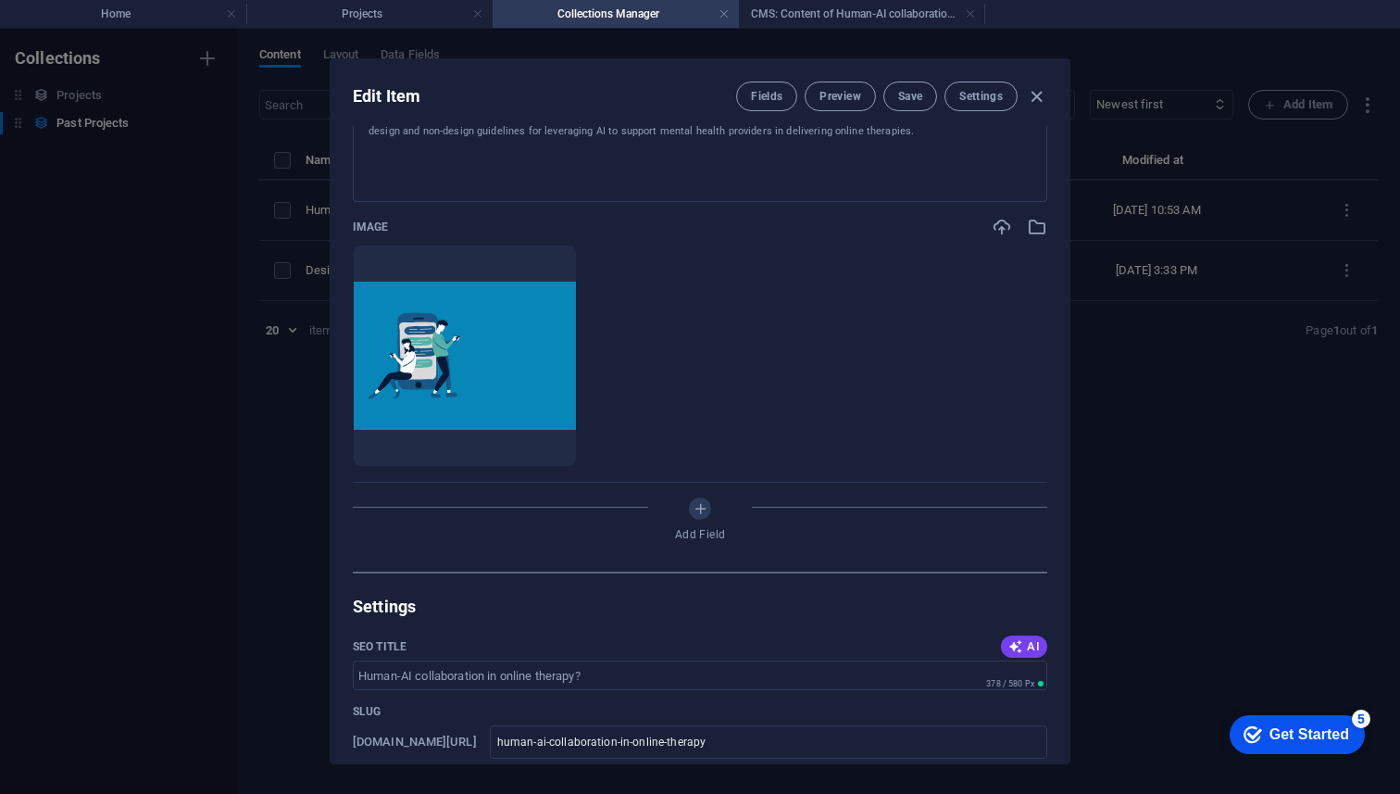
scroll to position [399, 0]
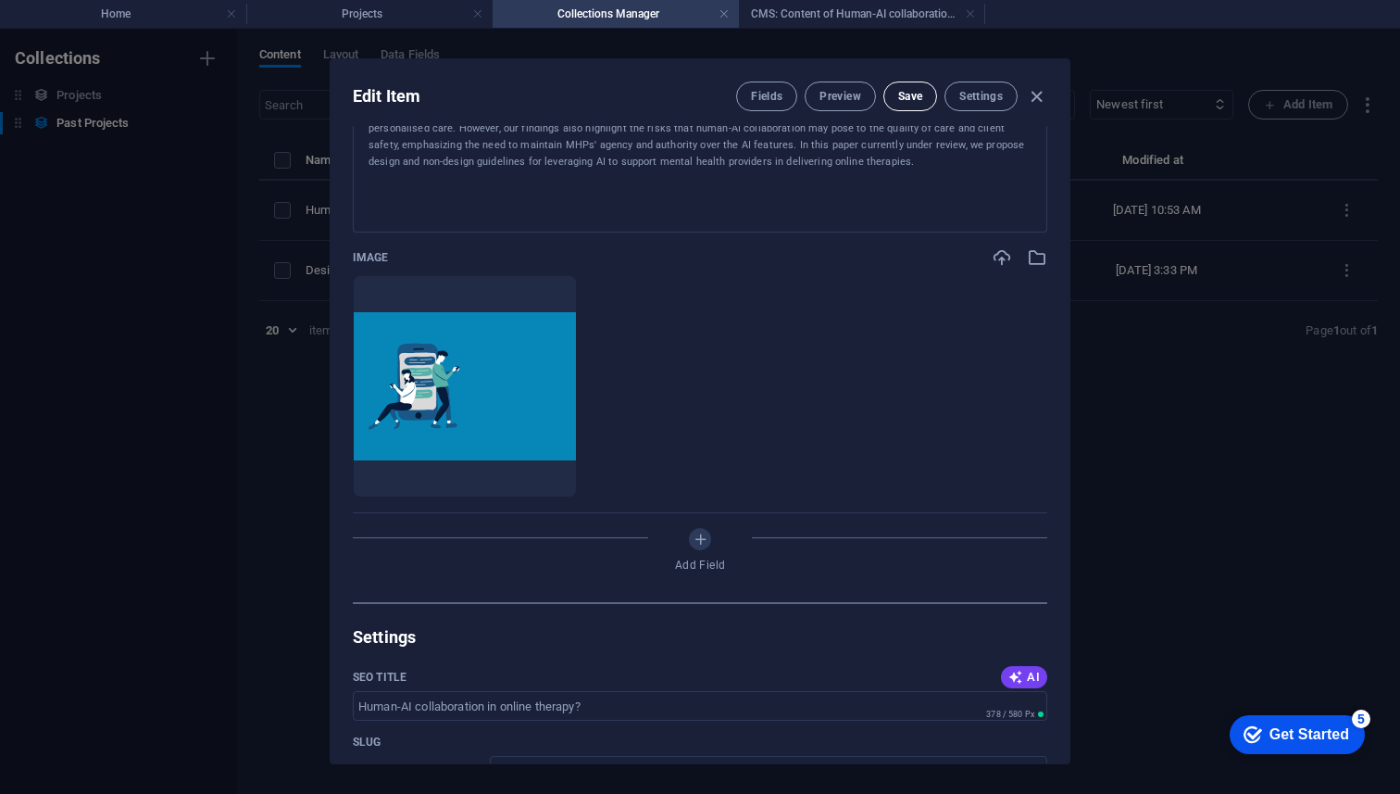
click at [914, 86] on button "Save" at bounding box center [911, 97] width 54 height 30
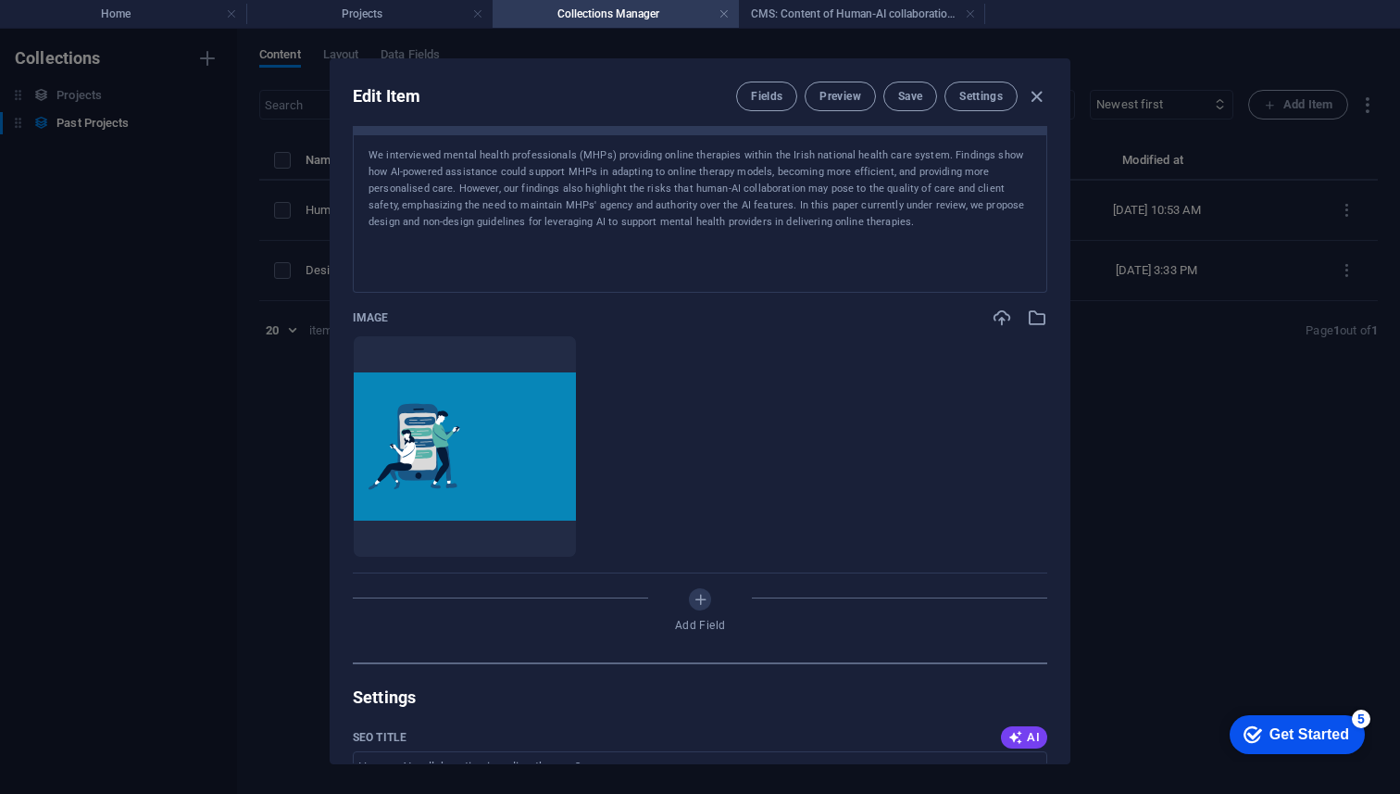
scroll to position [337, 0]
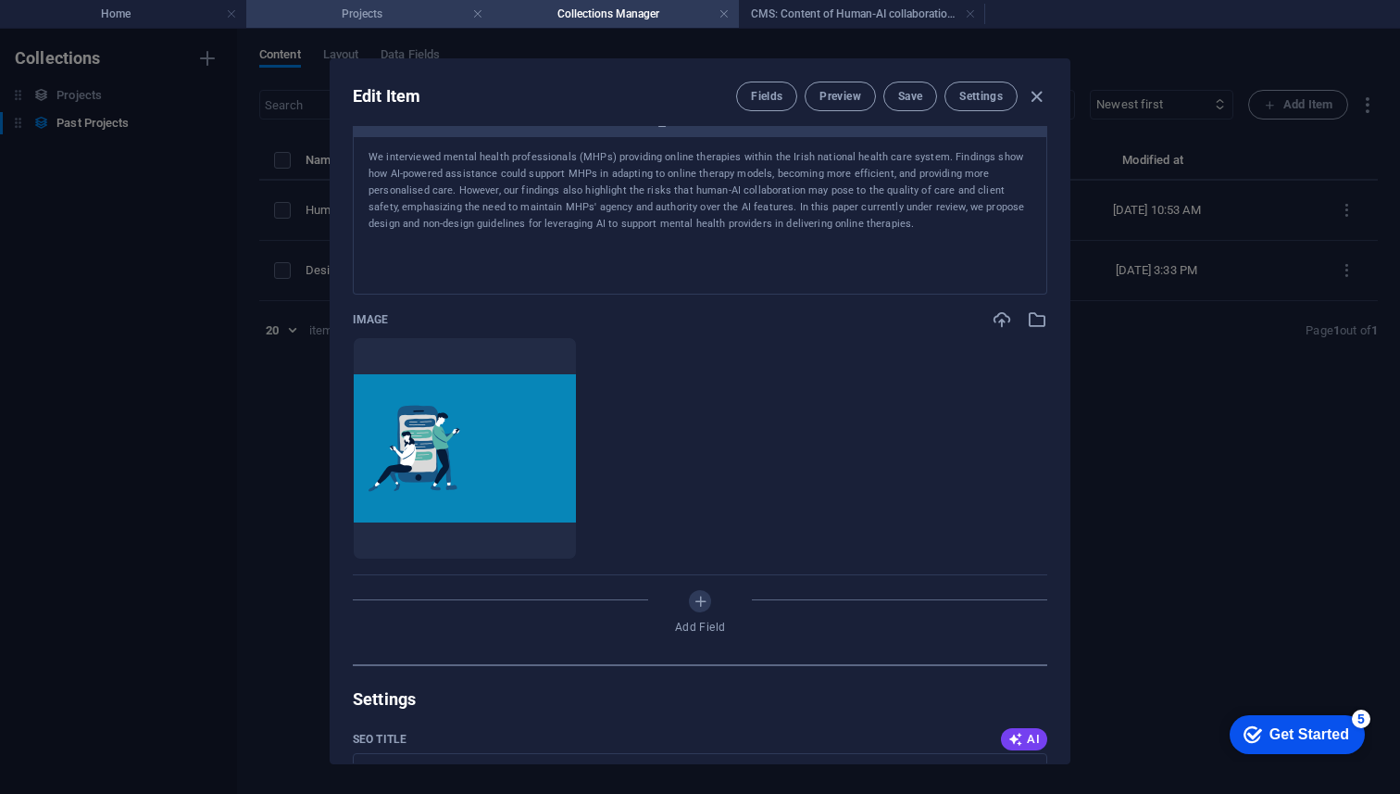
click at [383, 15] on h4 "Projects" at bounding box center [369, 14] width 246 height 20
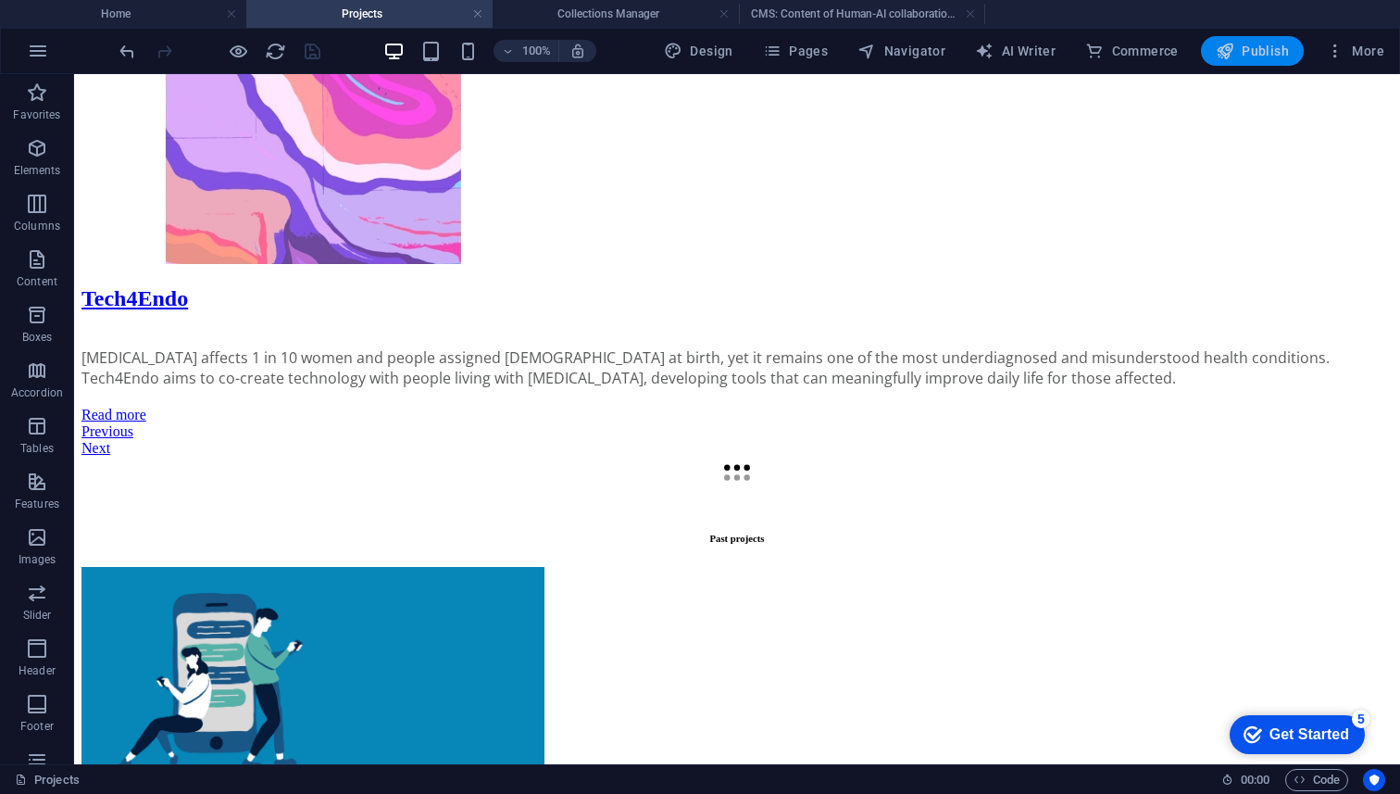
click at [1258, 44] on span "Publish" at bounding box center [1252, 51] width 73 height 19
